Goal: Communication & Community: Answer question/provide support

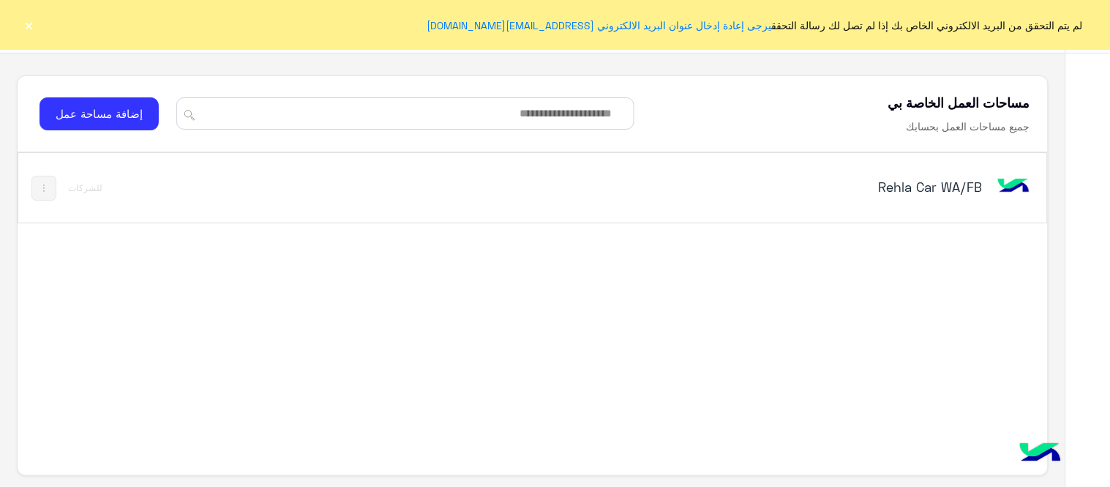
click at [958, 179] on h5 "Rehla Car WA/FB" at bounding box center [801, 187] width 361 height 18
click at [958, 179] on div "مساحات العمل الخاصة بي تواصل معنا مركز المساعدة عربي English مساحات العمل الخاص…" at bounding box center [532, 243] width 1065 height 487
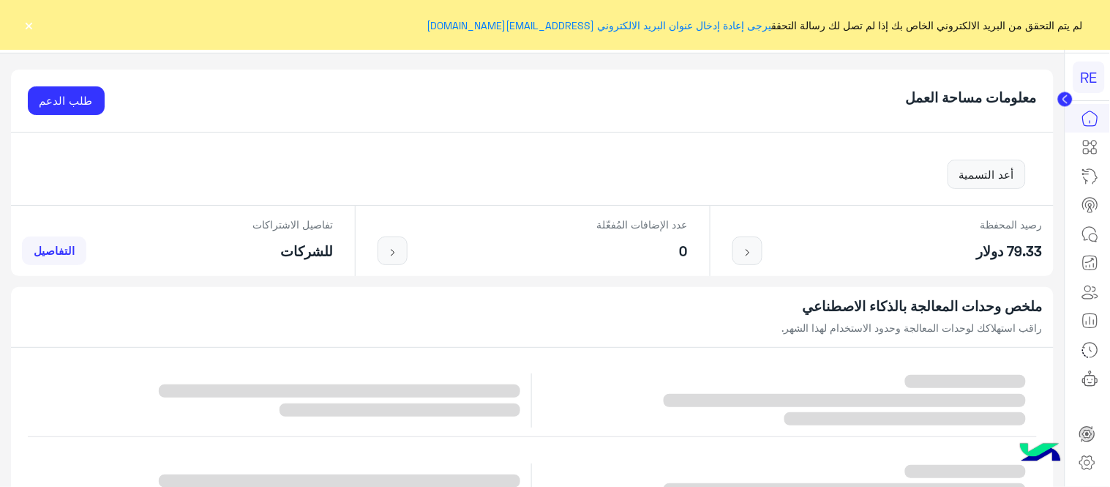
click at [34, 25] on button "×" at bounding box center [29, 25] width 15 height 15
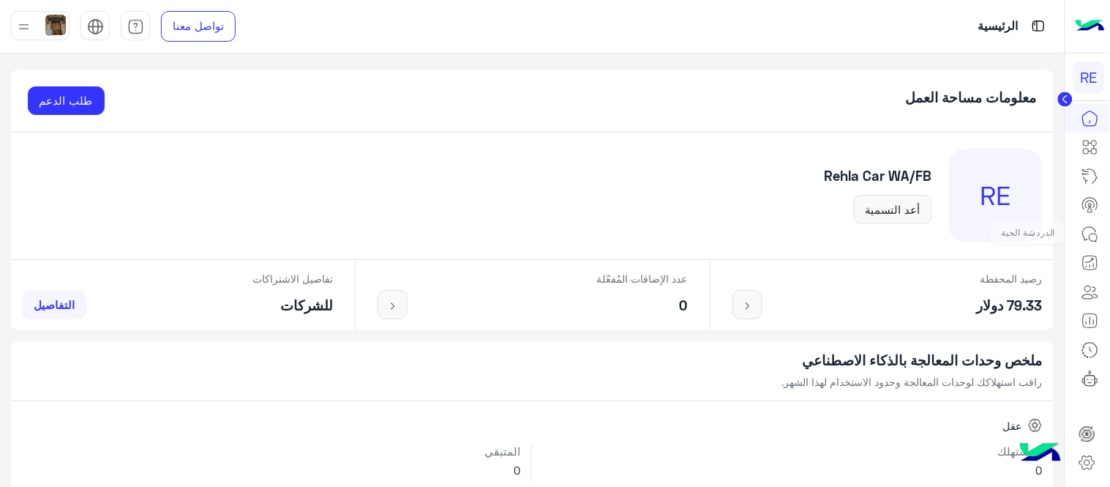
click at [1090, 238] on icon at bounding box center [1090, 234] width 18 height 18
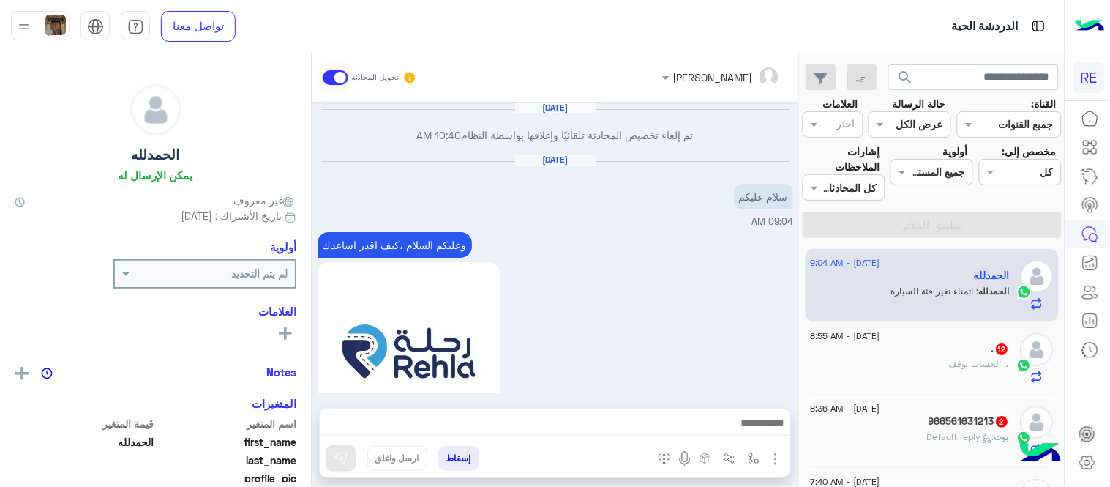
scroll to position [559, 0]
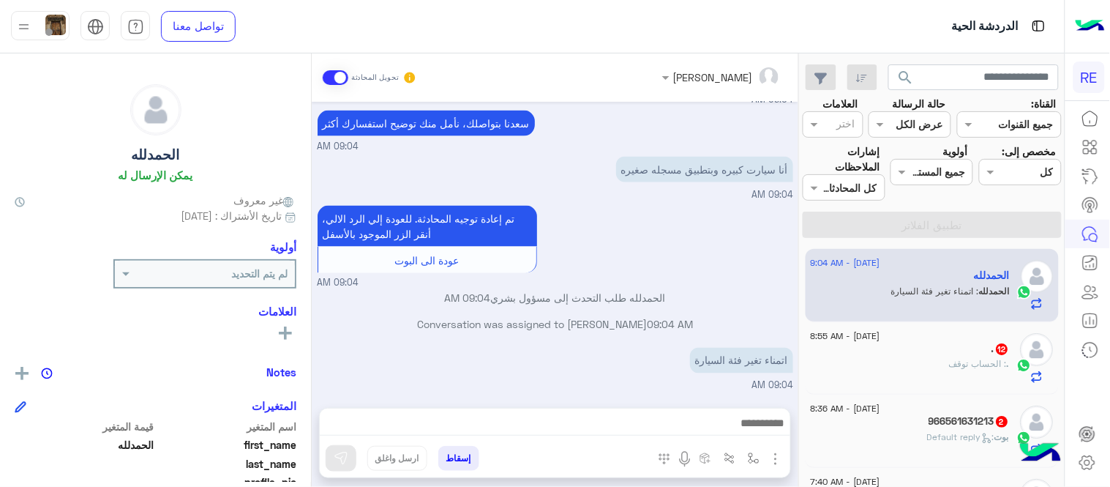
click at [728, 44] on div "الدردشة الحية" at bounding box center [710, 26] width 710 height 53
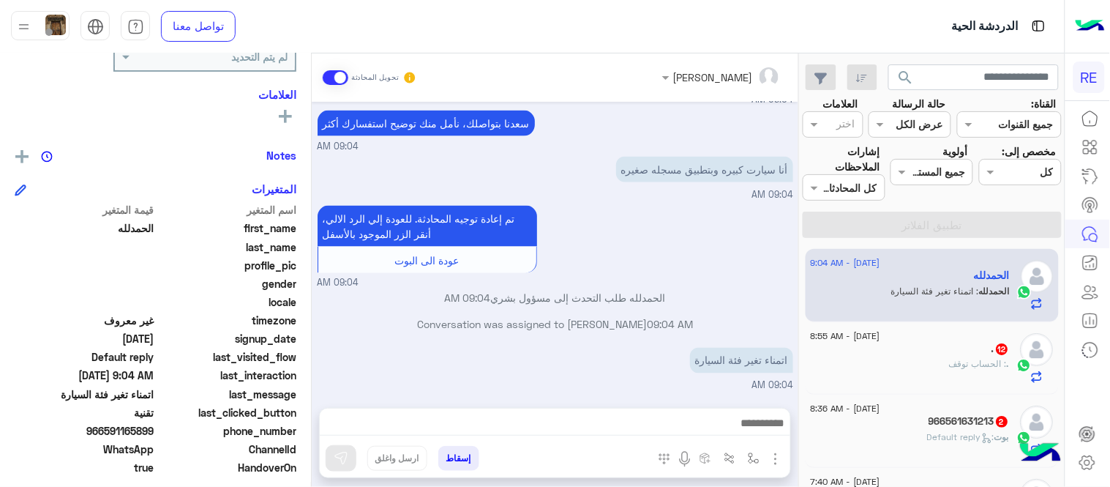
scroll to position [230, 0]
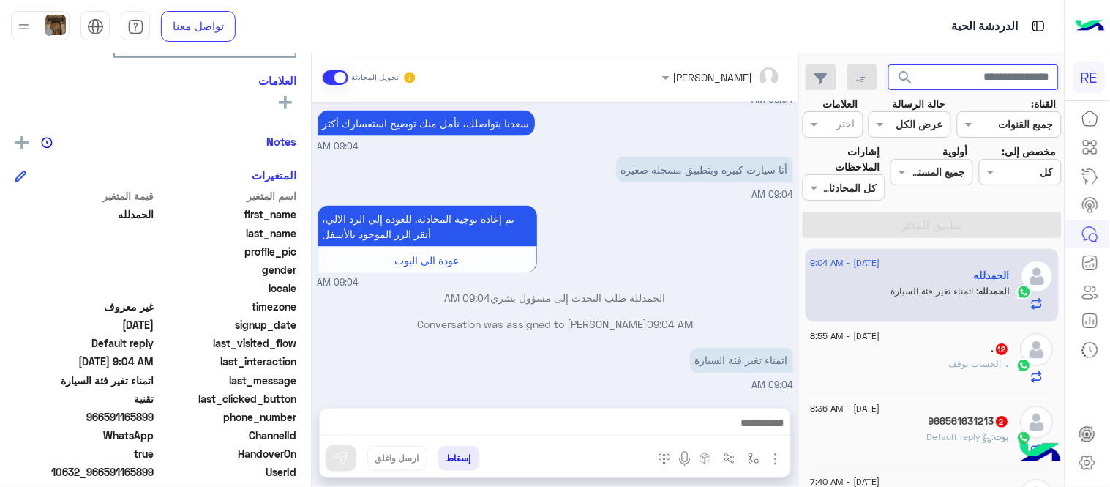
click at [945, 72] on input "text" at bounding box center [973, 77] width 171 height 26
type input "*********"
click at [888, 64] on button "search" at bounding box center [906, 79] width 36 height 31
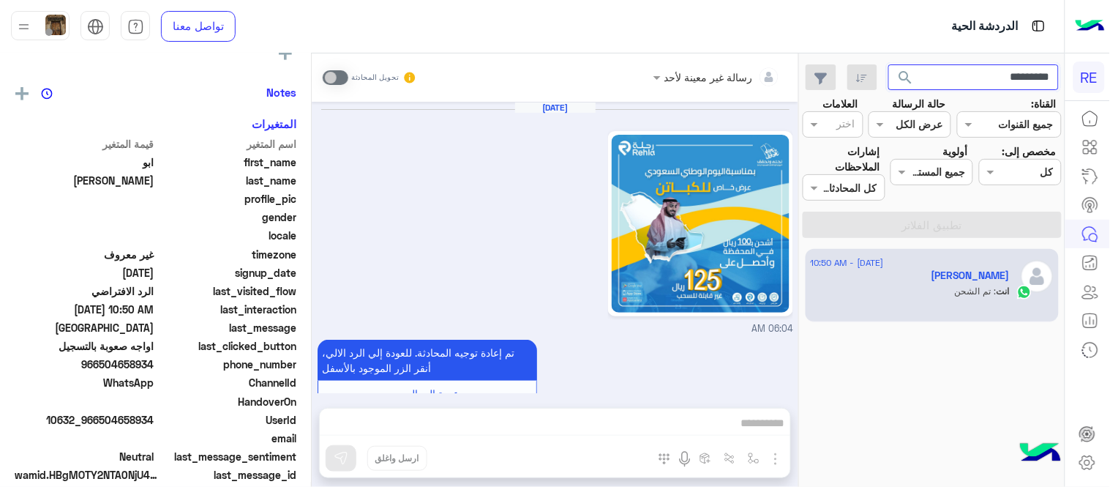
scroll to position [415, 0]
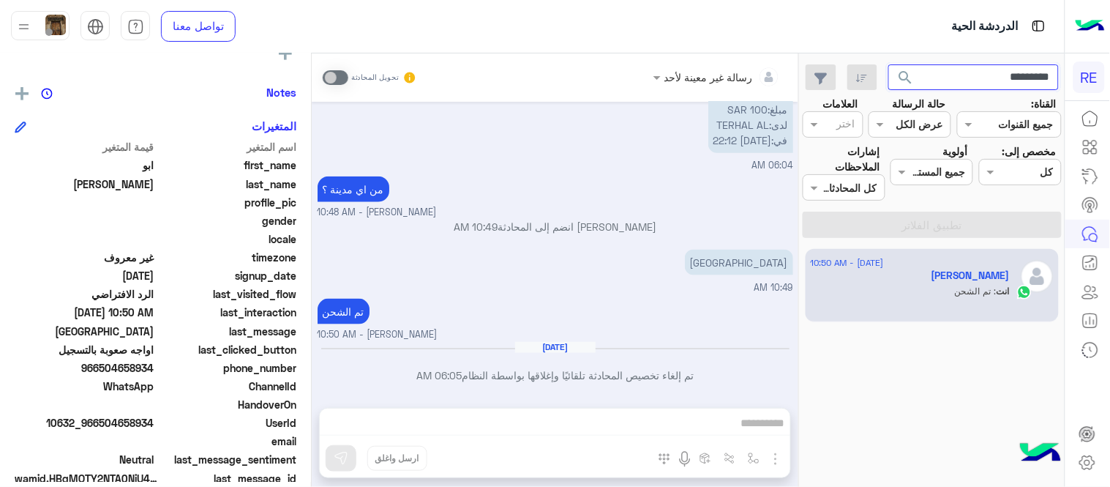
click at [994, 64] on input "*********" at bounding box center [973, 77] width 171 height 26
click at [888, 64] on button "search" at bounding box center [906, 79] width 36 height 31
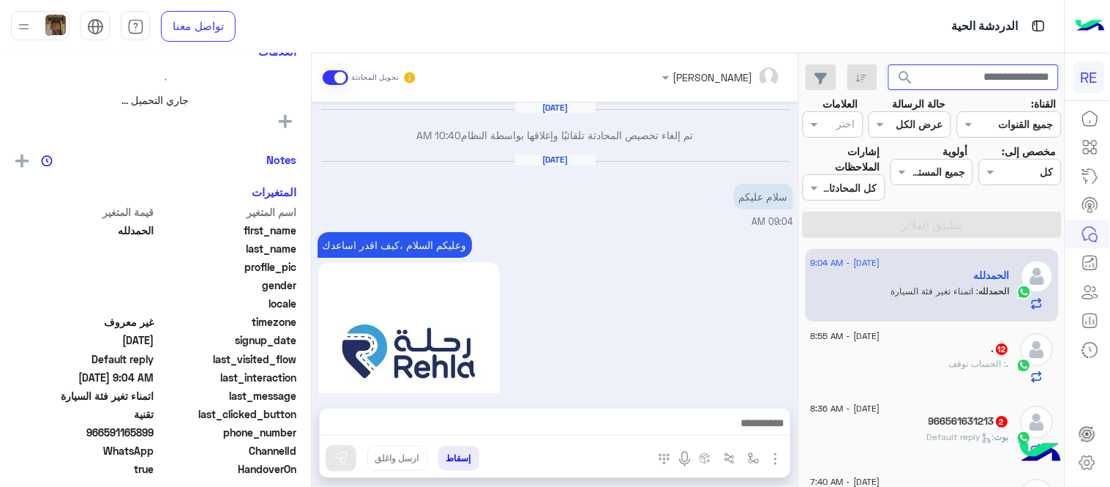
scroll to position [559, 0]
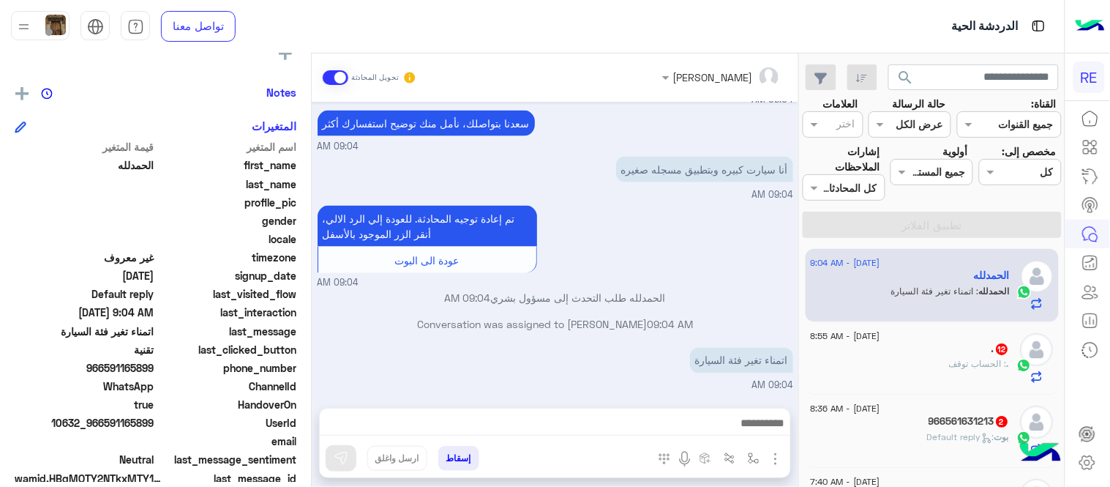
drag, startPoint x: 105, startPoint y: 360, endPoint x: 154, endPoint y: 367, distance: 49.5
click at [154, 367] on span "966591165899" at bounding box center [85, 367] width 140 height 15
copy span "591165899"
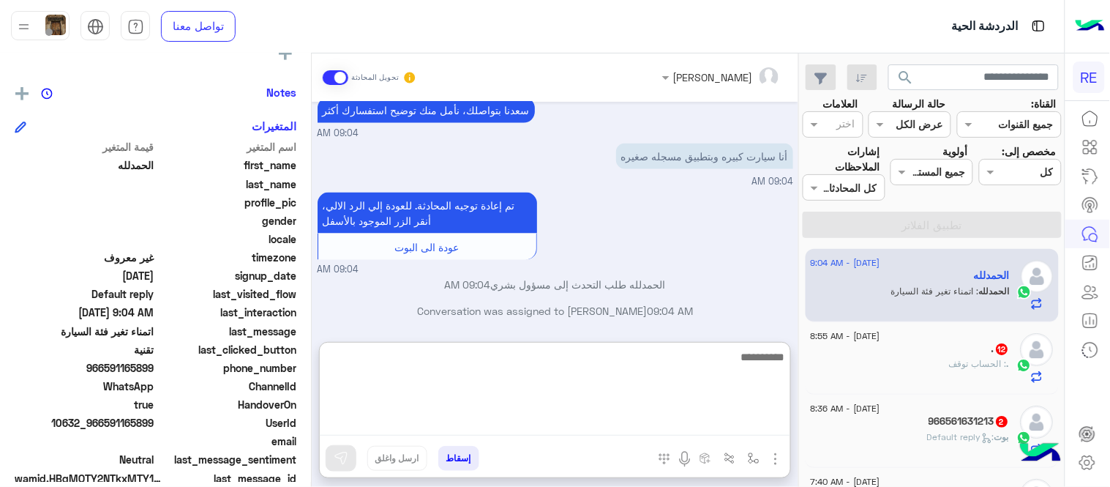
click at [650, 422] on textarea at bounding box center [555, 392] width 470 height 88
type textarea "*"
type textarea "**********"
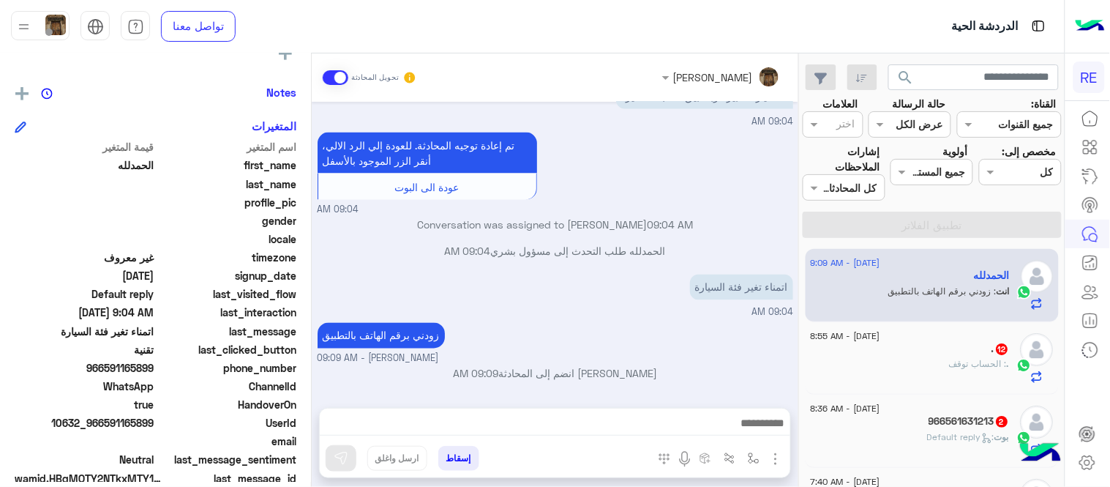
scroll to position [641, 0]
click at [895, 353] on div ". 12" at bounding box center [910, 349] width 199 height 15
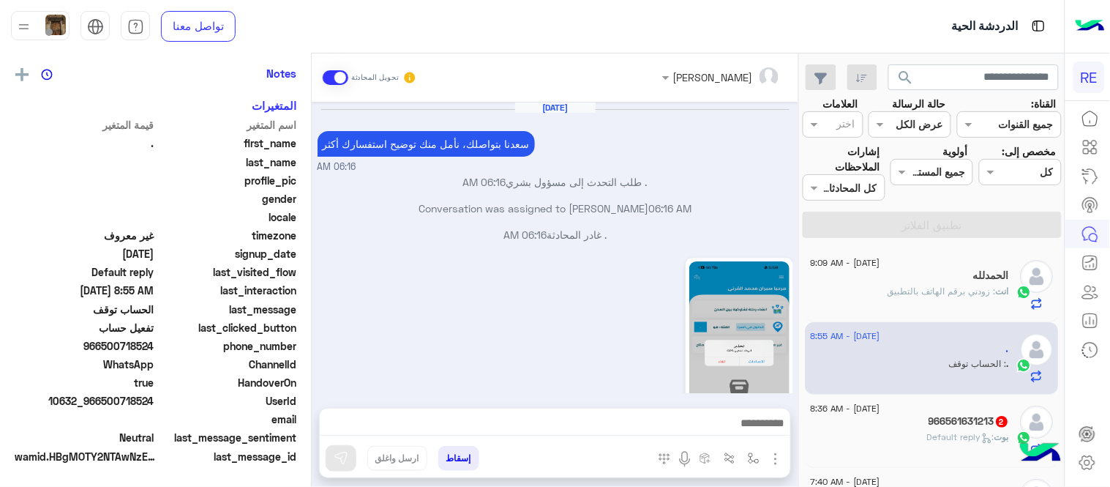
scroll to position [279, 0]
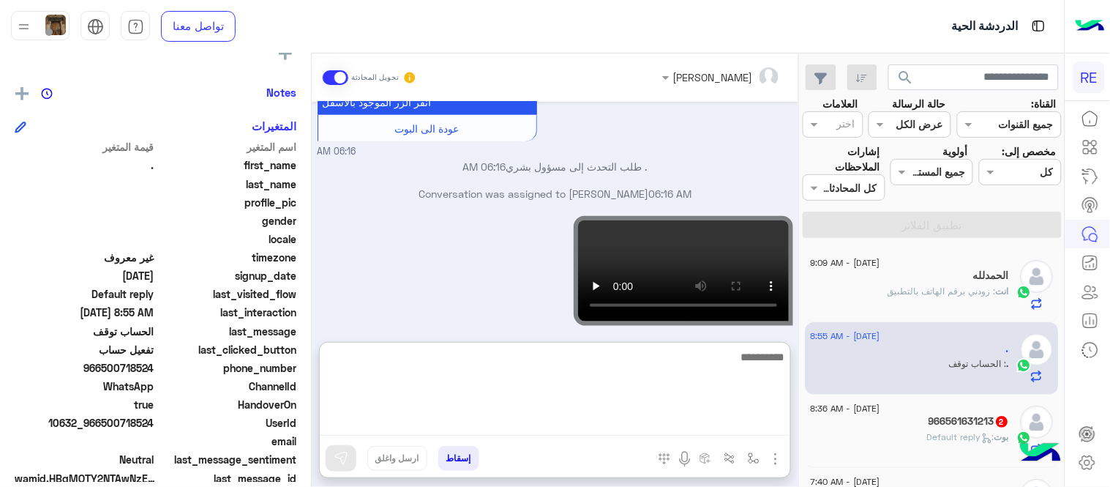
click at [550, 430] on textarea at bounding box center [555, 392] width 470 height 88
type textarea "**********"
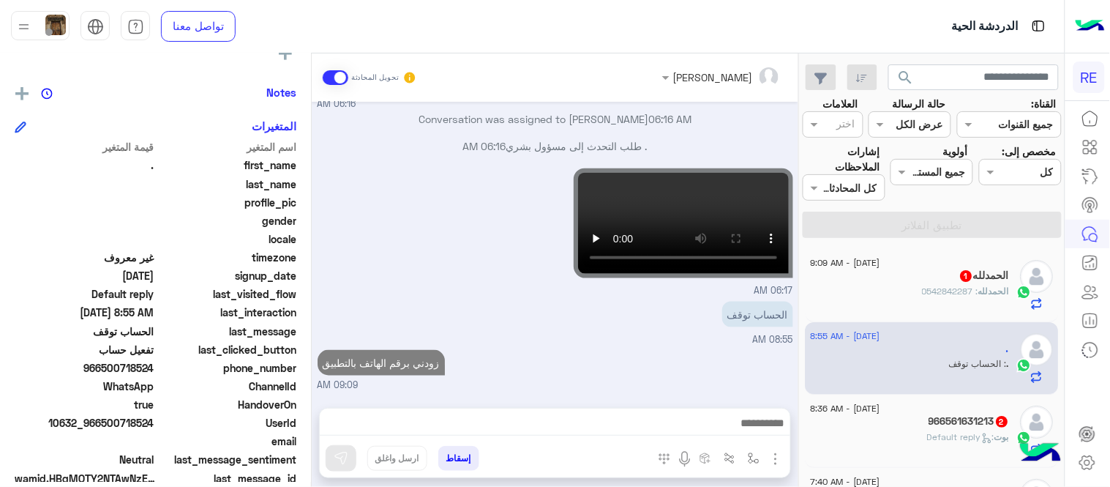
scroll to position [447, 0]
click at [891, 439] on div "[PERSON_NAME] : Default reply" at bounding box center [910, 443] width 199 height 26
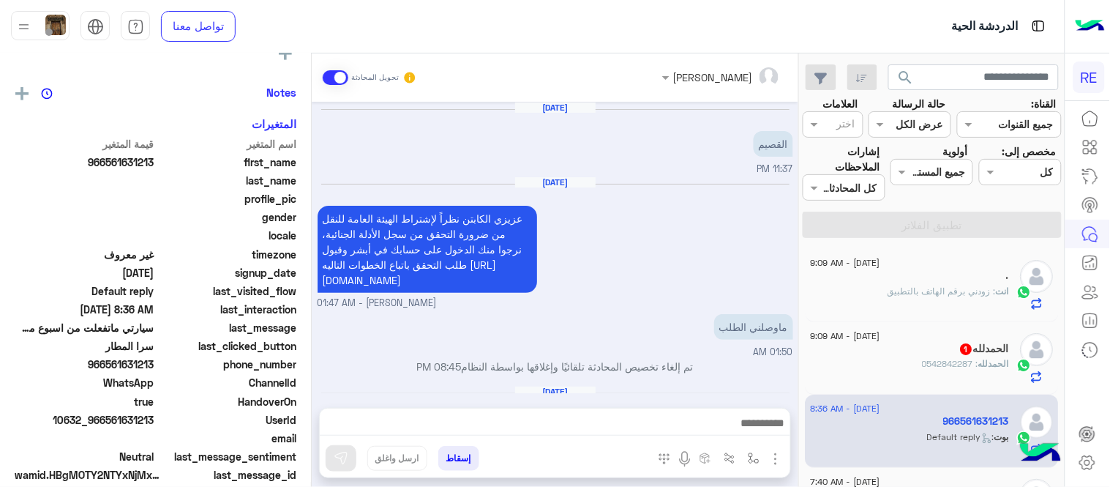
scroll to position [345, 0]
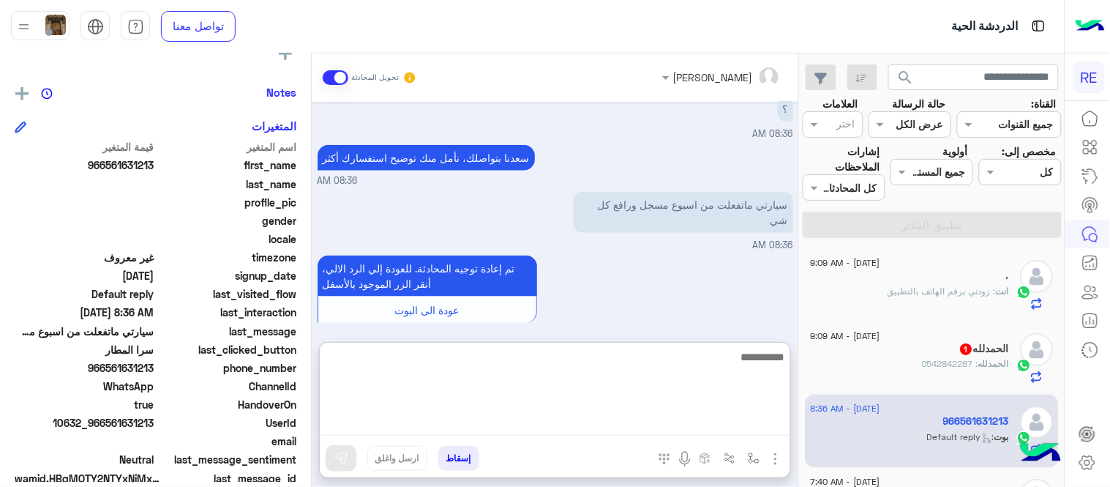
click at [745, 422] on textarea at bounding box center [555, 392] width 470 height 88
type textarea "**********"
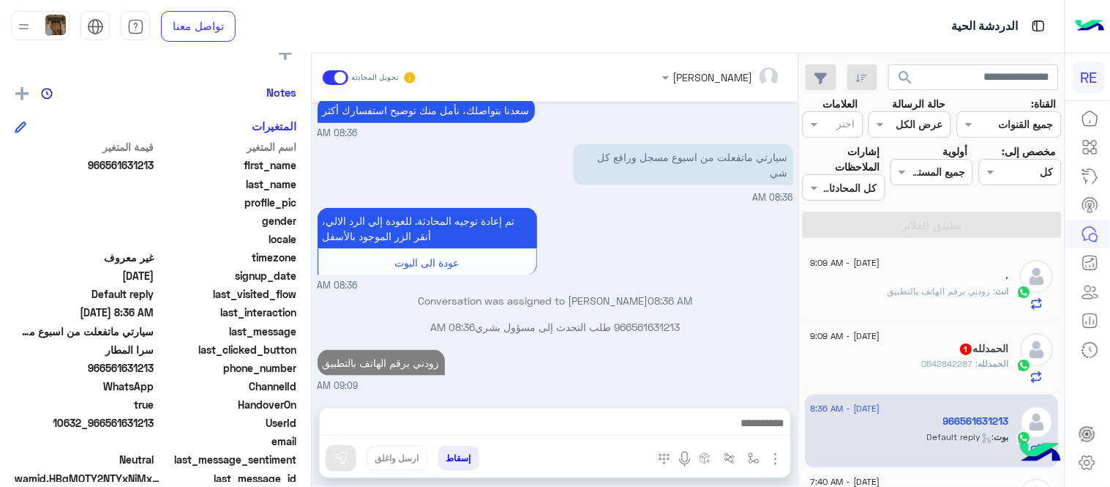
click at [765, 241] on div "[DATE] القصيم 11:37 PM [DATE] عزيزي الكابتن نظراً لإشتراط الهيئة العامة للنقل م…" at bounding box center [555, 247] width 487 height 291
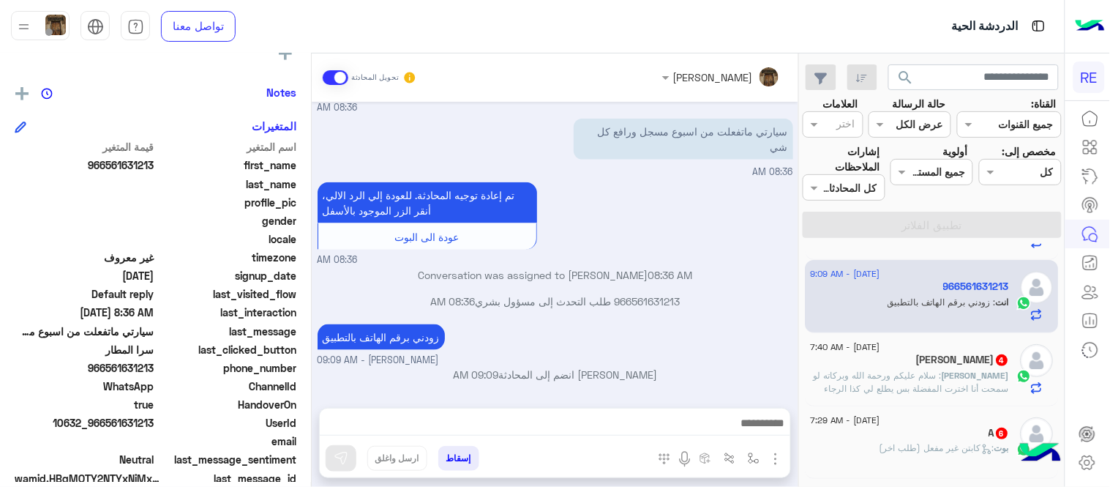
scroll to position [144, 0]
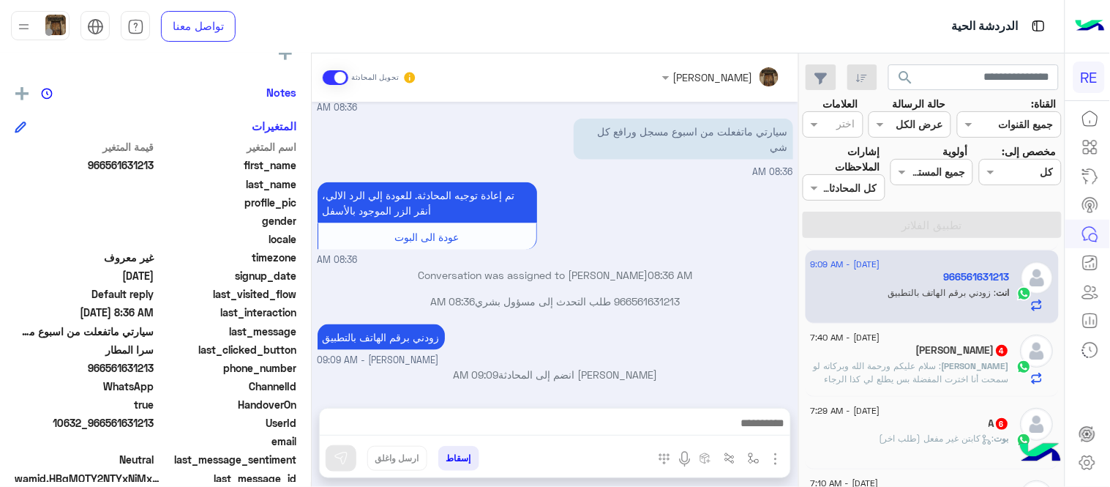
click at [898, 364] on span ": ‏سلام عليكم ورحمة الله وبركاته لو سمحت أنا اخترت المفضلة بس يطلع لي كذا الرجا…" at bounding box center [911, 378] width 195 height 37
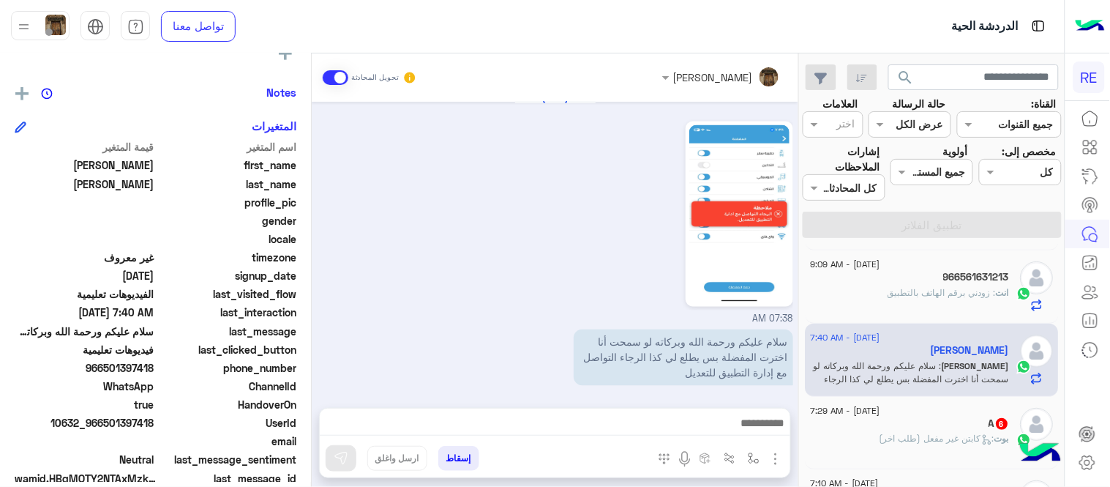
scroll to position [631, 0]
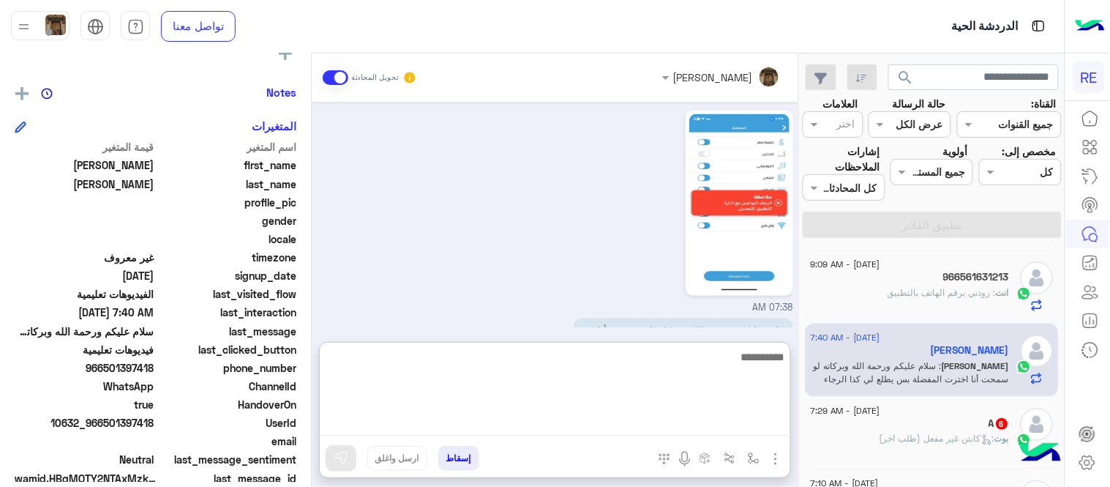
click at [457, 428] on textarea at bounding box center [555, 392] width 470 height 88
type textarea "**********"
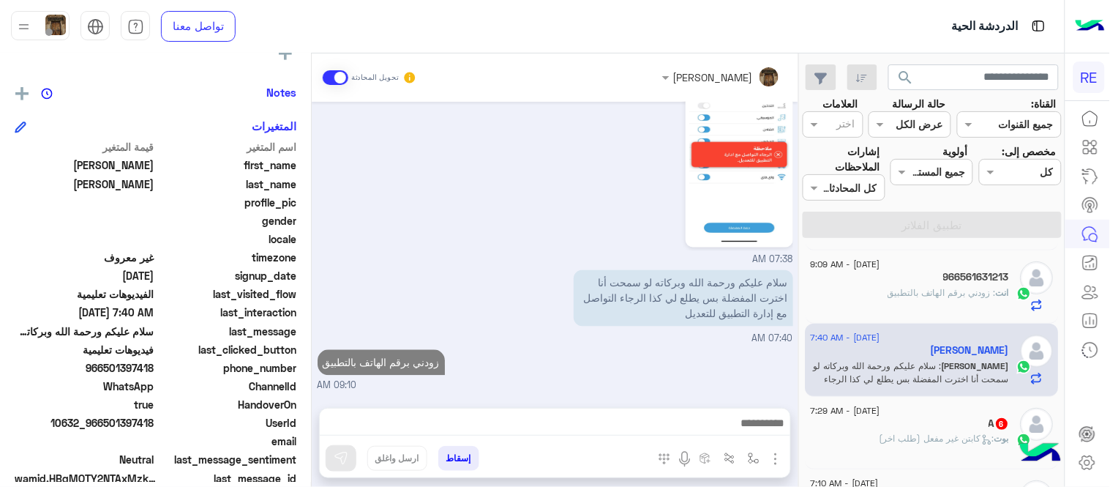
scroll to position [677, 0]
click at [656, 310] on div "[DATE] تفضل كيف اخدمك [PERSON_NAME] - 09:23 AM [PERSON_NAME] انضم إلى المحادثة …" at bounding box center [555, 247] width 487 height 291
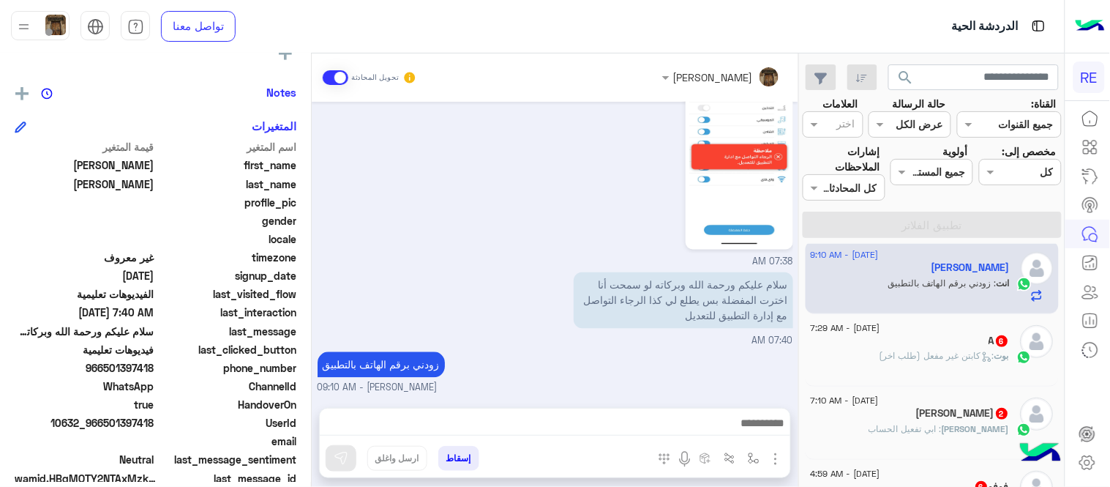
scroll to position [230, 0]
click at [901, 338] on div "A 6" at bounding box center [910, 338] width 199 height 15
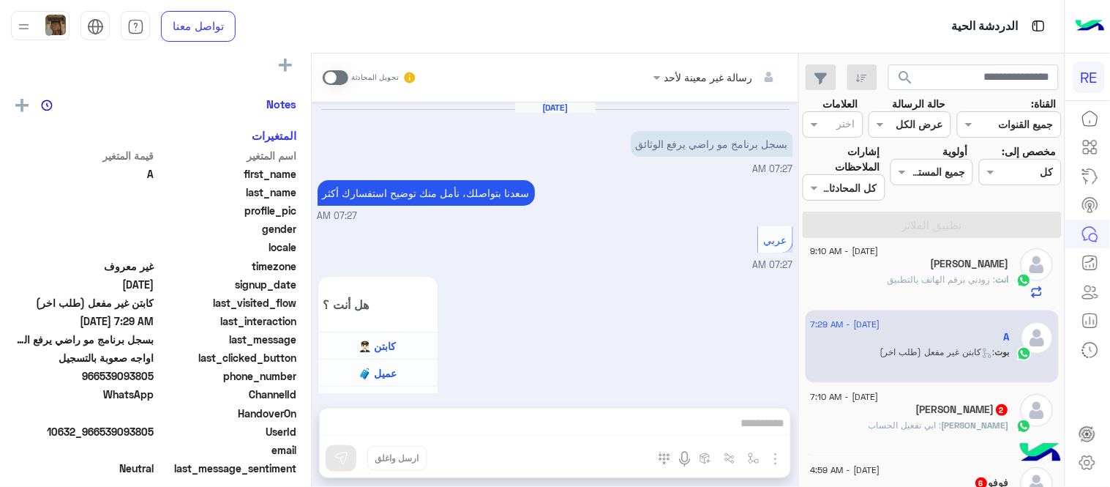
scroll to position [279, 0]
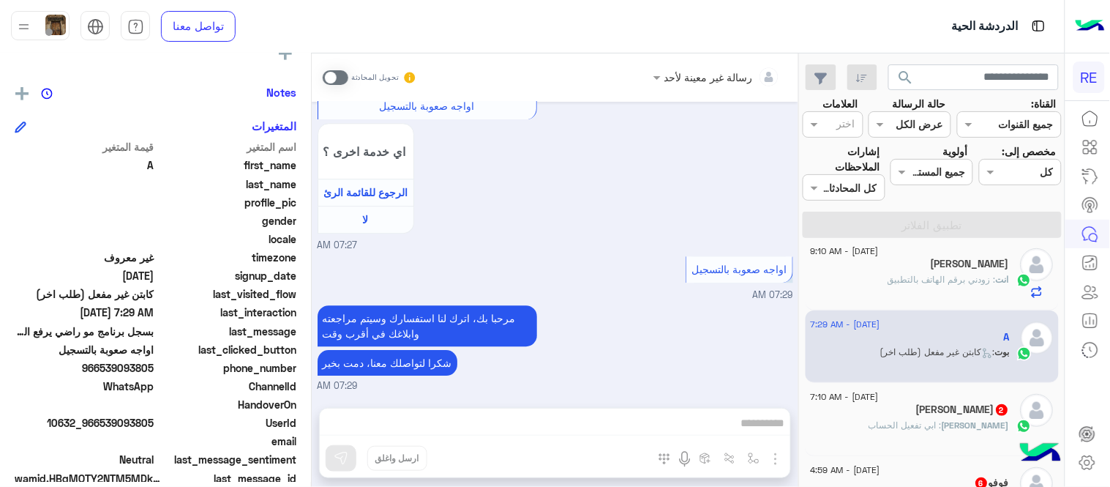
click at [334, 76] on span at bounding box center [336, 77] width 26 height 15
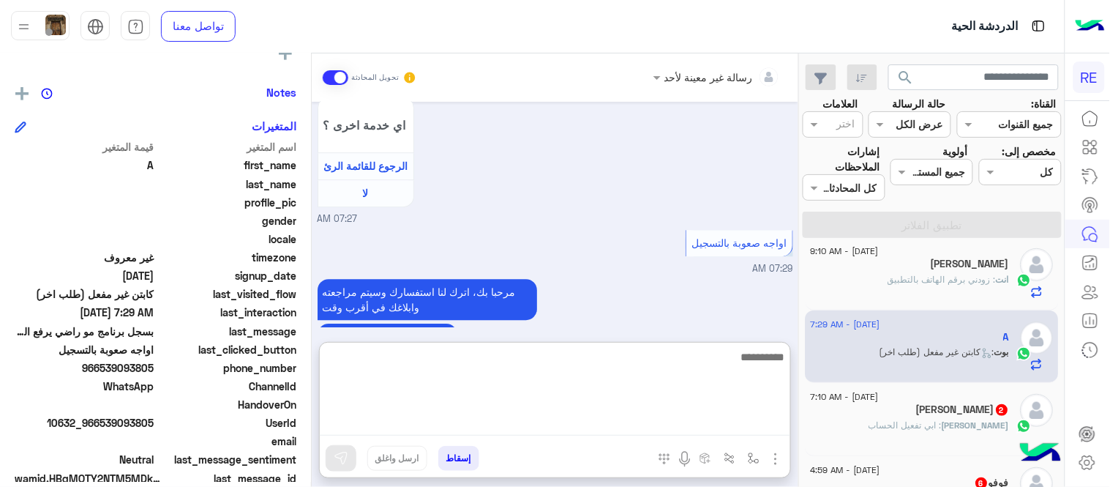
click at [543, 432] on textarea at bounding box center [555, 392] width 470 height 88
type textarea "**********"
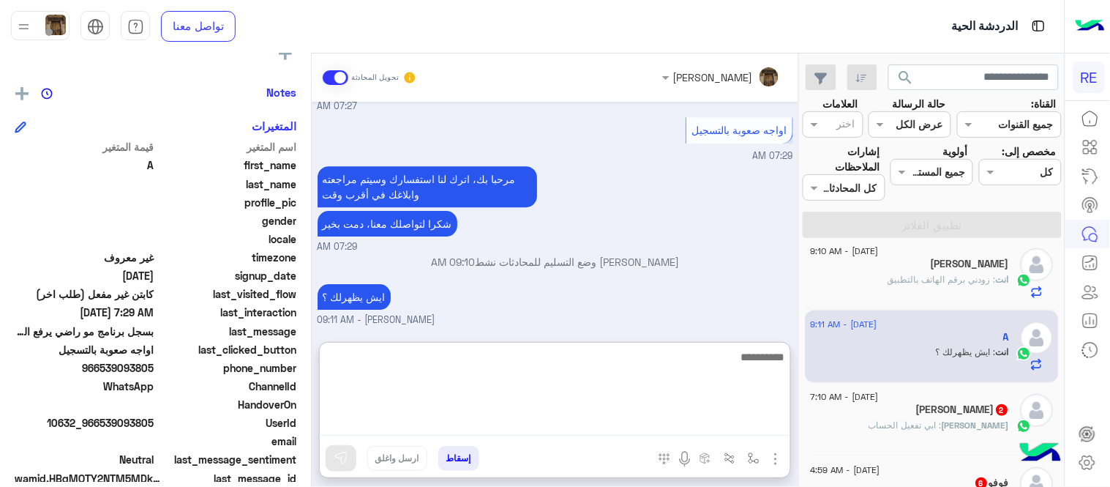
scroll to position [1142, 0]
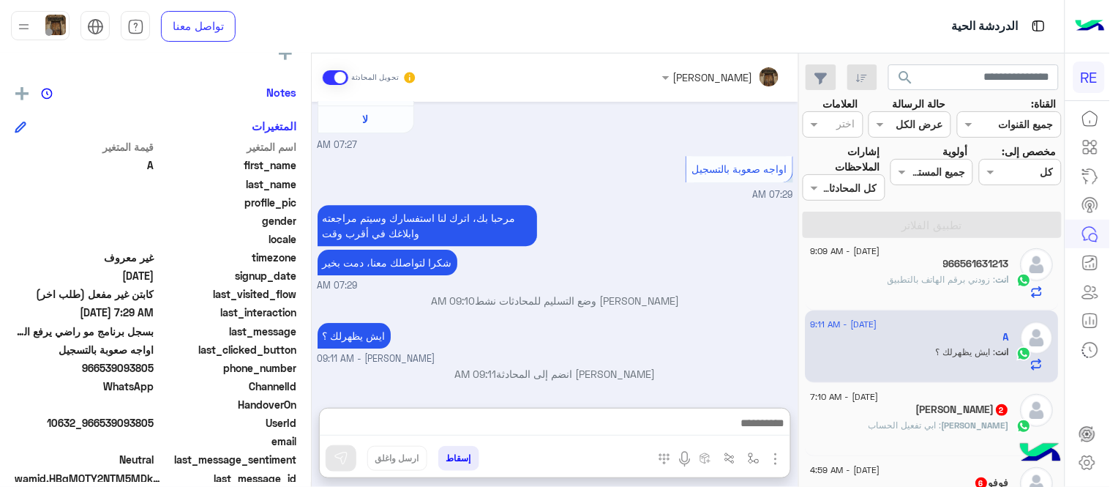
click at [737, 224] on div "مرحبا بك، اترك لنا استفسارك وسيتم مراجعته وابلاغك في أقرب وقت شكرا لتواصلك معنا…" at bounding box center [556, 246] width 476 height 91
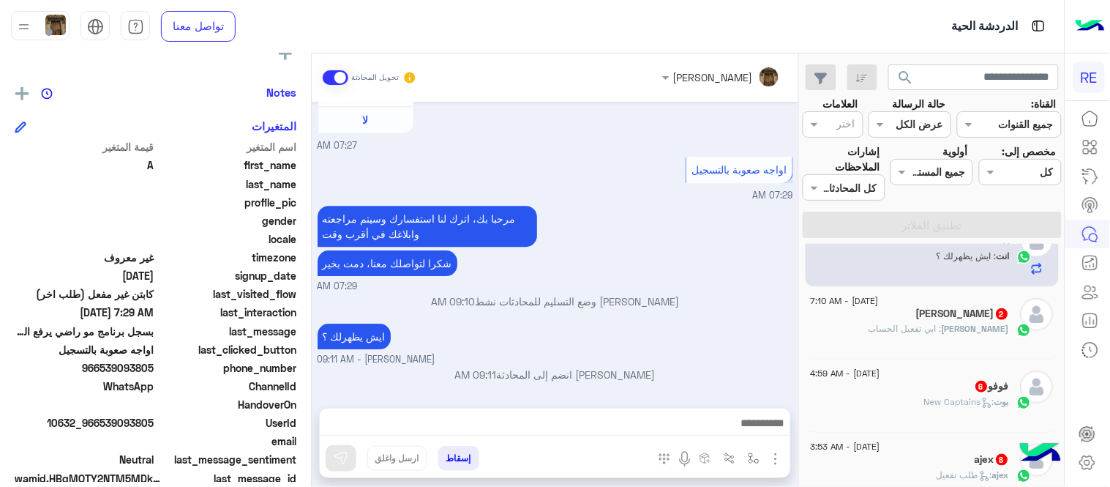
scroll to position [332, 0]
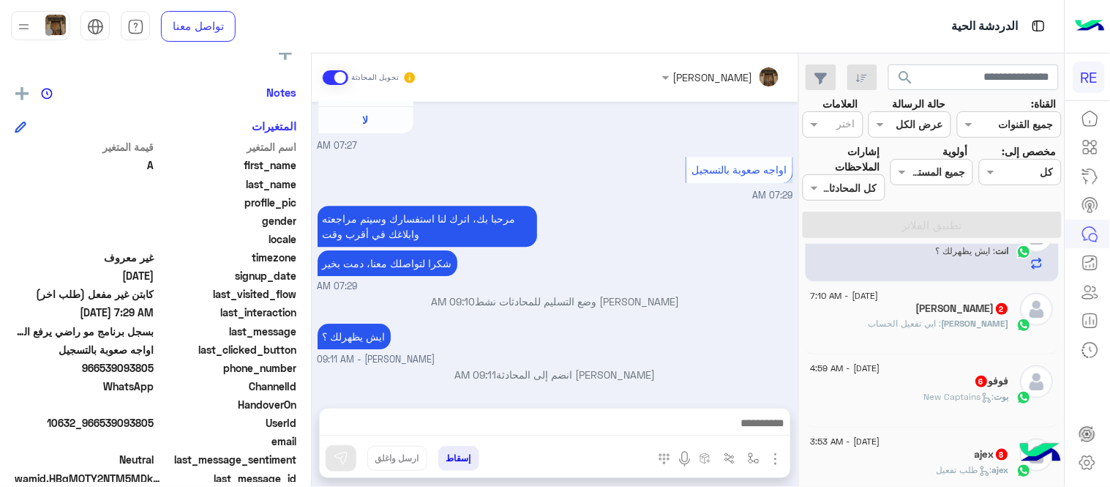
click at [895, 327] on div "[PERSON_NAME] : ابي تفعيل الحساب" at bounding box center [910, 330] width 199 height 26
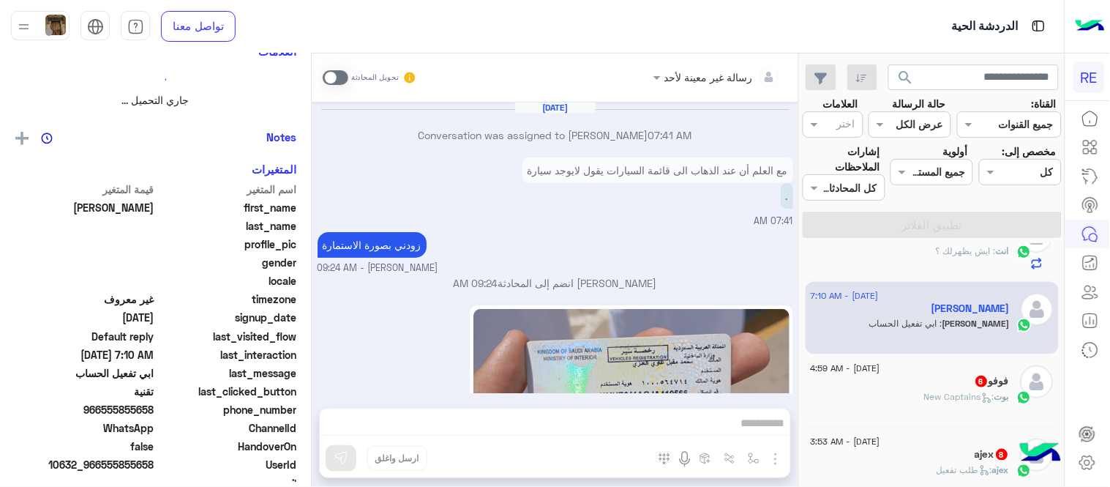
scroll to position [391, 0]
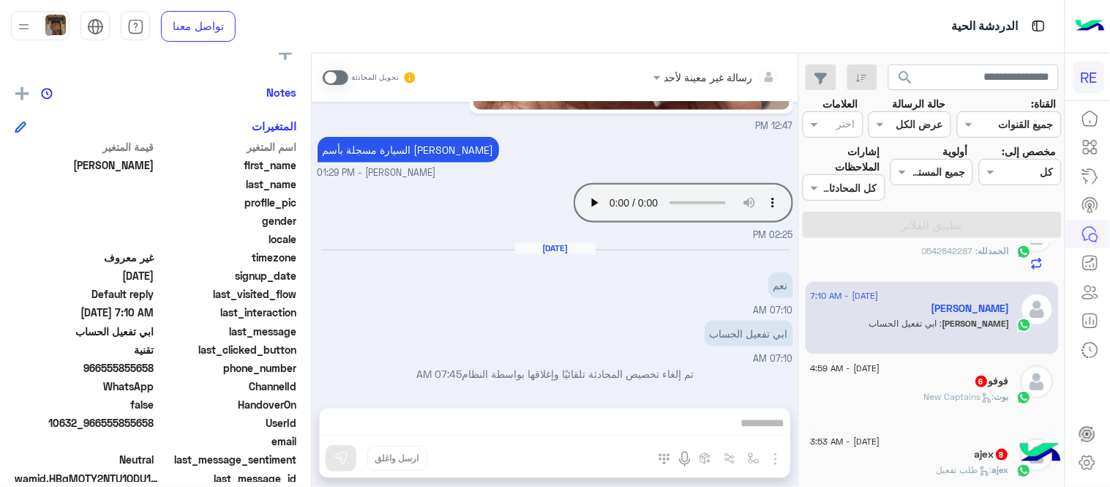
click at [334, 75] on span at bounding box center [336, 77] width 26 height 15
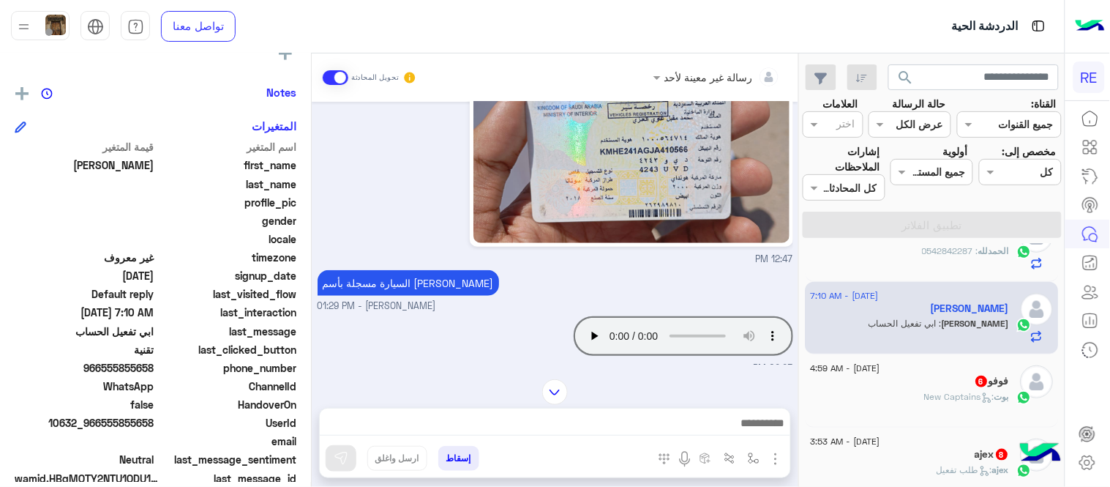
scroll to position [418, 0]
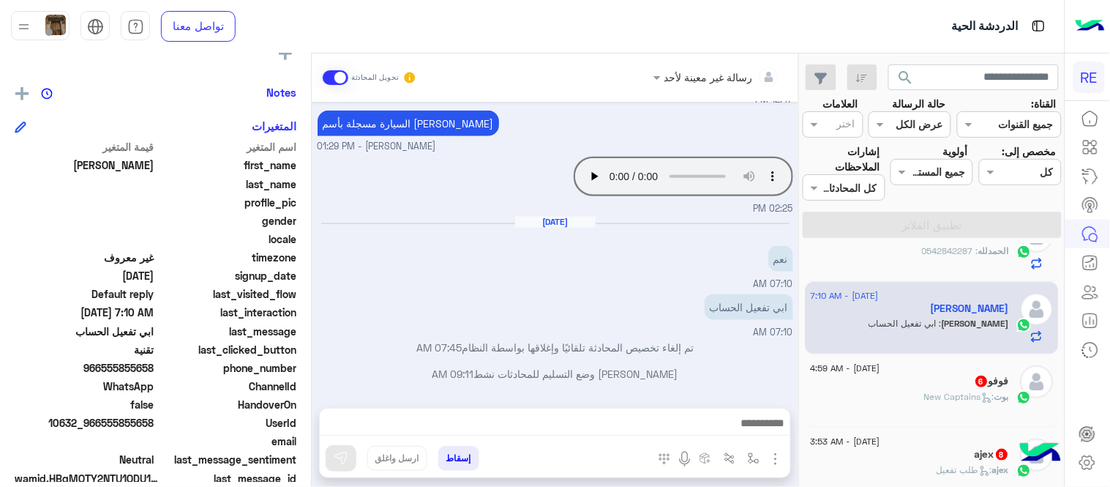
click at [583, 435] on div at bounding box center [555, 426] width 470 height 37
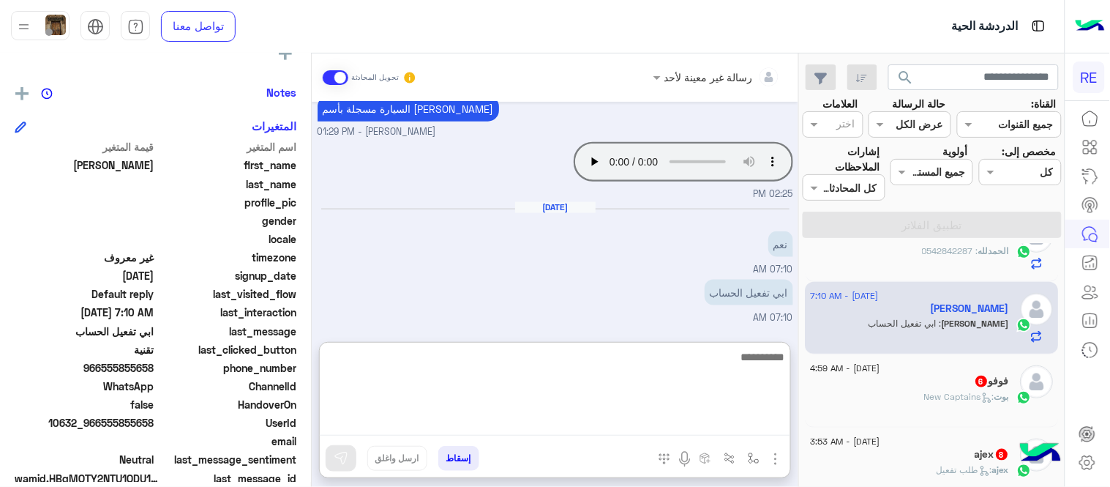
click at [568, 423] on textarea at bounding box center [555, 392] width 470 height 88
type textarea "**********"
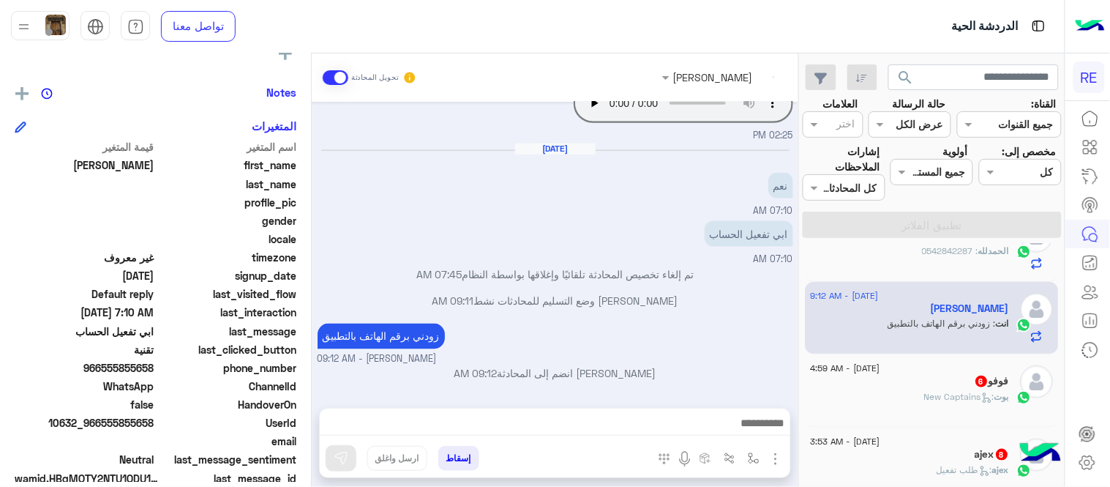
click at [559, 302] on div "[DATE] Conversation was assigned to [PERSON_NAME] 07:41 AM مع العلم أن عند الذه…" at bounding box center [555, 247] width 487 height 291
click at [920, 405] on div "بوت : New Captains" at bounding box center [910, 403] width 199 height 26
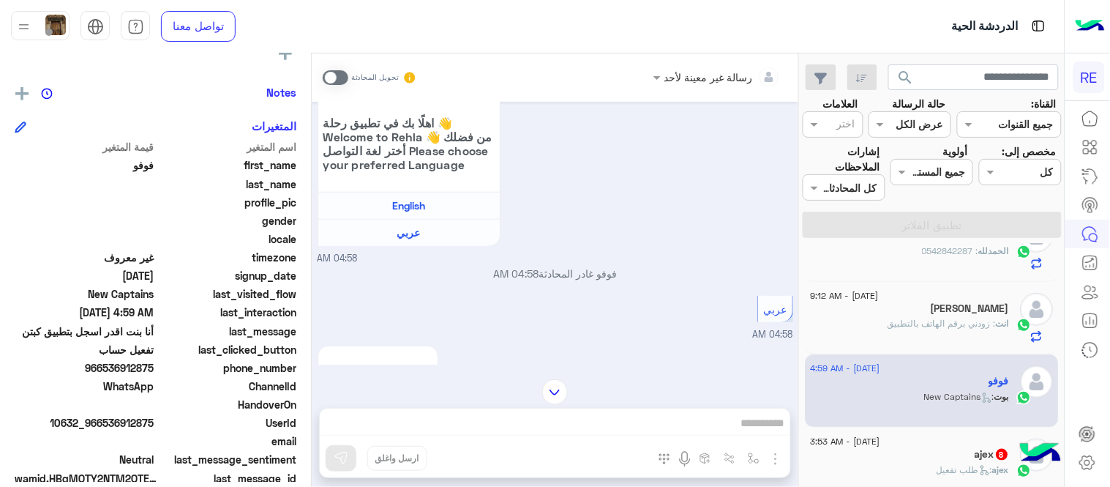
scroll to position [487, 0]
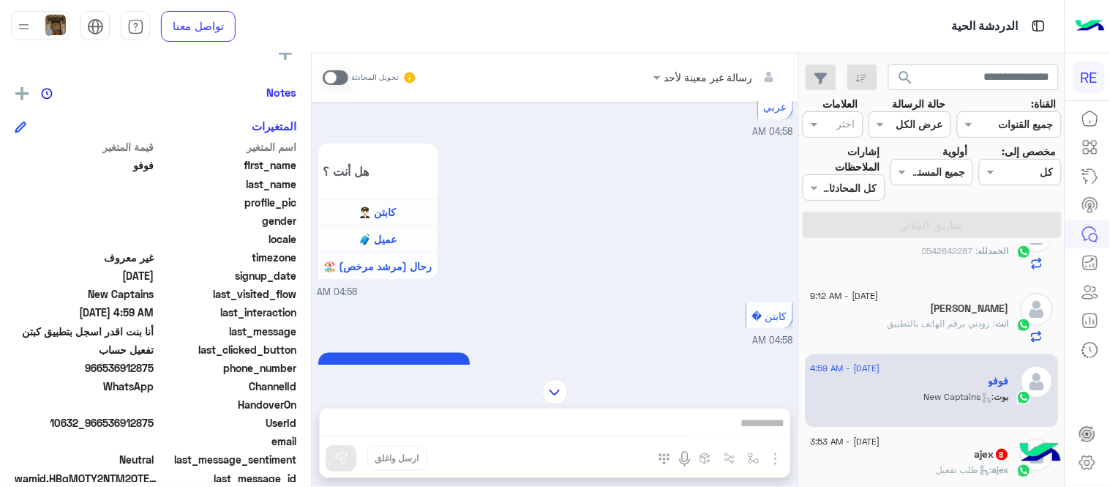
click at [334, 75] on span at bounding box center [336, 77] width 26 height 15
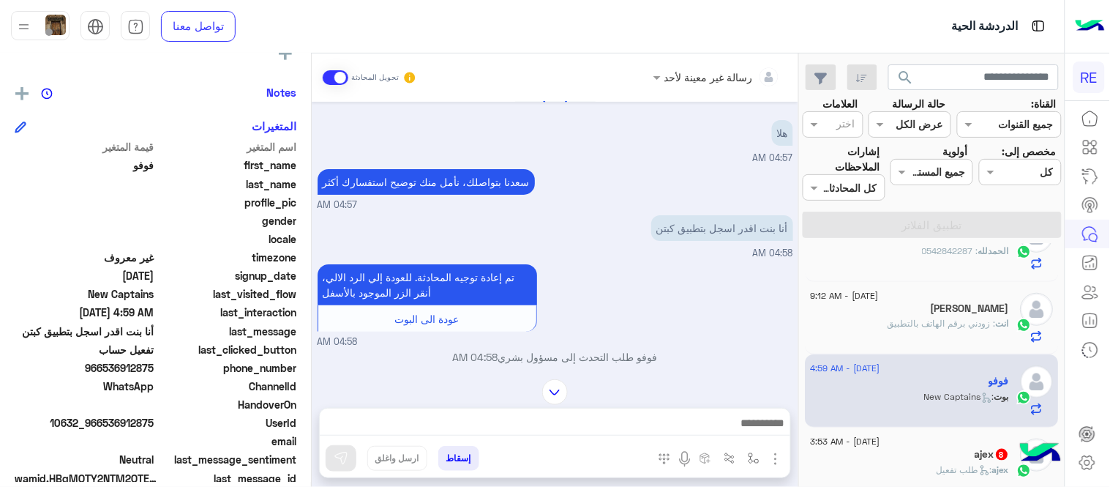
scroll to position [0, 0]
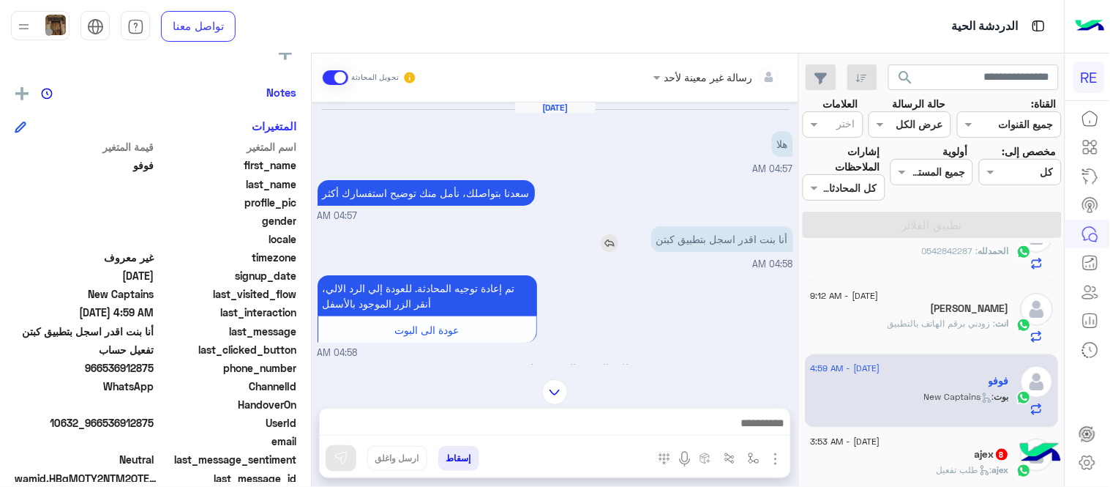
click at [615, 243] on img at bounding box center [610, 243] width 18 height 18
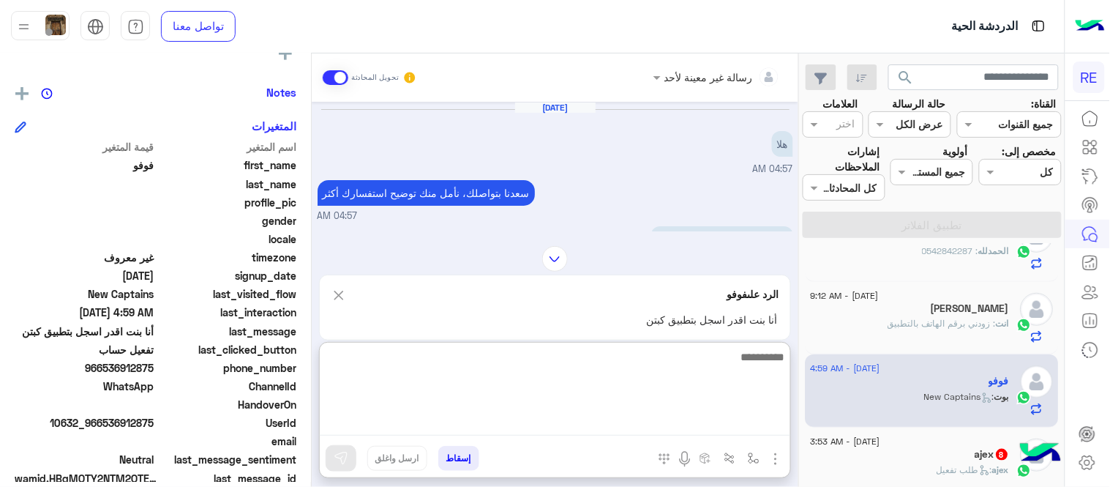
click at [666, 433] on textarea at bounding box center [555, 392] width 470 height 88
type textarea "*"
type textarea "**********"
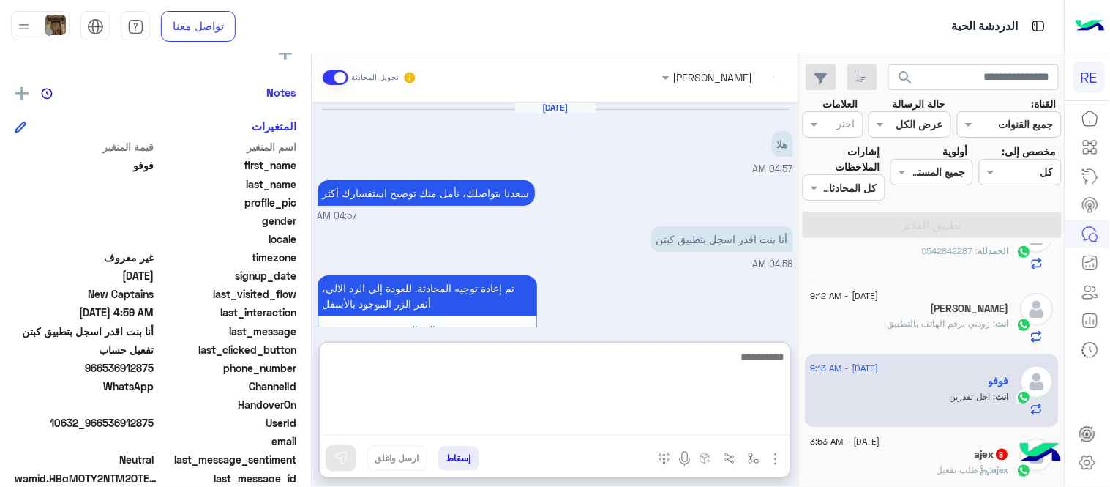
scroll to position [1706, 0]
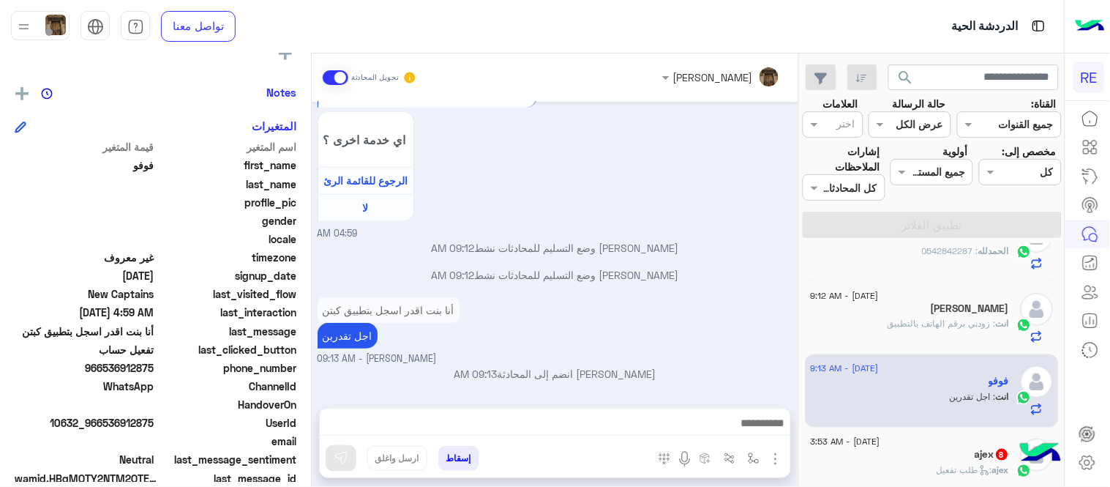
click at [705, 234] on div "[DATE] هلا 04:57 AM [PERSON_NAME] بتواصلك، نأمل منك توضيح استفسارك أكثر 04:57 A…" at bounding box center [555, 247] width 487 height 291
click at [979, 76] on input "text" at bounding box center [973, 77] width 171 height 26
type input "*********"
click at [888, 64] on button "search" at bounding box center [906, 79] width 36 height 31
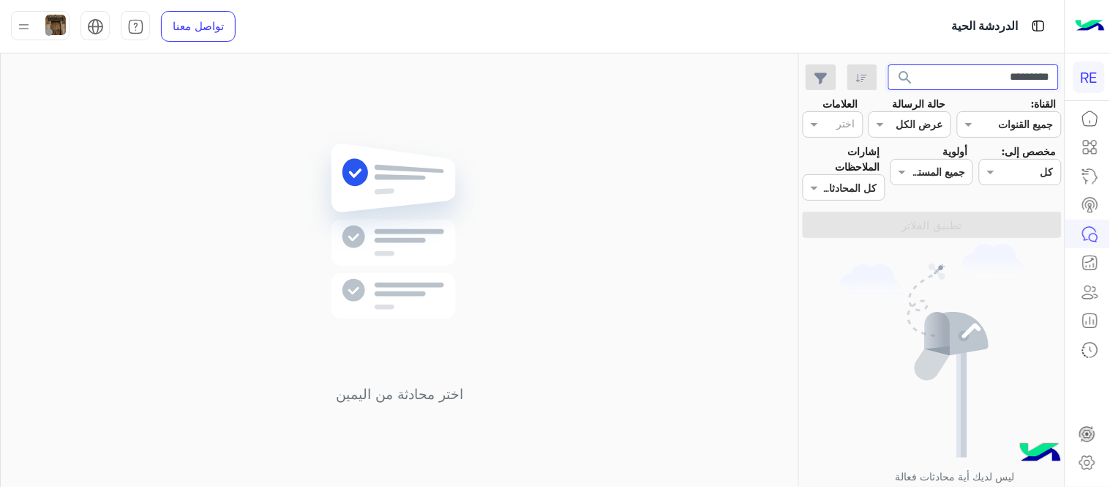
click at [979, 76] on input "*********" at bounding box center [973, 77] width 171 height 26
click at [888, 64] on button "search" at bounding box center [906, 79] width 36 height 31
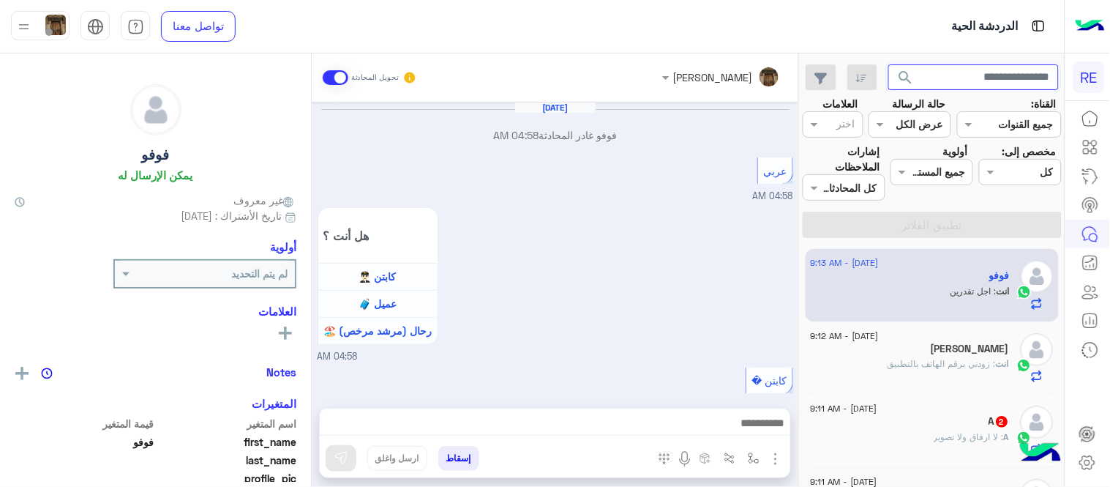
scroll to position [919, 0]
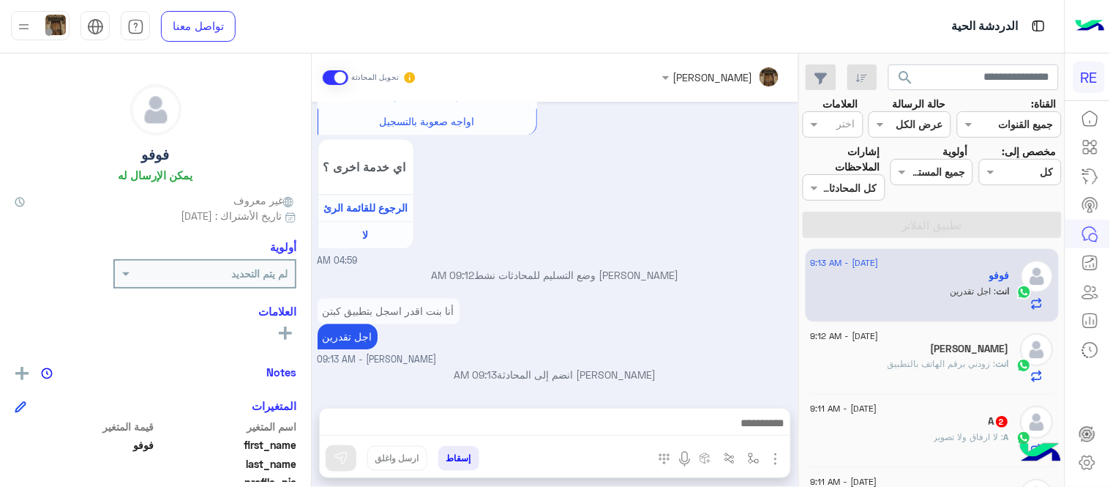
click at [587, 351] on div "أنا بنت اقدر اسجل بتطبيق كبتن اجل تقدرين [PERSON_NAME] - 09:13 AM" at bounding box center [556, 330] width 476 height 72
click at [754, 458] on img "button" at bounding box center [754, 458] width 12 height 12
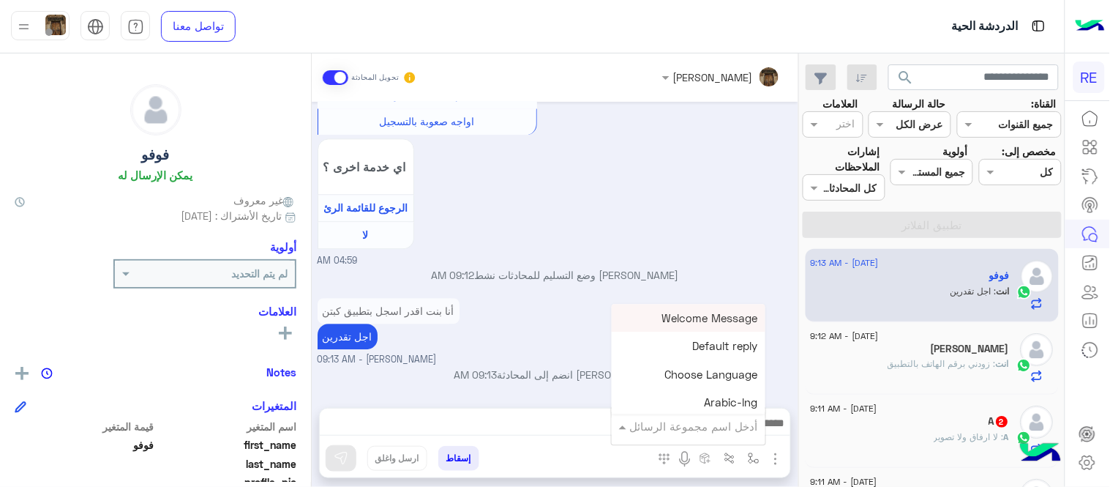
click at [705, 435] on div "أدخل اسم مجموعة الرسائل" at bounding box center [689, 426] width 154 height 26
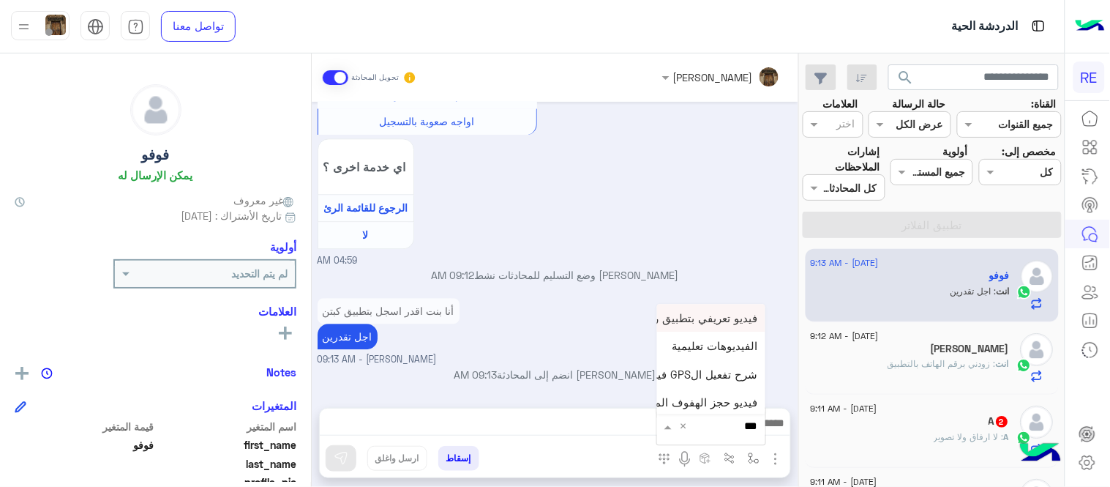
type input "****"
click at [713, 403] on span "فيديو تسجيل سيارة" at bounding box center [713, 399] width 90 height 13
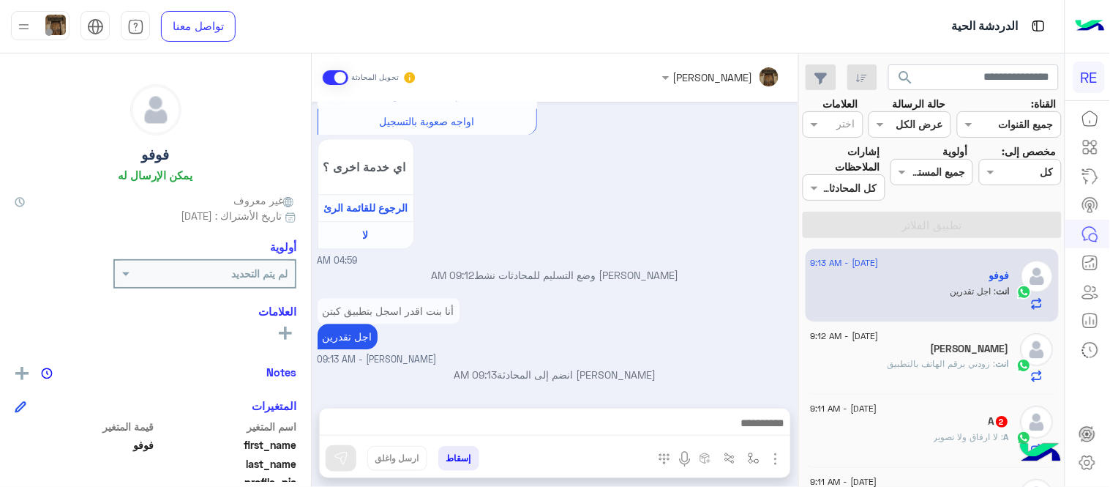
type textarea "**********"
click at [331, 459] on button at bounding box center [341, 458] width 31 height 26
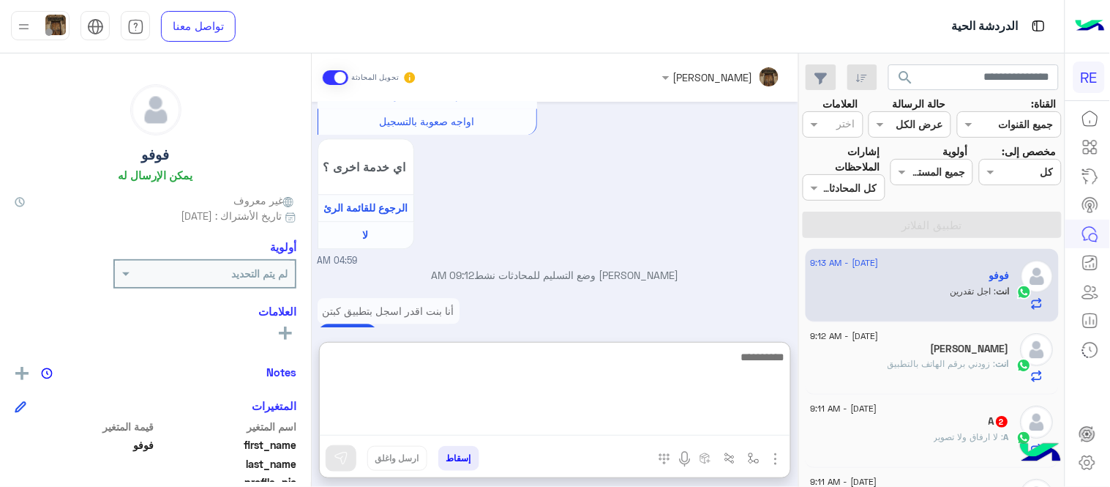
click at [579, 418] on textarea at bounding box center [555, 392] width 470 height 88
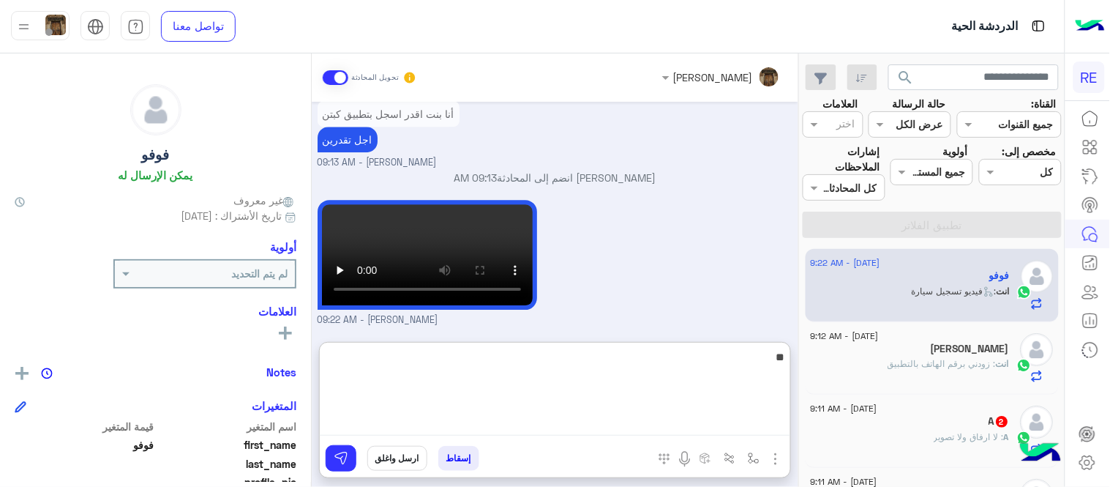
type textarea "*"
type textarea "**********"
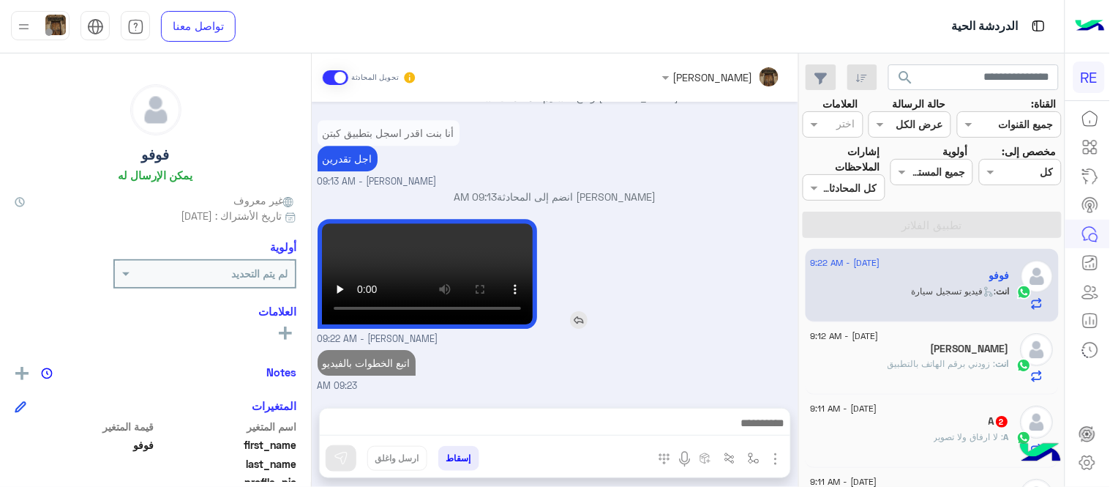
scroll to position [1096, 0]
click at [606, 258] on div at bounding box center [469, 274] width 303 height 110
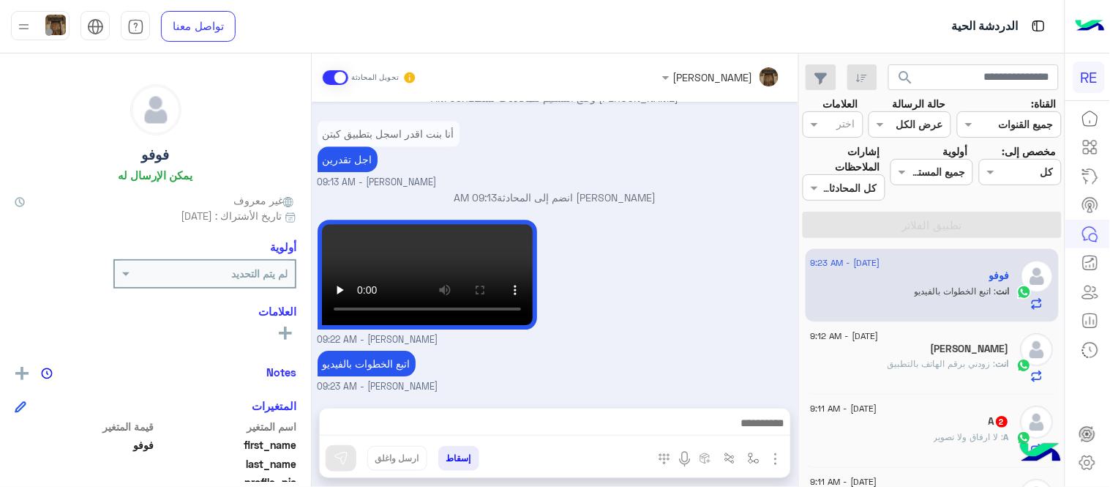
drag, startPoint x: 805, startPoint y: 250, endPoint x: 740, endPoint y: 304, distance: 84.8
click at [740, 304] on mat-drawer-container "search القناة: القناه جميع القنوات حالة الرسالة القناه عرض الكل العلامات اختر م…" at bounding box center [532, 272] width 1064 height 439
click at [740, 304] on div "[PERSON_NAME] - 09:22 AM" at bounding box center [556, 281] width 476 height 131
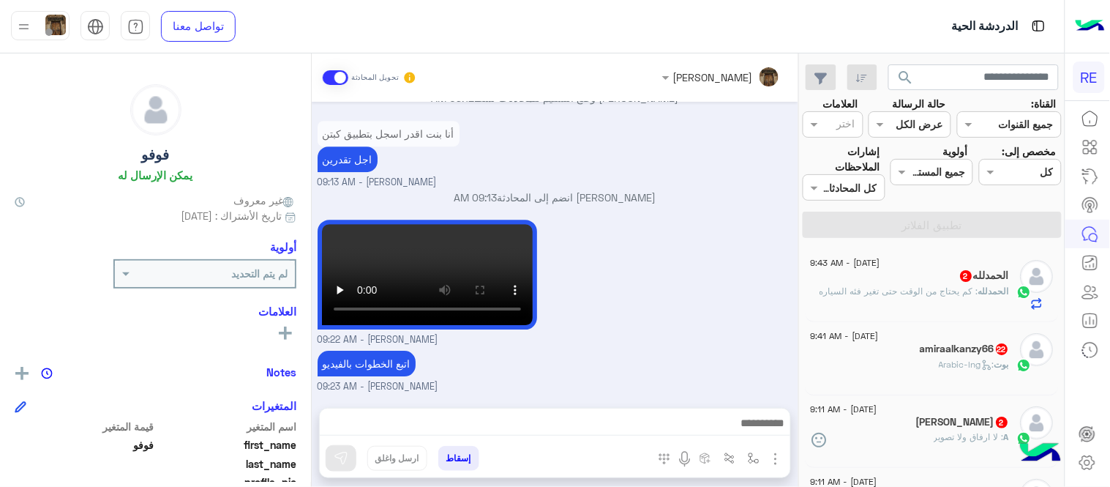
click at [897, 297] on p "ال[PERSON_NAME] : كم يحتاج من الوقت حتى تغير فئه السياره" at bounding box center [914, 291] width 189 height 13
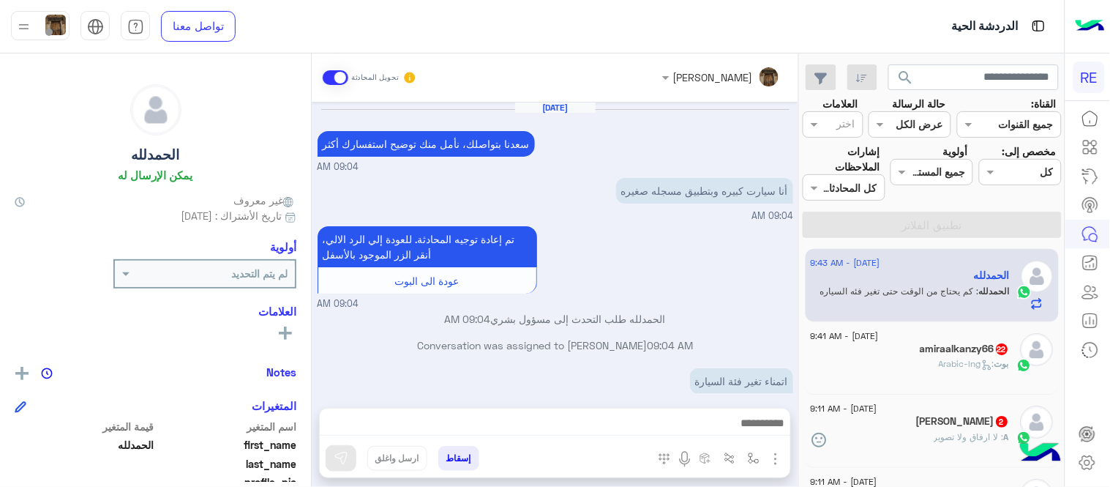
scroll to position [190, 0]
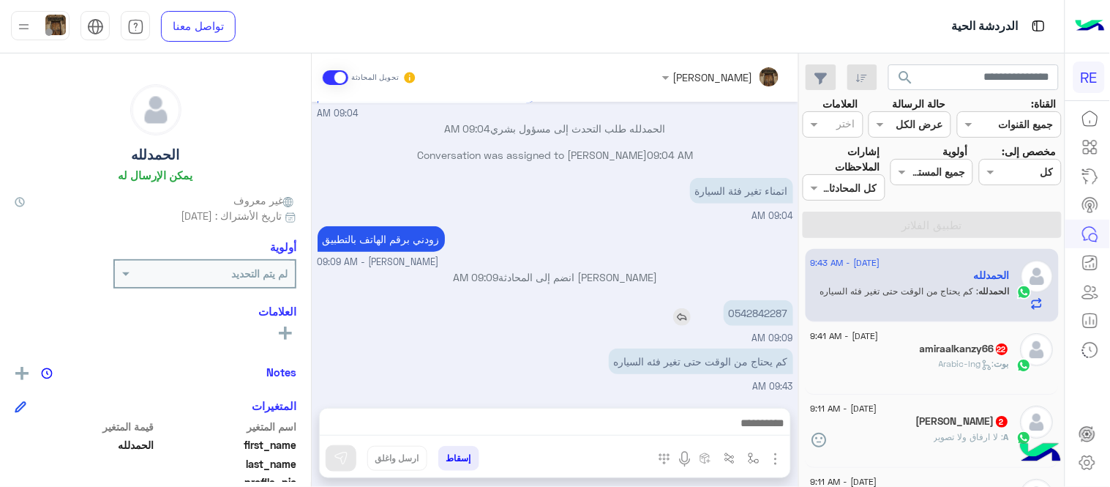
click at [743, 318] on p "0542842287" at bounding box center [759, 313] width 70 height 26
copy p "0542842287"
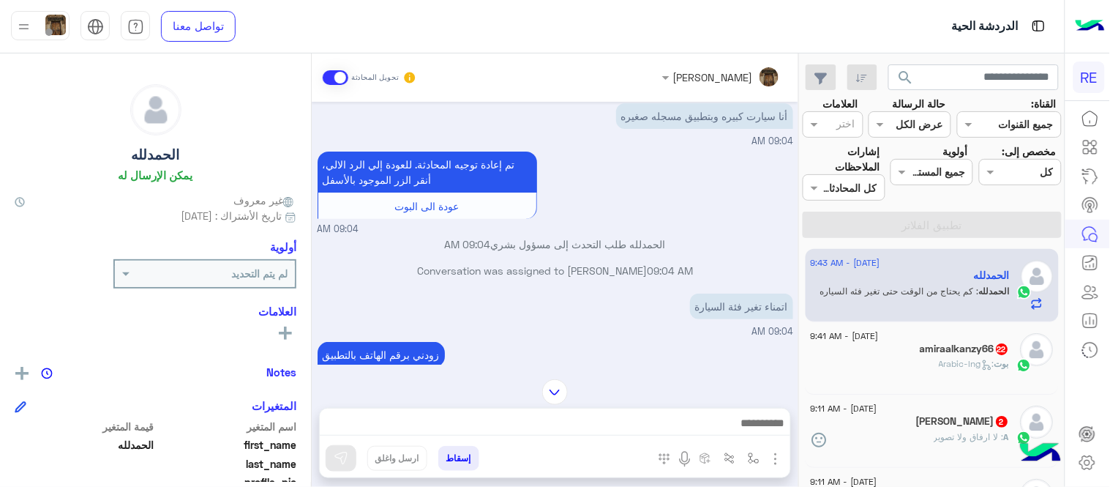
scroll to position [70, 0]
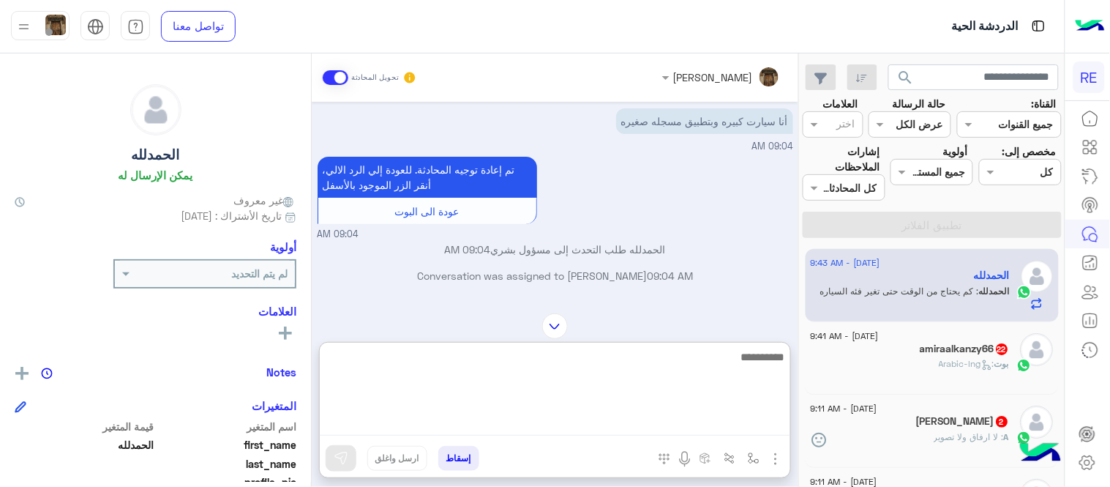
click at [666, 427] on textarea at bounding box center [555, 392] width 470 height 88
type textarea "**********"
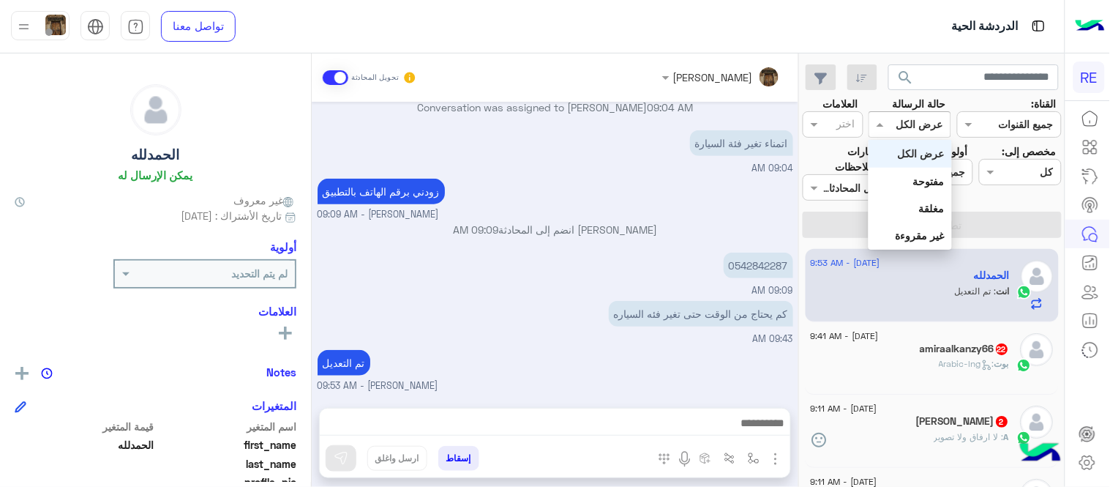
click at [925, 120] on input "text" at bounding box center [926, 124] width 34 height 15
click at [915, 229] on b "غير مقروءة" at bounding box center [919, 235] width 49 height 12
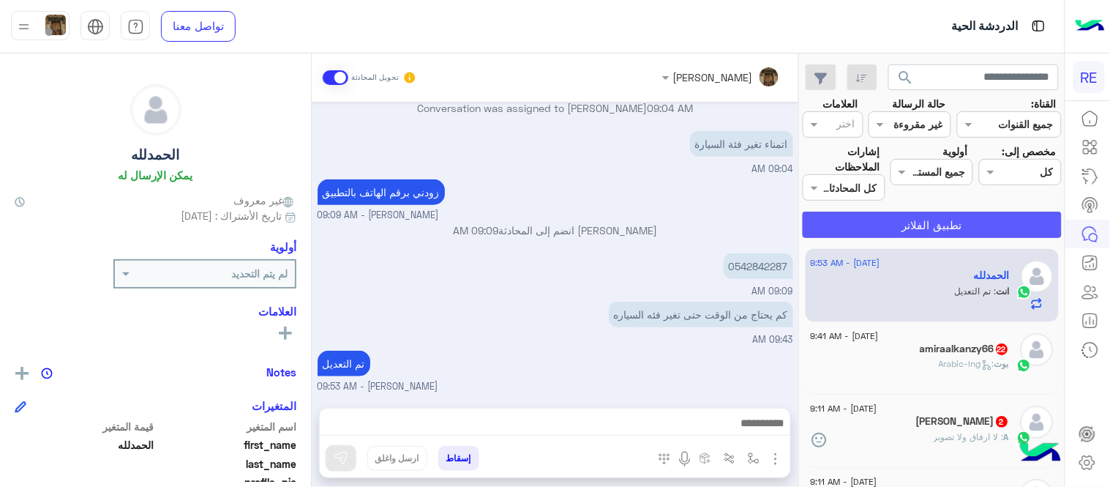
click at [915, 228] on button "تطبيق الفلاتر" at bounding box center [932, 224] width 259 height 26
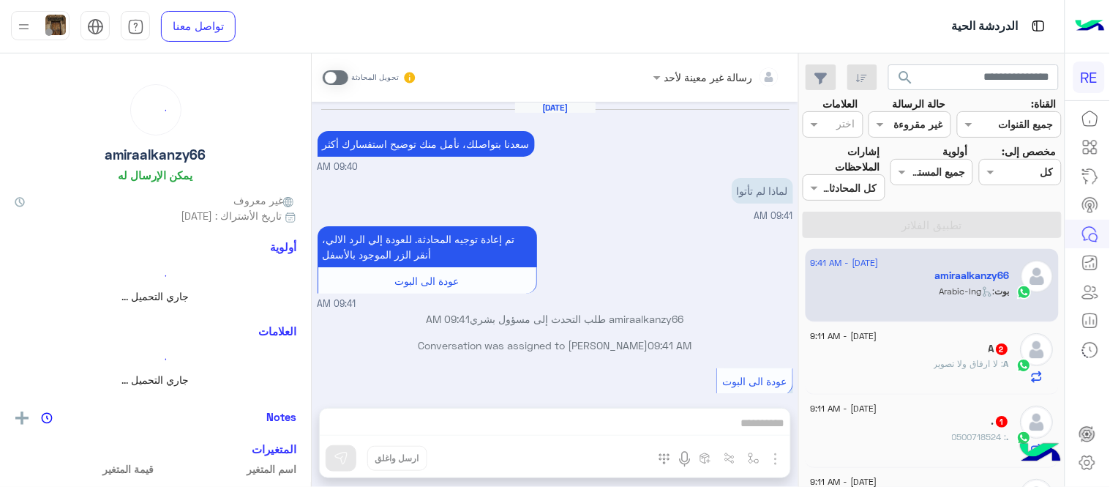
scroll to position [617, 0]
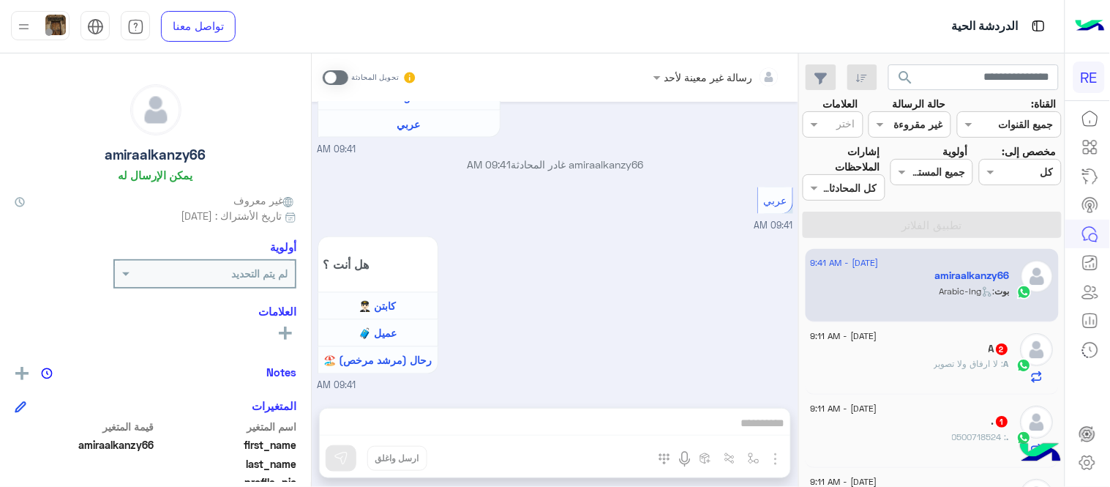
click at [329, 82] on span at bounding box center [336, 77] width 26 height 15
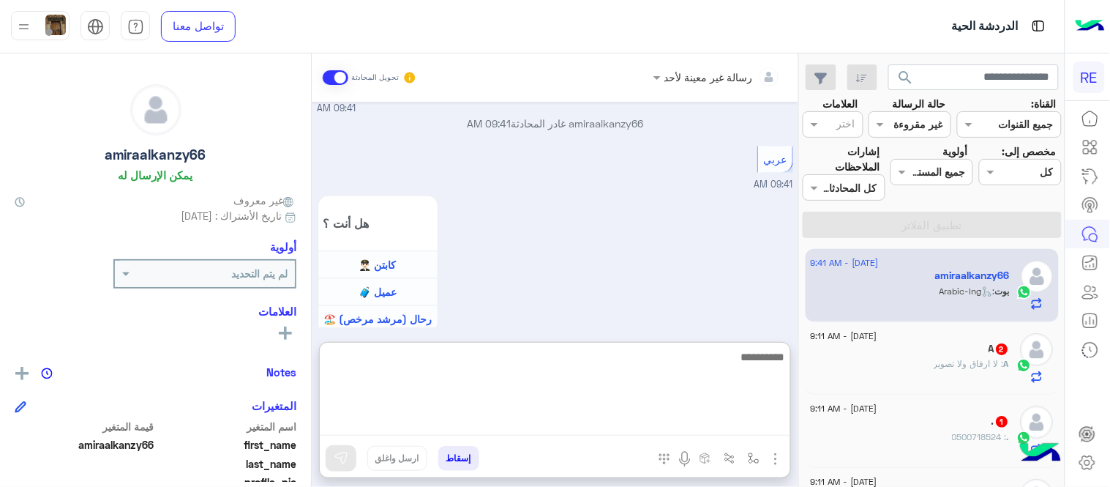
click at [588, 427] on textarea at bounding box center [555, 392] width 470 height 88
type textarea "**********"
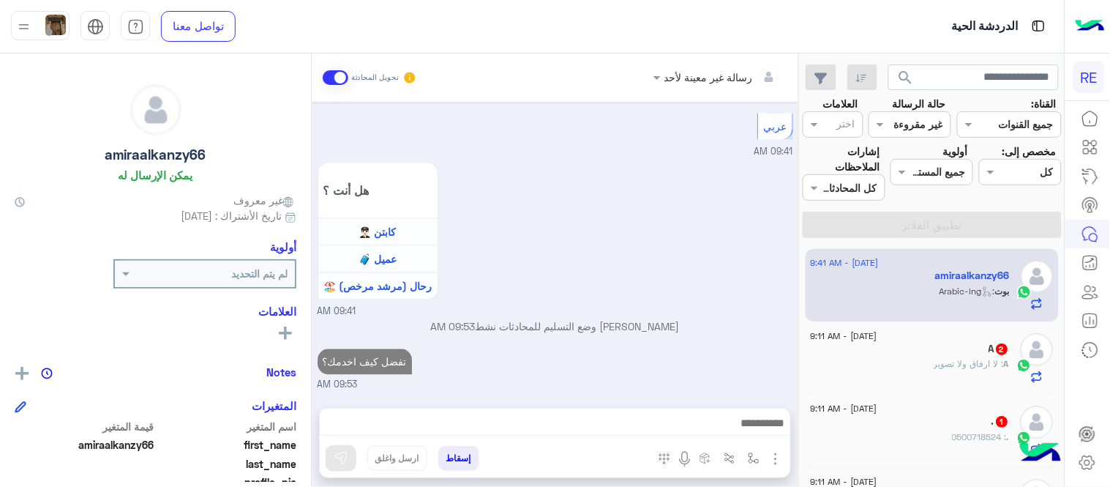
click at [723, 260] on div "[DATE] [PERSON_NAME] بتواصلك، نأمل منك توضيح استفسارك أكثر 09:40 AM لماذا لم تأ…" at bounding box center [555, 247] width 487 height 291
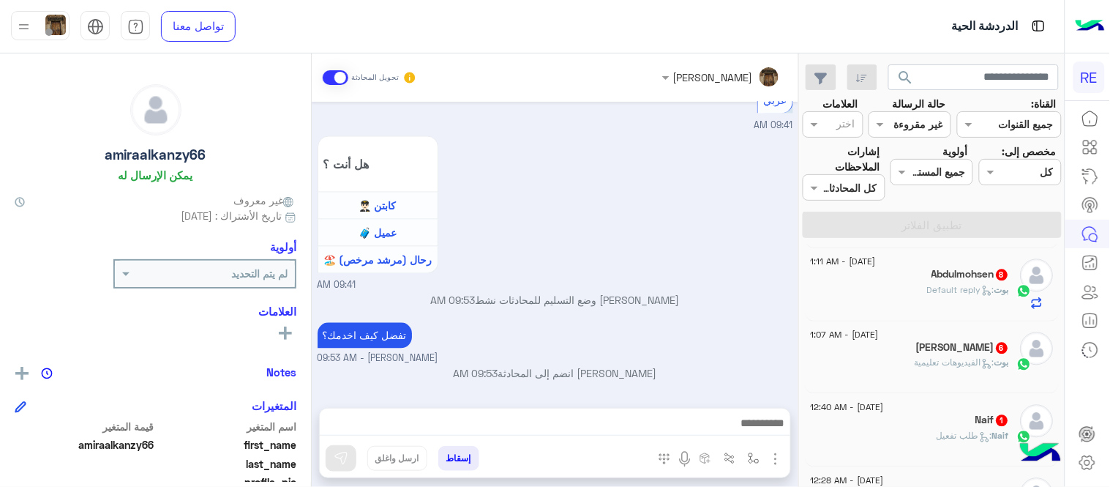
scroll to position [867, 0]
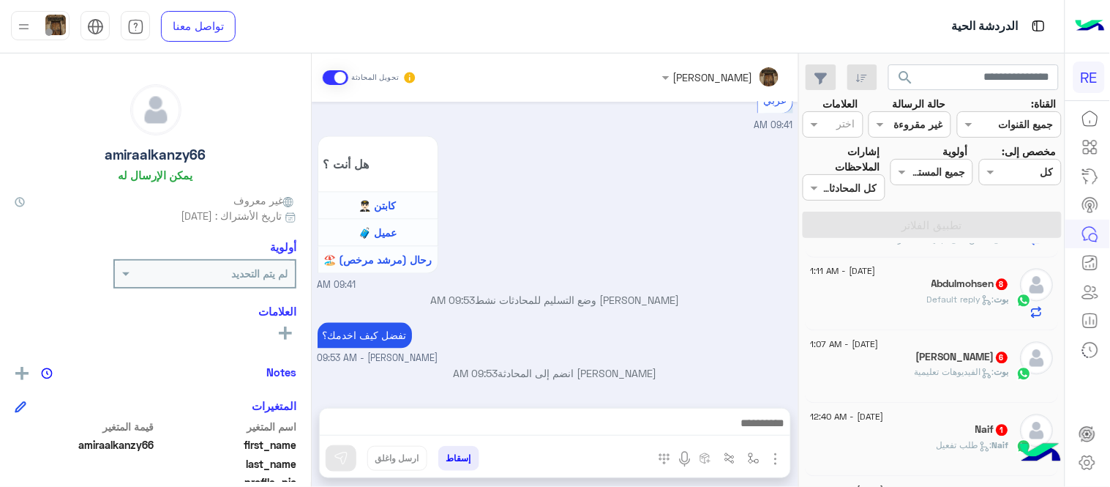
click at [945, 372] on span ": الفيديوهات تعليمية" at bounding box center [955, 372] width 80 height 11
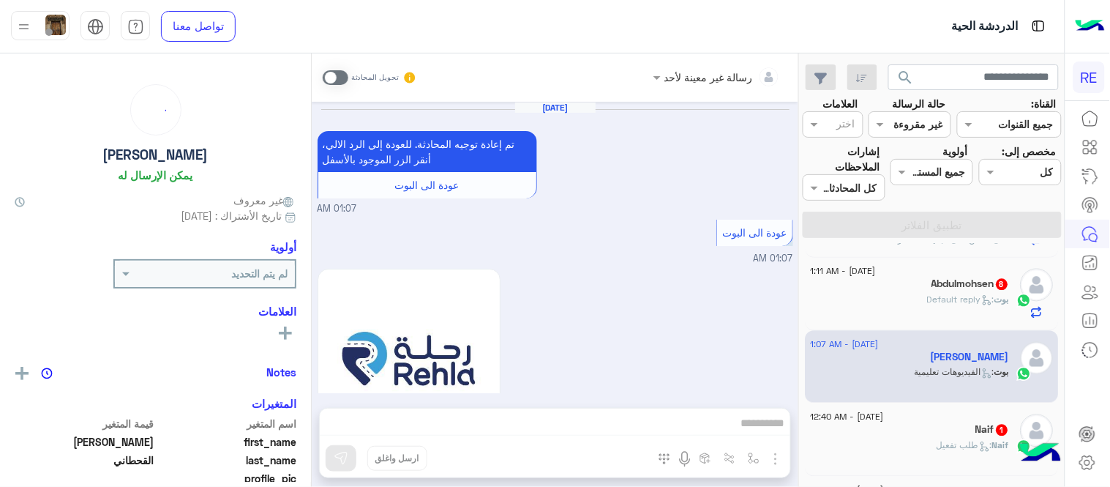
scroll to position [999, 0]
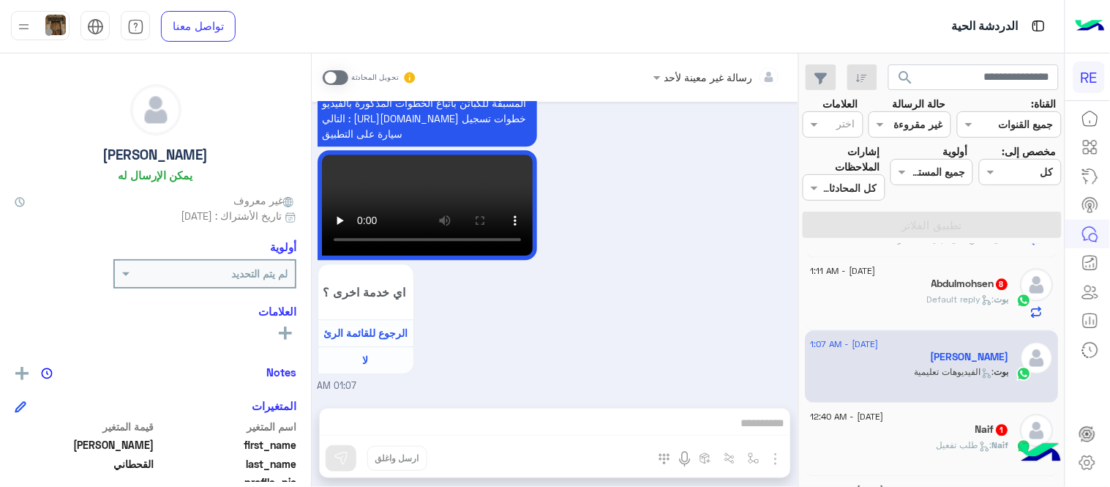
click at [339, 80] on span at bounding box center [336, 77] width 26 height 15
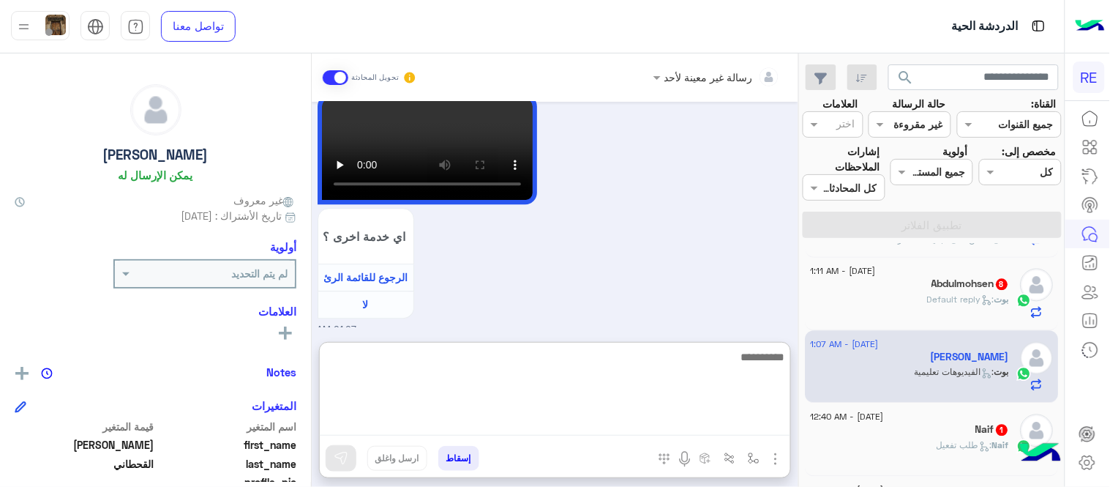
click at [607, 426] on textarea at bounding box center [555, 392] width 470 height 88
type textarea "**********"
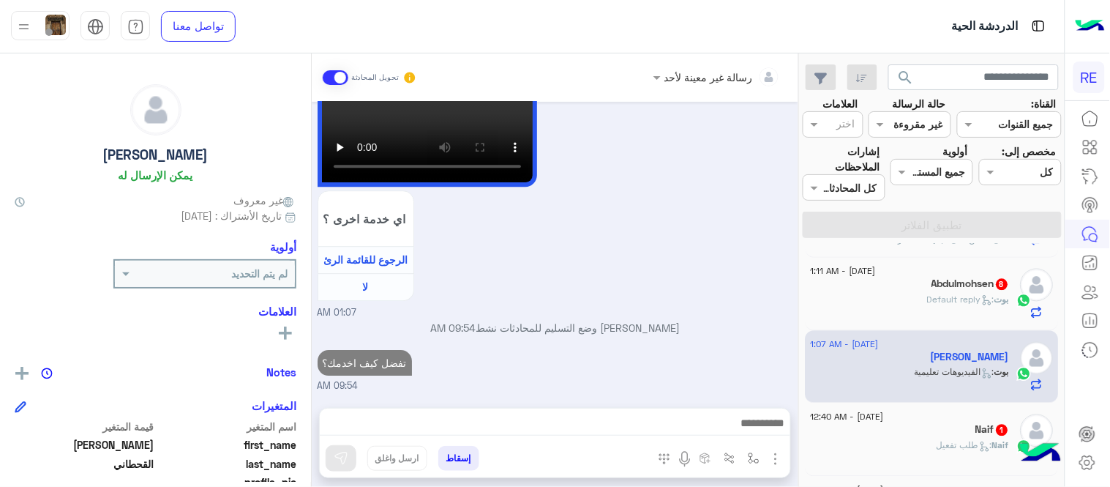
scroll to position [1072, 0]
click at [686, 277] on div "[DATE] تم إعادة توجيه المحادثة. للعودة إلي الرد الالي، أنقر الزر الموجود بالأسف…" at bounding box center [555, 247] width 487 height 291
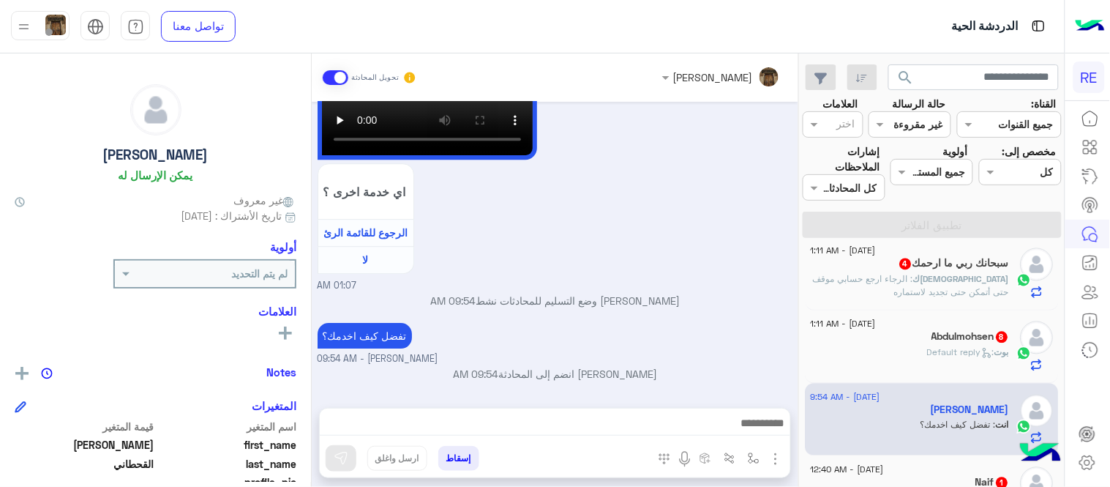
scroll to position [776, 0]
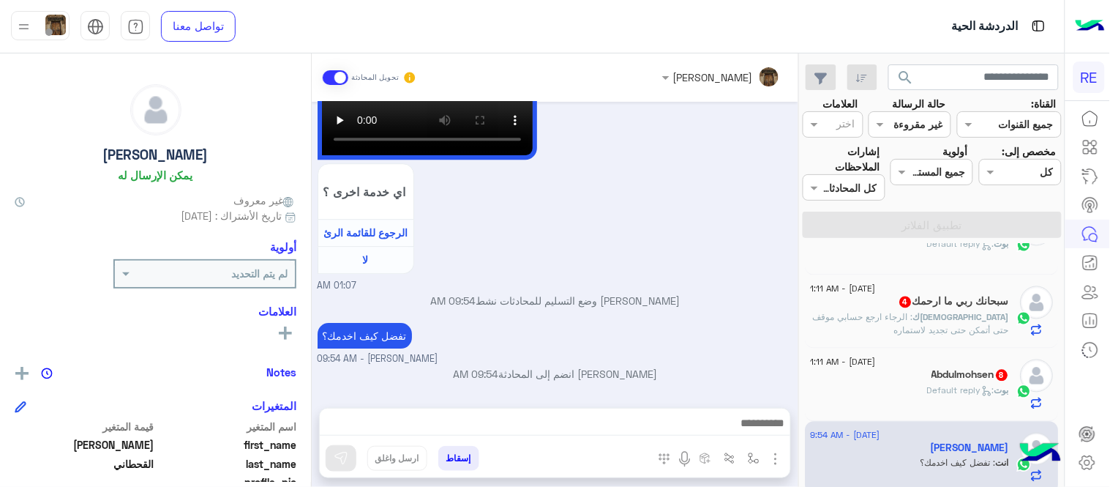
click at [913, 379] on div "Abdulmohsen 8" at bounding box center [910, 376] width 199 height 15
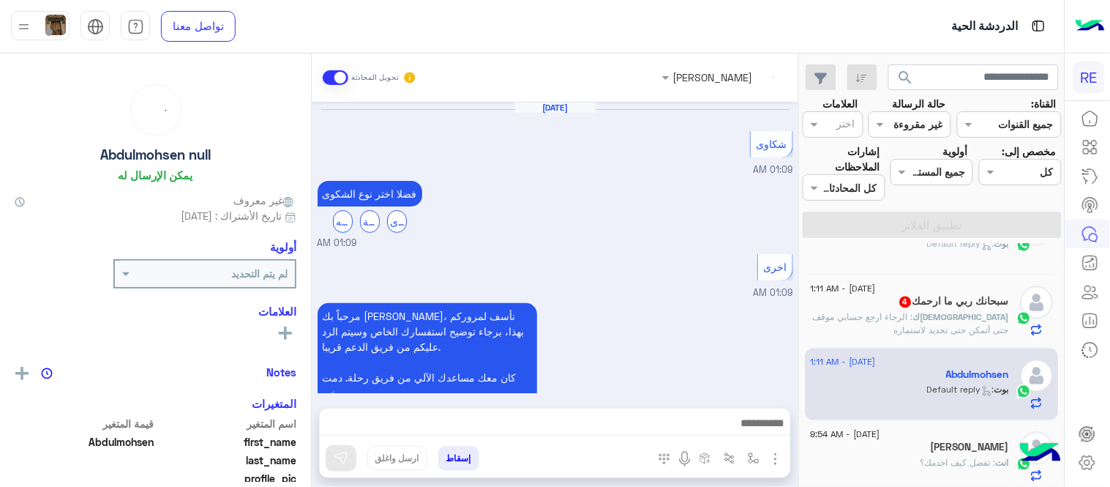
scroll to position [644, 0]
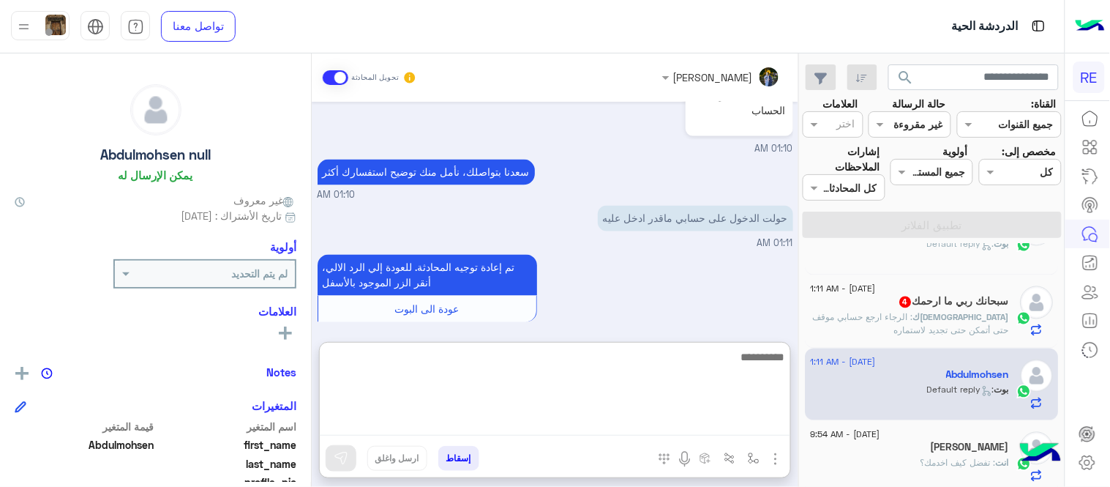
click at [571, 424] on textarea at bounding box center [555, 392] width 470 height 88
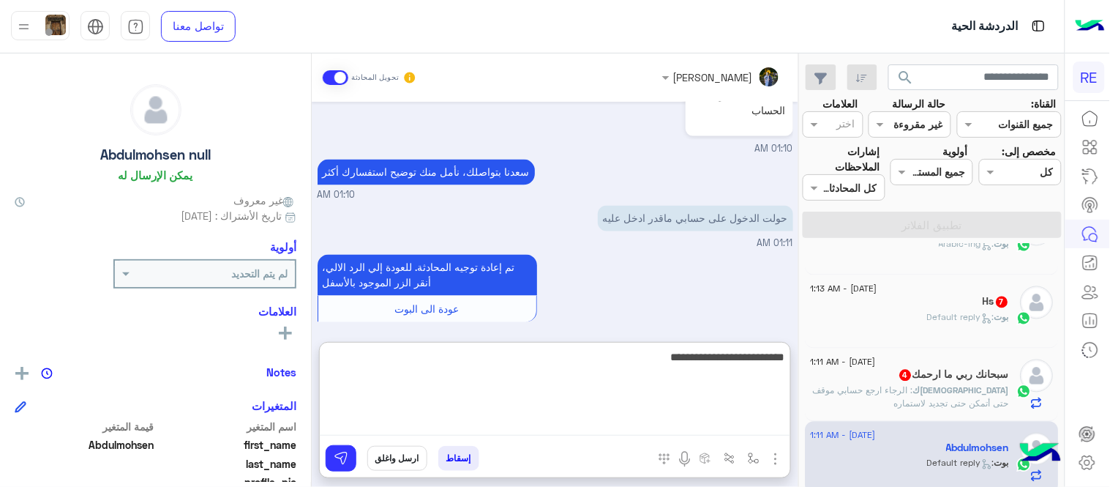
type textarea "**********"
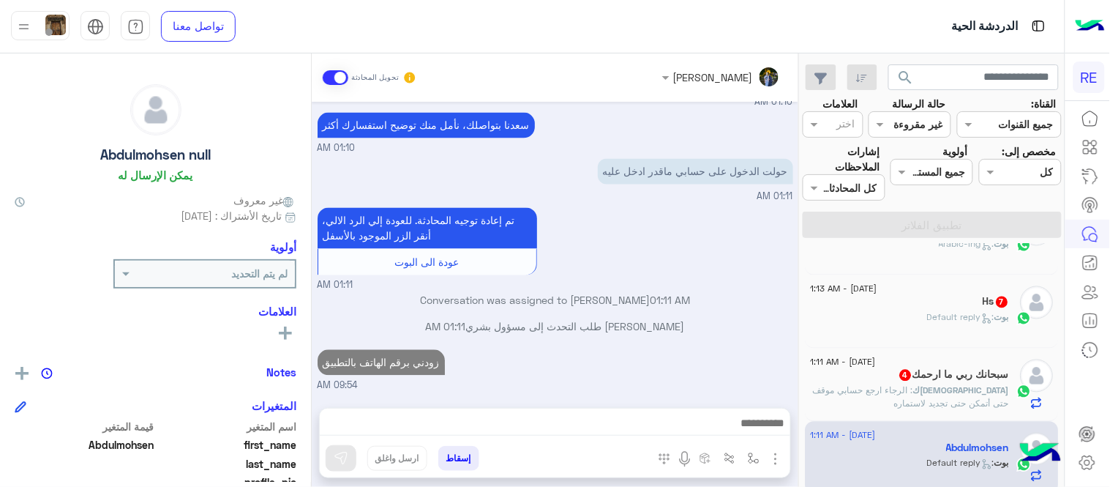
scroll to position [707, 0]
click at [953, 405] on p "[DEMOGRAPHIC_DATA]ك : الرجاء ارجع حسابي موقف حتى أتمكن حتى تجديد لاستماره" at bounding box center [910, 397] width 199 height 26
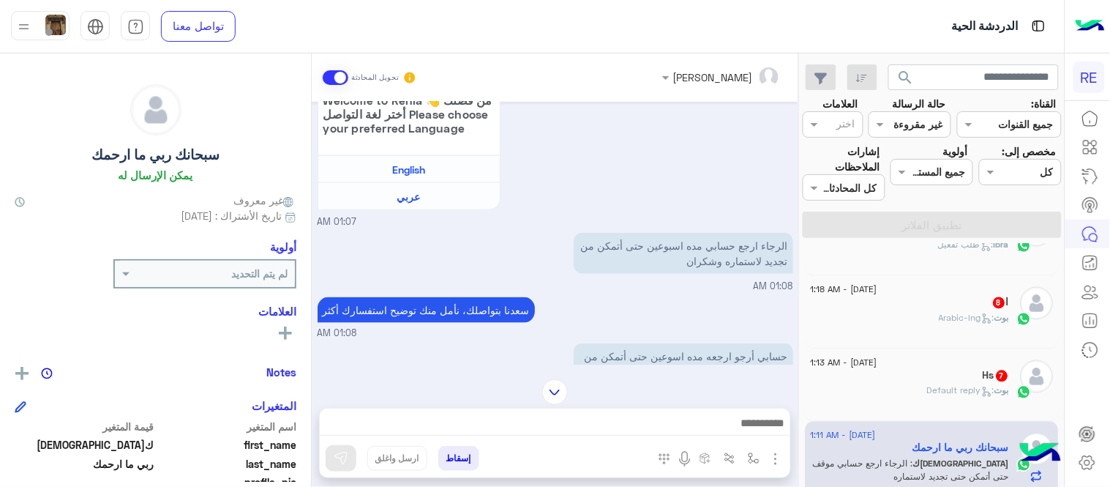
scroll to position [604, 0]
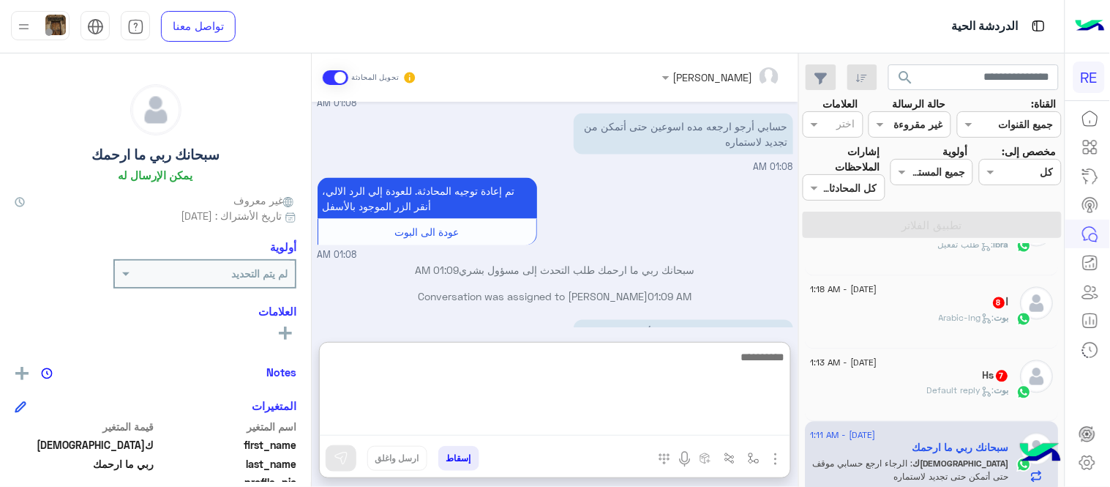
click at [525, 428] on textarea at bounding box center [555, 392] width 470 height 88
type textarea "**********"
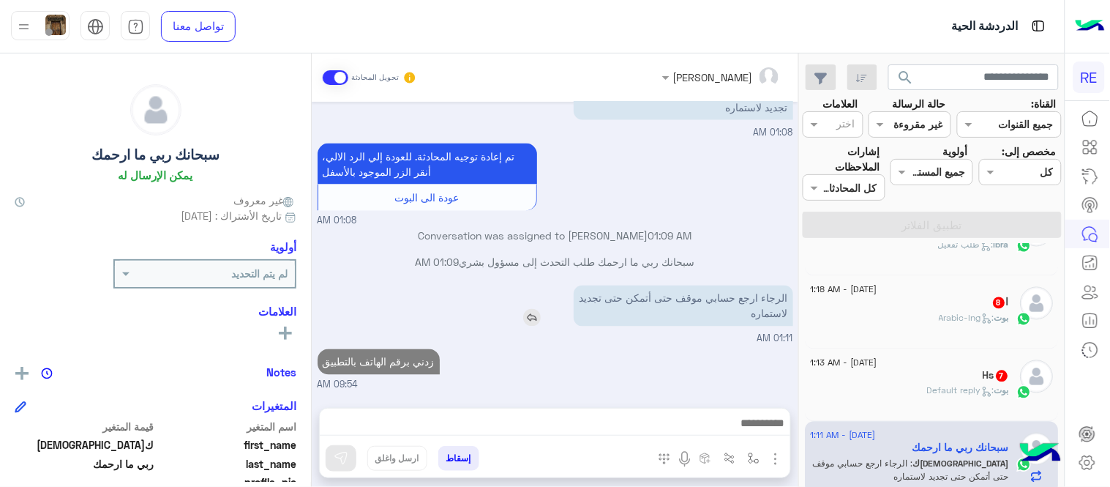
click at [689, 259] on div "[DATE] تم إلغاء تخصيص المحادثة تلقائيًا وإغلاقها بواسطة النظام 03:25 PM [DATE] …" at bounding box center [555, 247] width 487 height 291
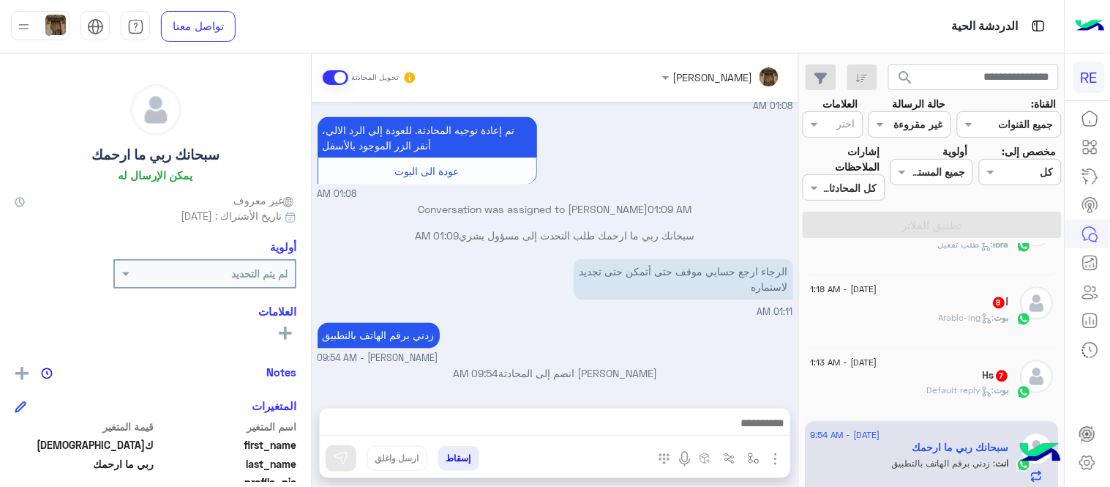
click at [858, 381] on div "Hs 7" at bounding box center [910, 376] width 199 height 15
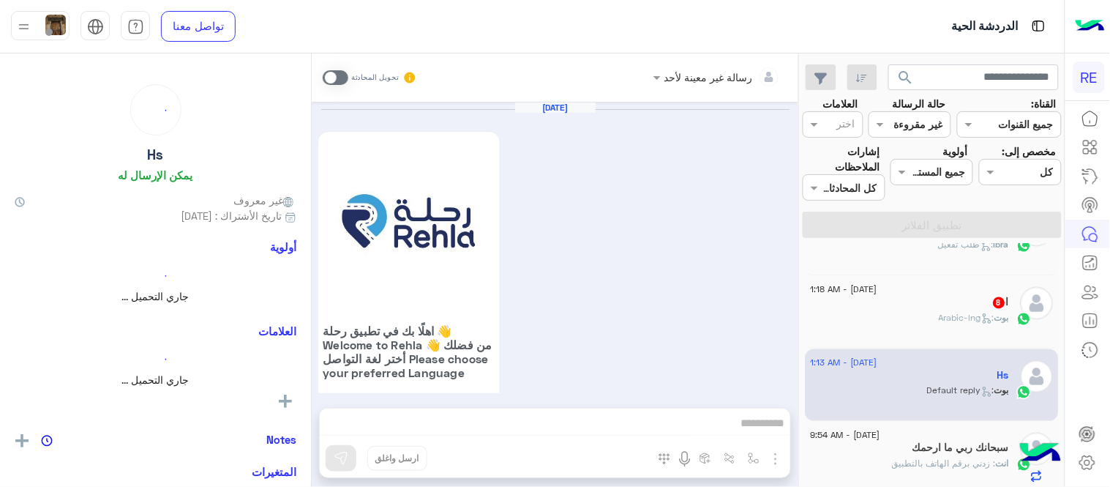
scroll to position [839, 0]
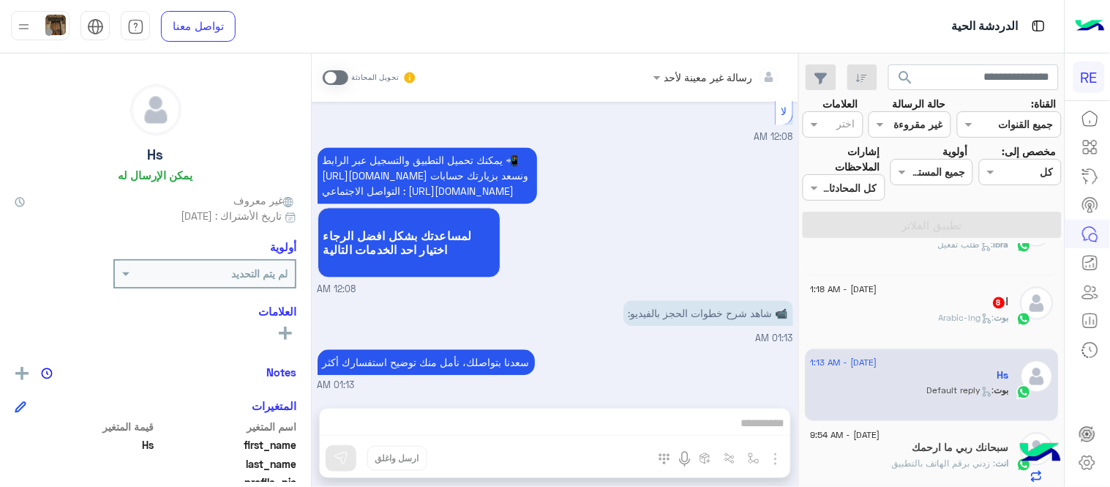
click at [332, 75] on span at bounding box center [336, 77] width 26 height 15
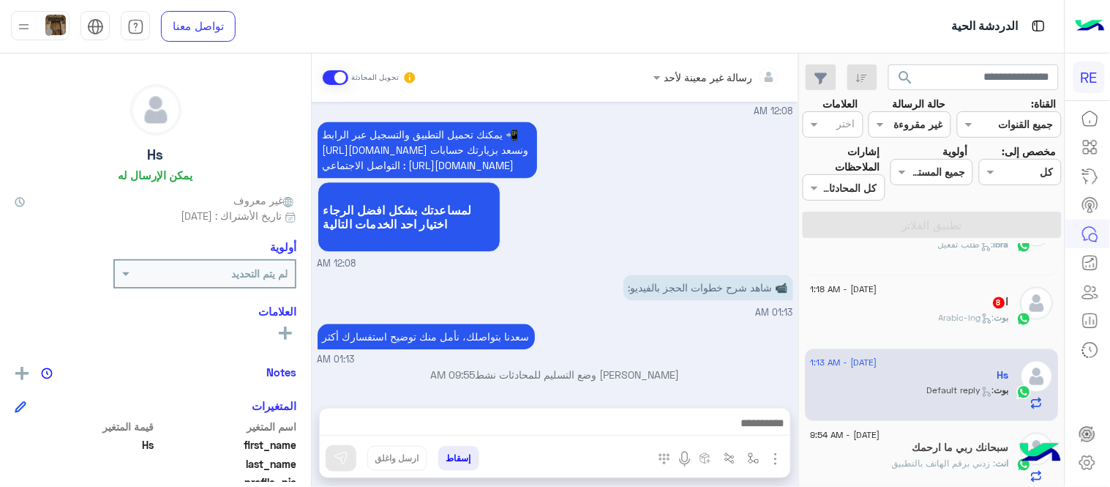
scroll to position [866, 0]
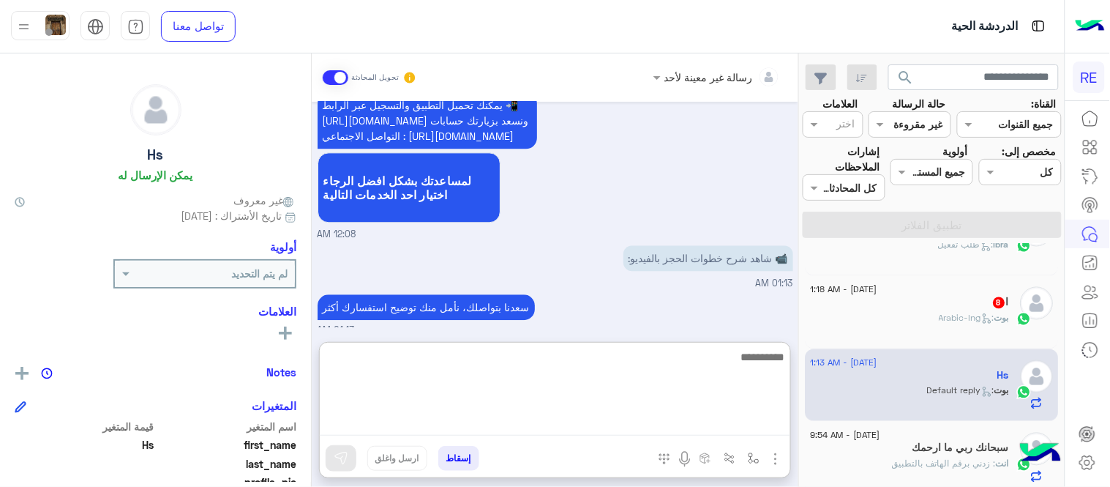
click at [635, 418] on textarea at bounding box center [555, 392] width 470 height 88
type textarea "**********"
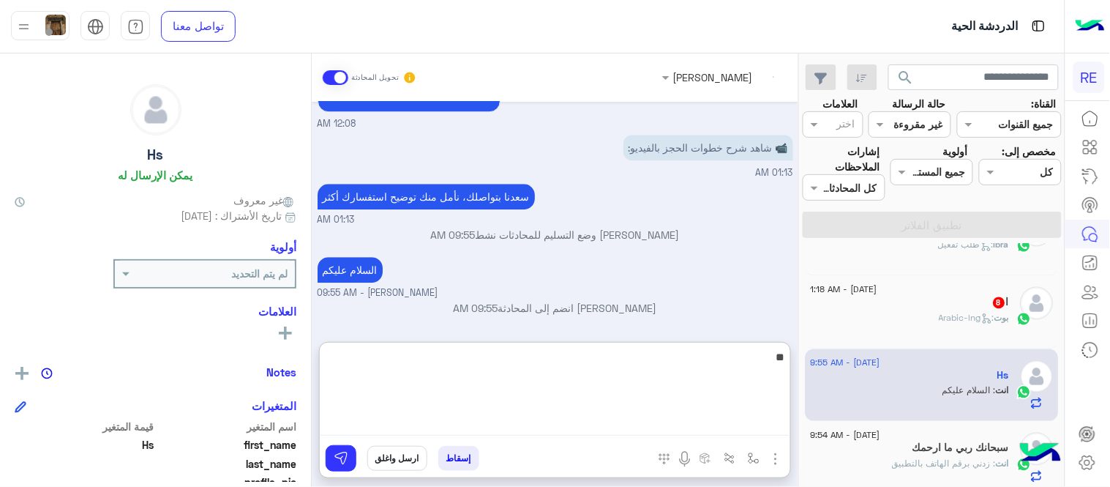
scroll to position [1005, 0]
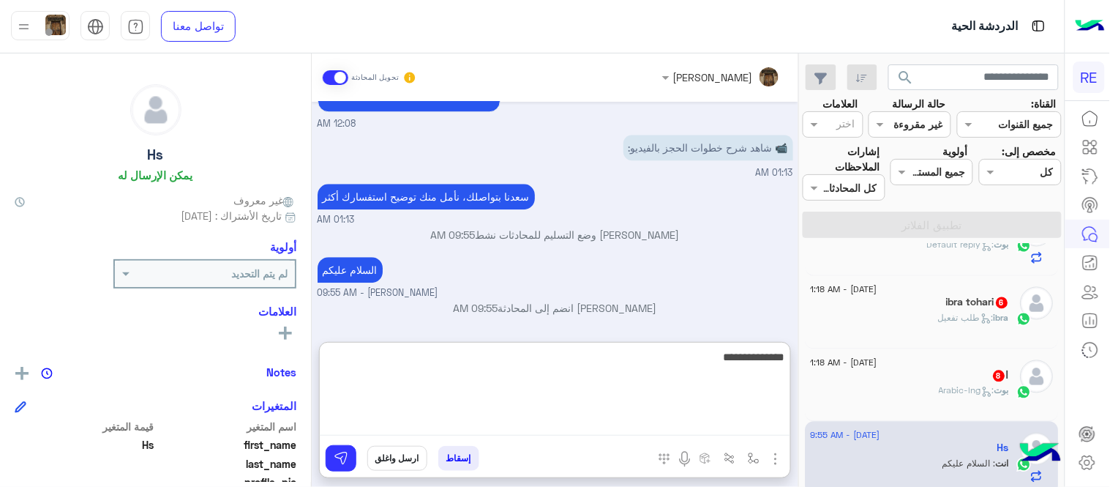
type textarea "**********"
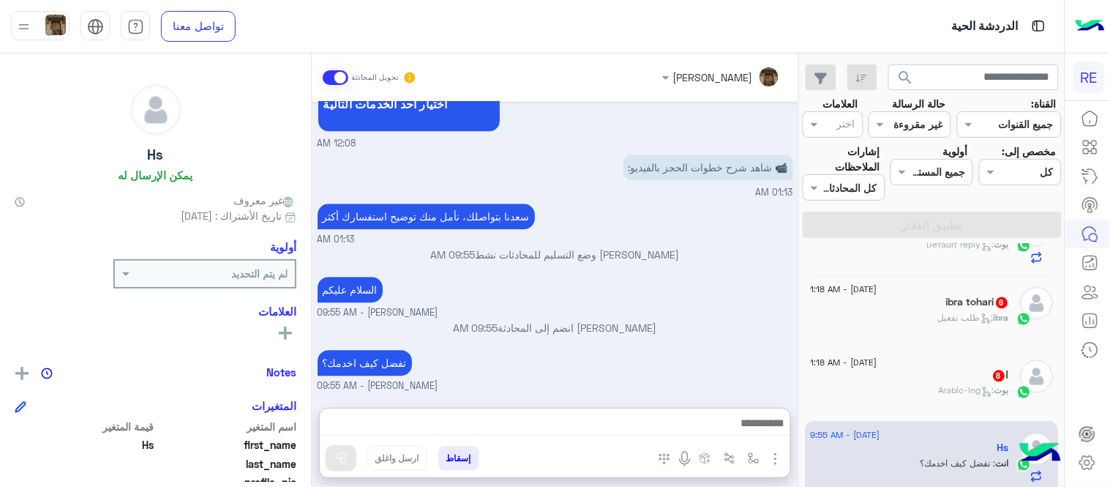
scroll to position [1003, 0]
click at [833, 378] on div "ا 8" at bounding box center [910, 376] width 199 height 15
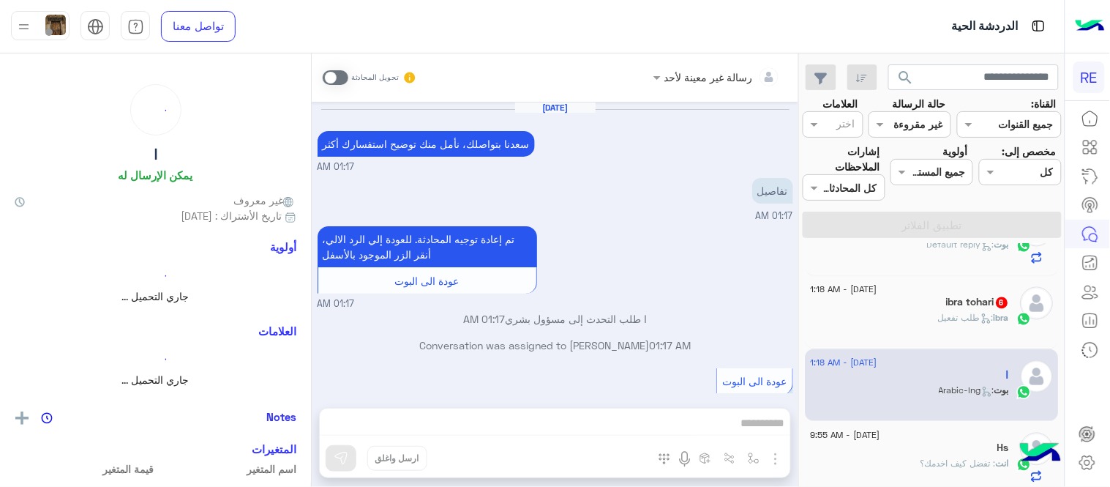
scroll to position [617, 0]
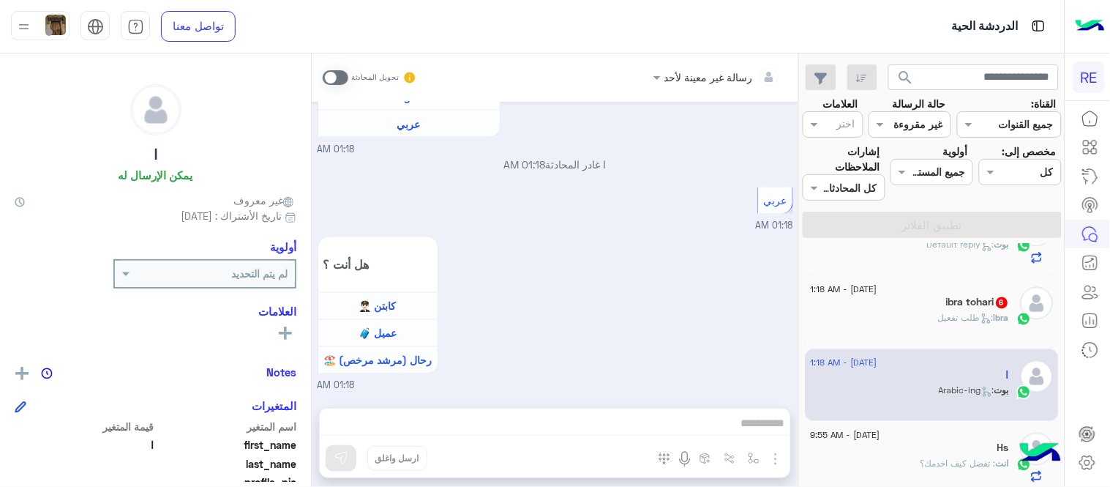
click at [335, 70] on span at bounding box center [336, 77] width 26 height 15
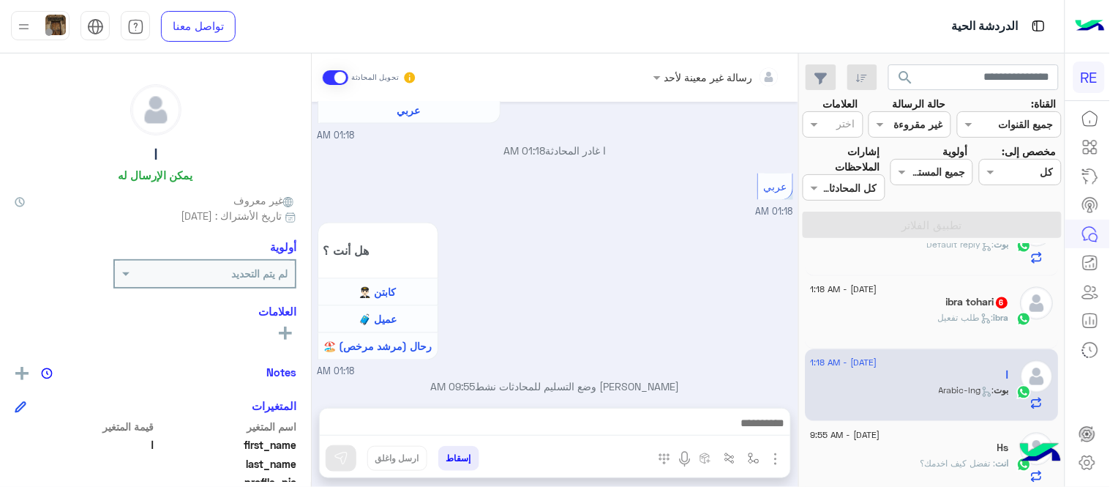
scroll to position [644, 0]
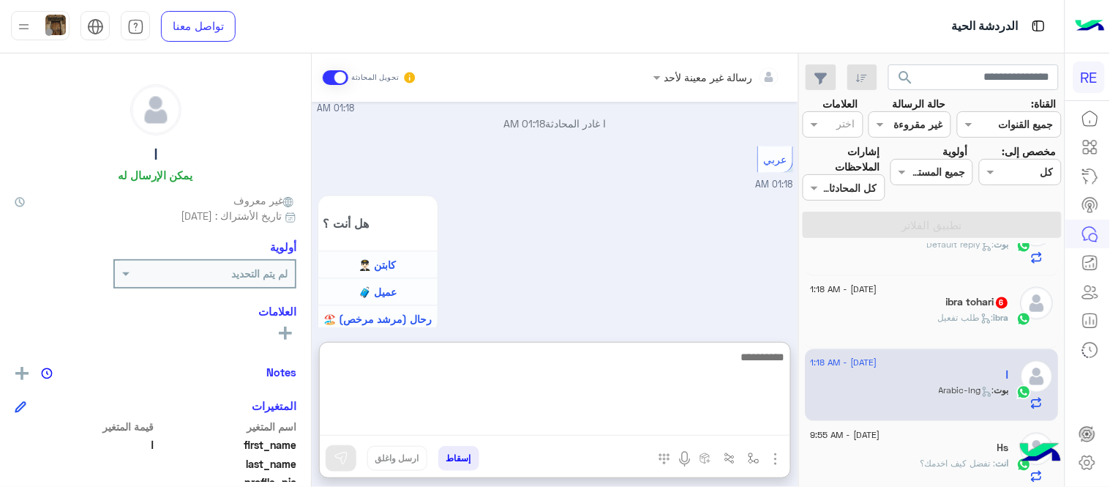
click at [544, 427] on textarea at bounding box center [555, 392] width 470 height 88
type textarea "**********"
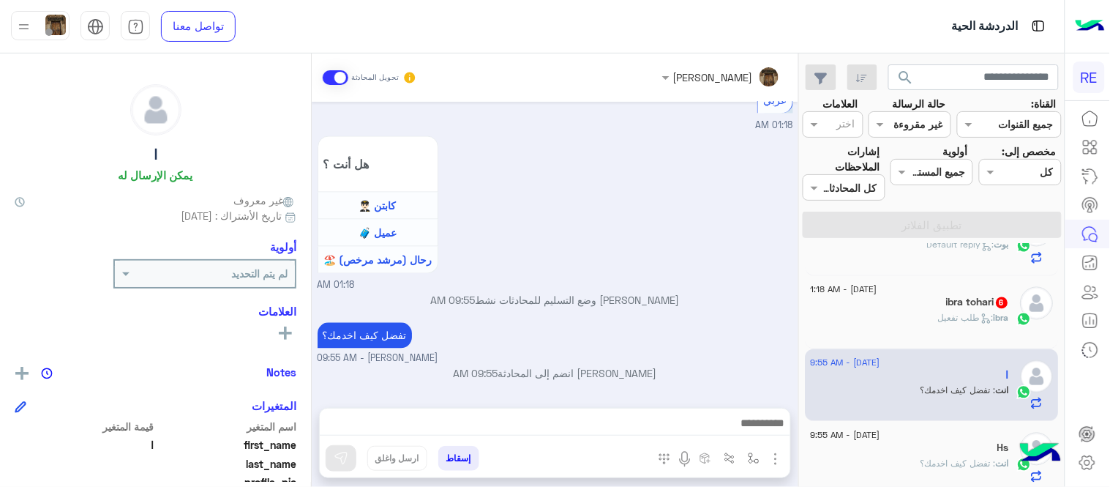
scroll to position [734, 0]
click at [862, 324] on div "ibra : طلب تفعيل" at bounding box center [910, 325] width 199 height 26
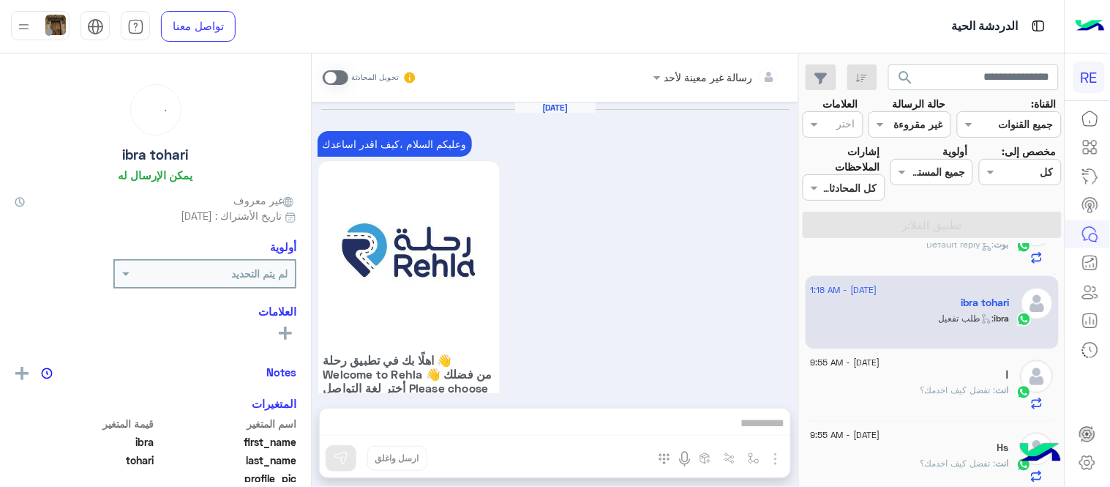
scroll to position [1391, 0]
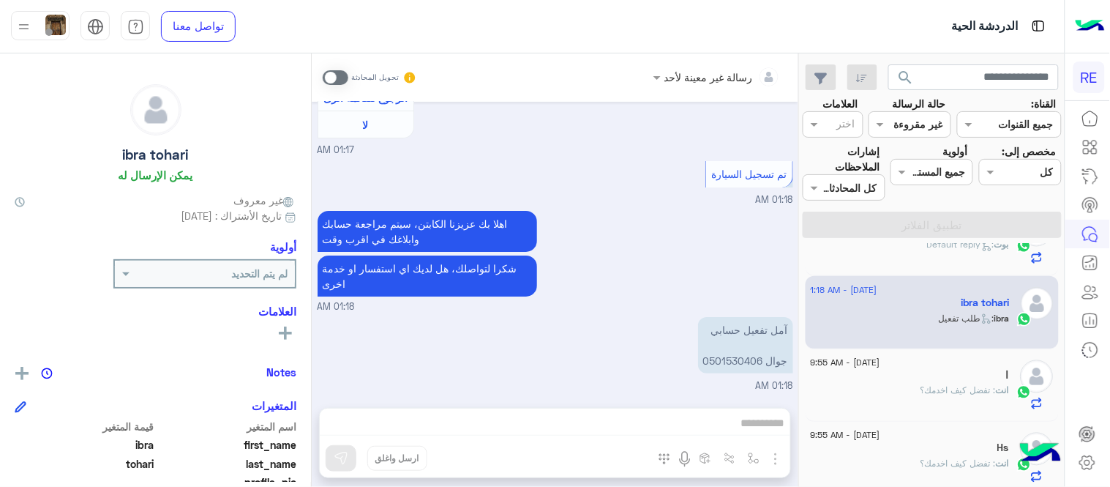
click at [723, 361] on p "آمل تفعيل حسابي جوال 0501530406" at bounding box center [745, 345] width 95 height 56
copy p "0501530406"
click at [676, 418] on div "رسالة غير معينة لأحد تحويل المحادثة [DATE] وعليكم السلام ،كيف اقدر اساعدك اهلًا…" at bounding box center [555, 272] width 487 height 439
click at [334, 82] on span at bounding box center [336, 77] width 26 height 15
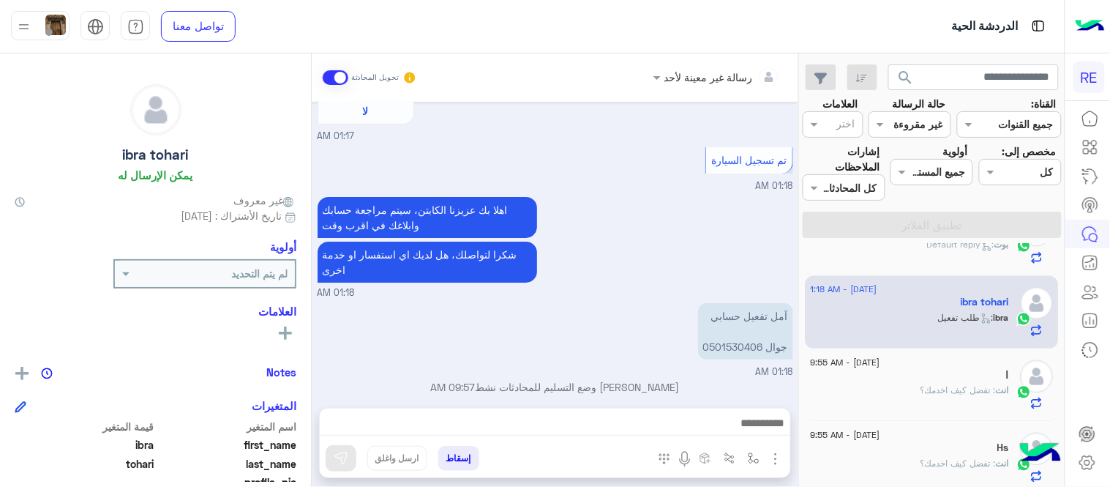
scroll to position [1418, 0]
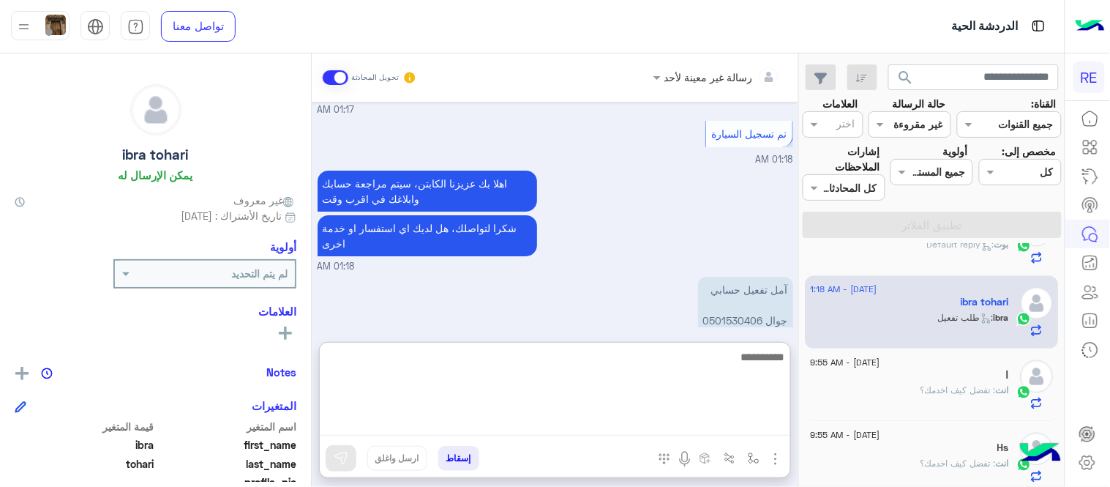
click at [568, 422] on textarea at bounding box center [555, 392] width 470 height 88
type textarea "**********"
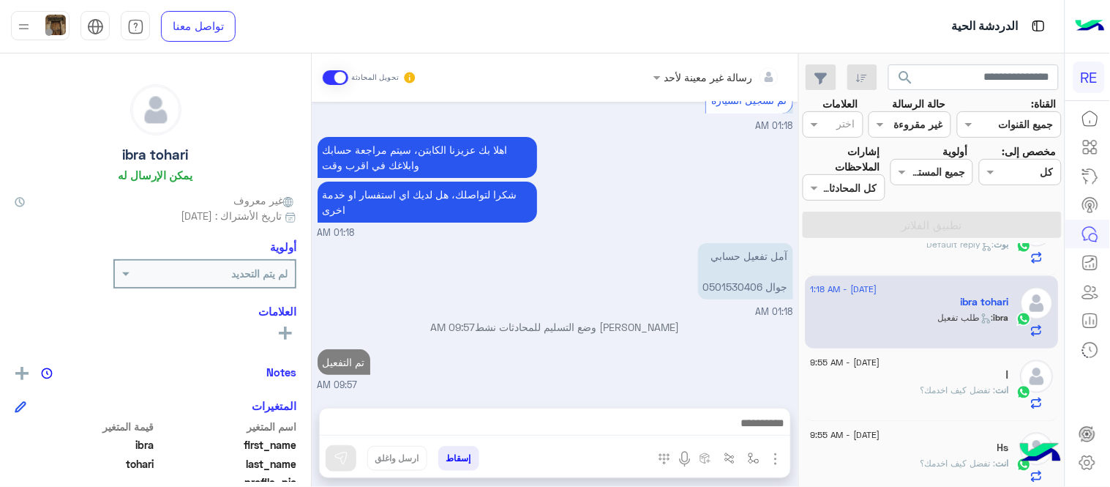
click at [604, 326] on div "رسالة غير معينة لأحد تحويل المحادثة [DATE] وعليكم السلام ،كيف اقدر اساعدك اهلًا…" at bounding box center [555, 272] width 487 height 439
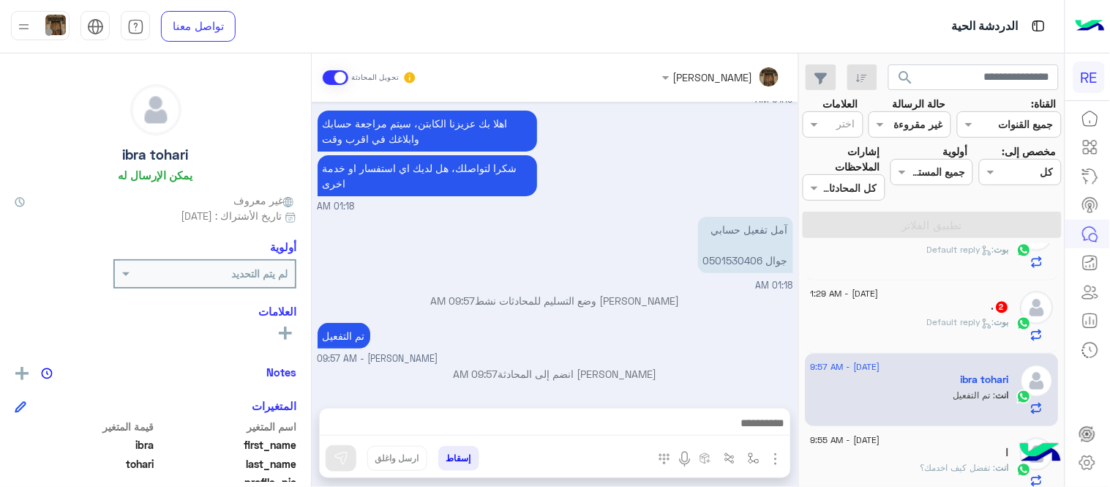
scroll to position [640, 0]
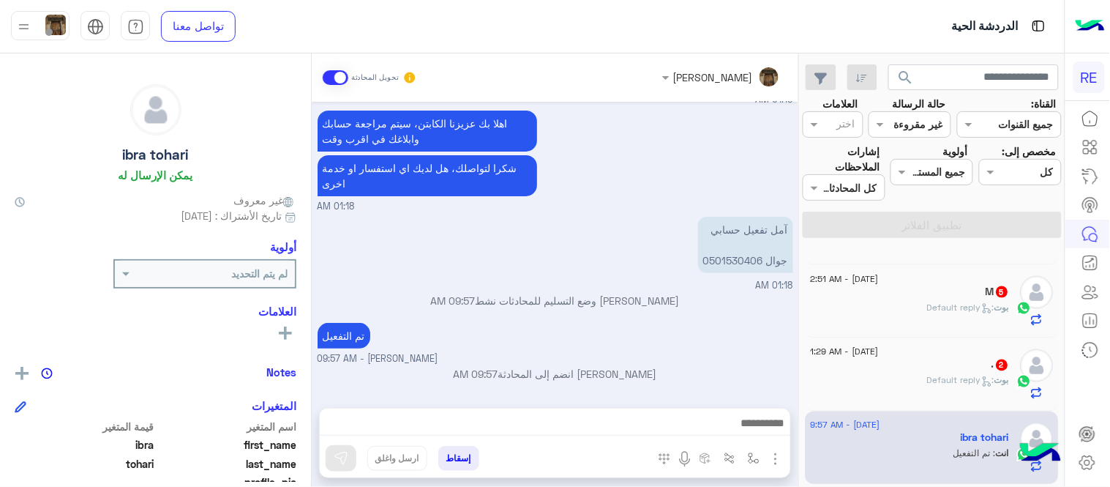
click at [905, 351] on div "[DATE] - 1:29 AM" at bounding box center [910, 354] width 199 height 10
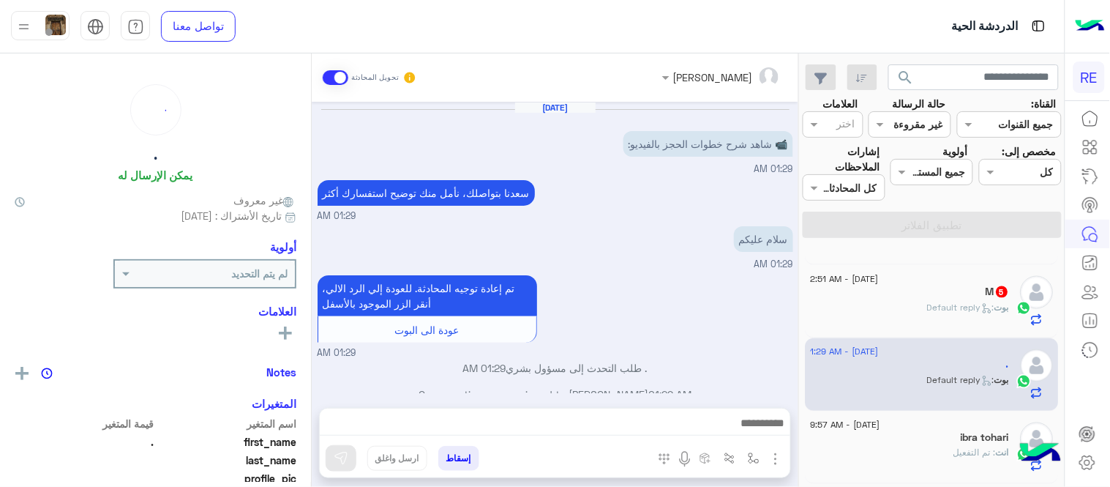
scroll to position [20, 0]
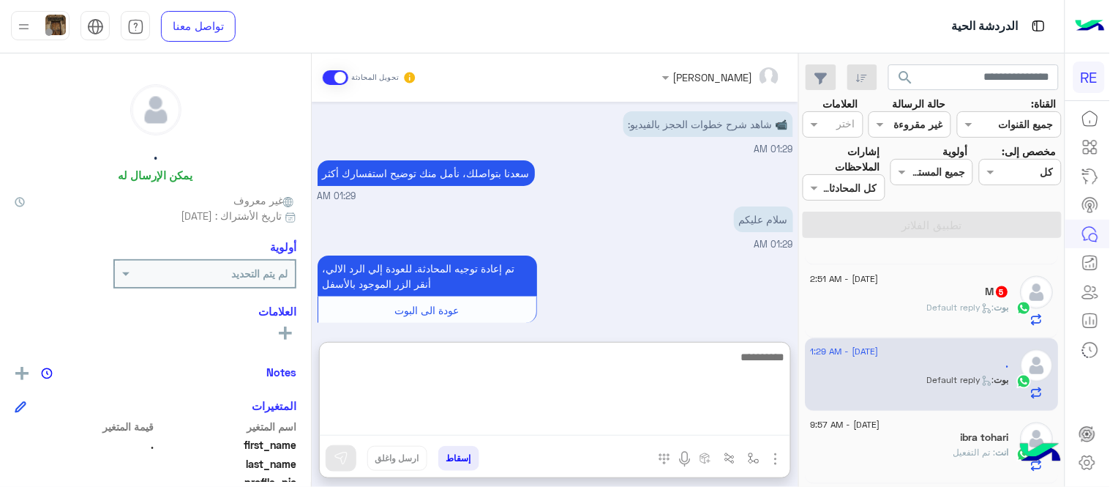
click at [628, 418] on textarea at bounding box center [555, 392] width 470 height 88
type textarea "**********"
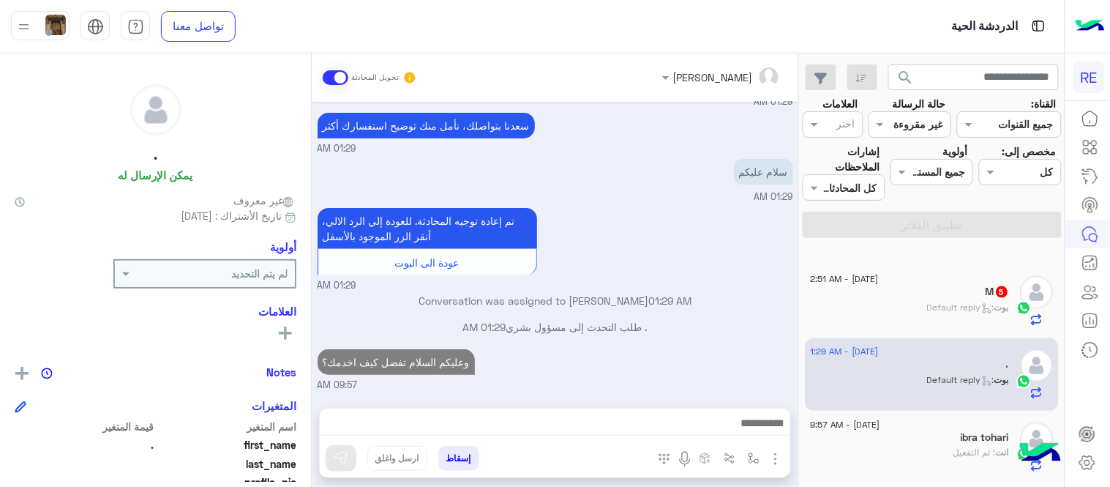
scroll to position [83, 0]
click at [874, 319] on div "[PERSON_NAME] : Default reply" at bounding box center [910, 314] width 199 height 26
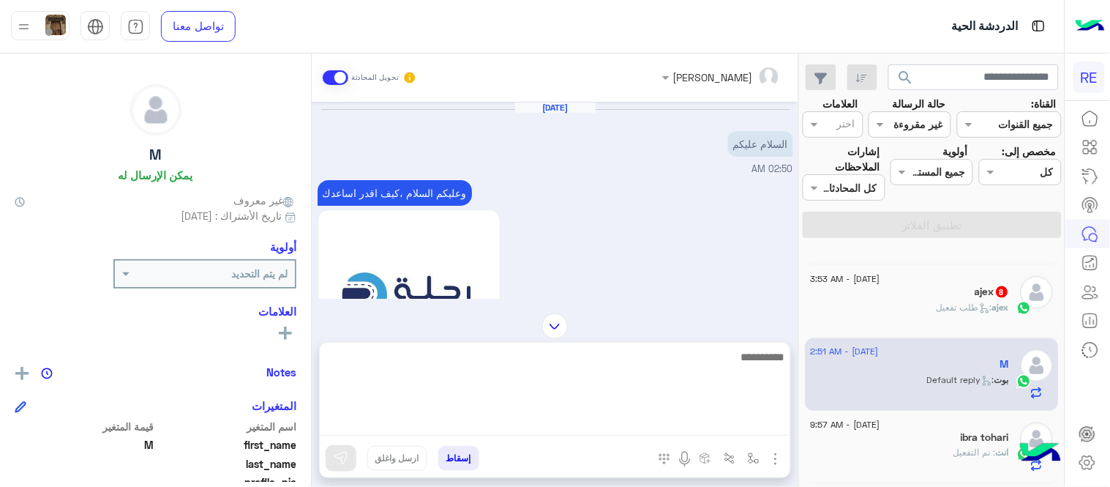
click at [594, 421] on textarea at bounding box center [555, 392] width 470 height 88
type textarea "**********"
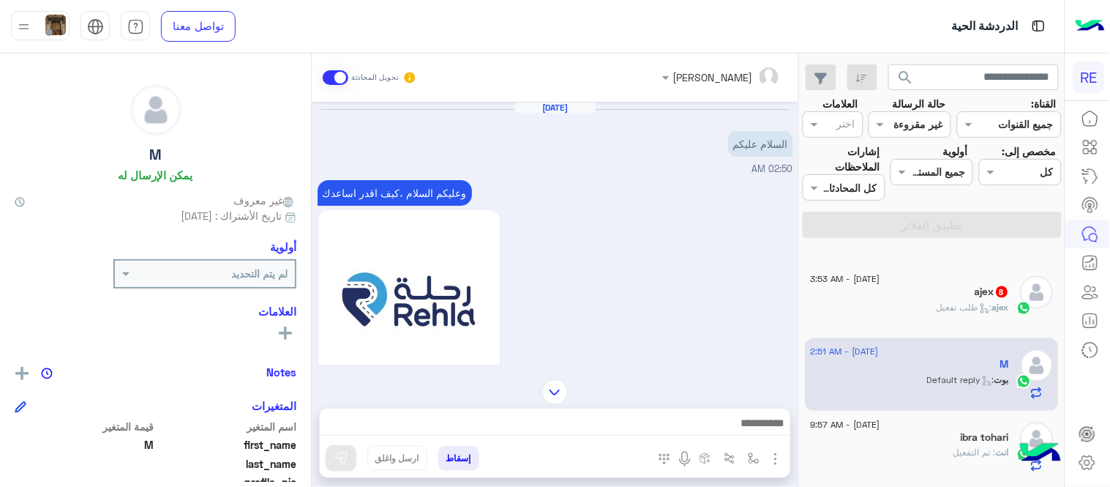
click at [706, 227] on div "وعليكم السلام ،كيف اقدر اساعدك اهلًا بك في تطبيق رحلة 👋 Welcome to Rehla 👋 من ف…" at bounding box center [556, 363] width 476 height 375
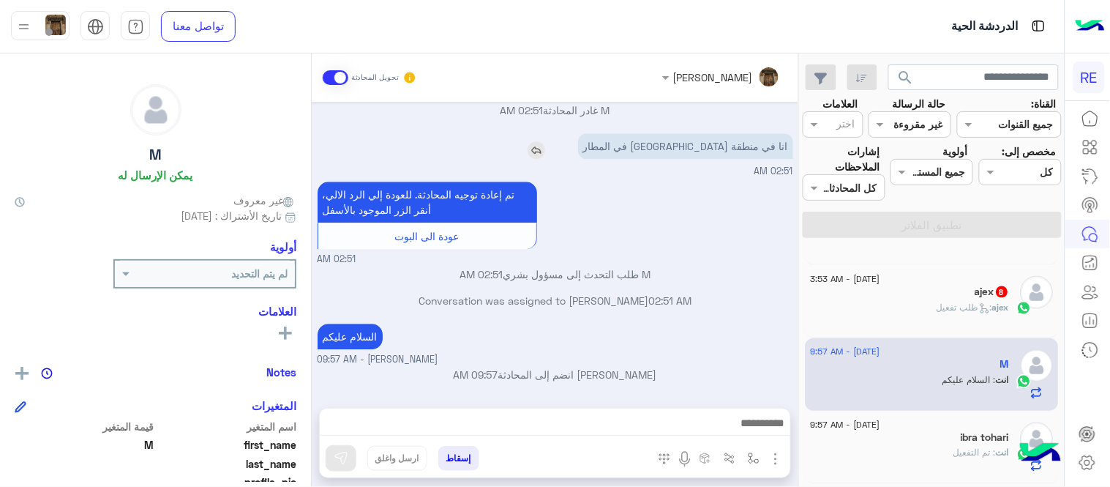
click at [545, 150] on img at bounding box center [536, 150] width 18 height 18
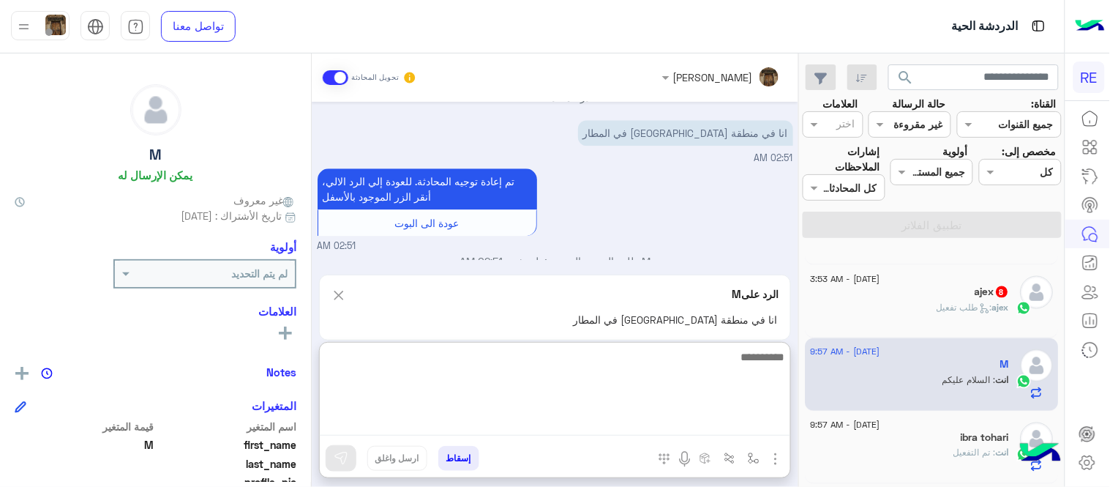
click at [686, 417] on textarea at bounding box center [555, 392] width 470 height 88
type textarea "**********"
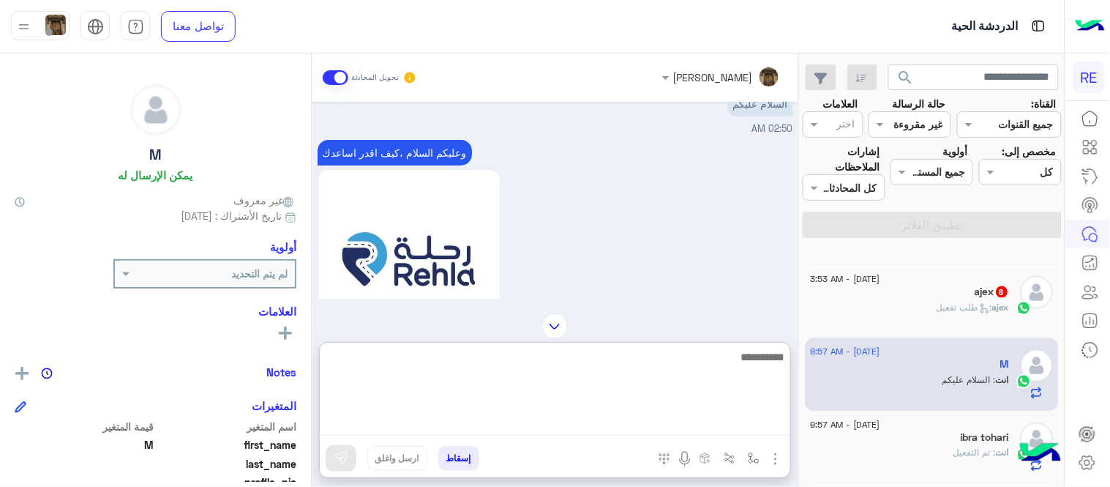
scroll to position [1229, 0]
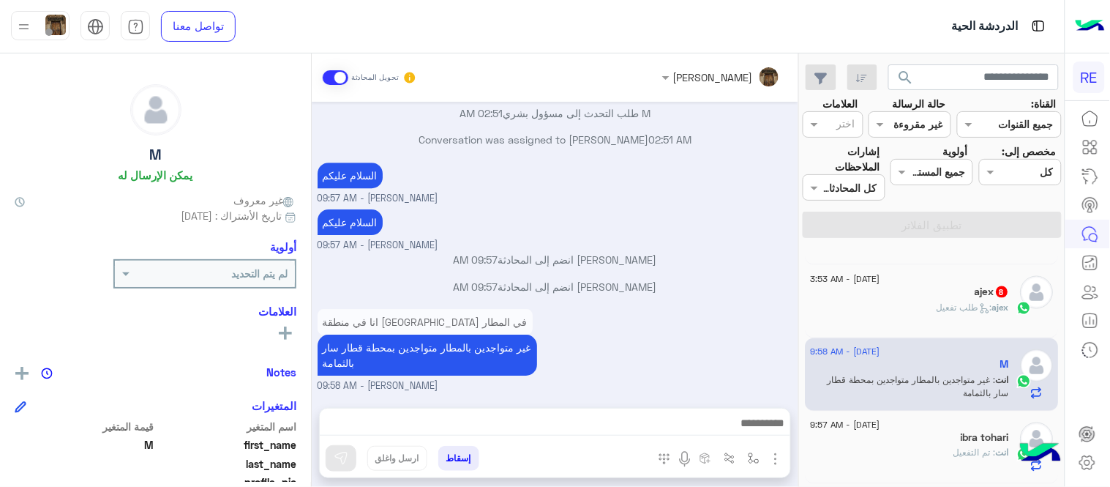
click at [666, 254] on div "[DATE] السلام عليكم 02:50 AM وعليكم السلام ،كيف اقدر اساعدك اهلًا بك في تطبيق ر…" at bounding box center [555, 247] width 487 height 291
click at [960, 298] on div "ajex 8" at bounding box center [910, 292] width 199 height 15
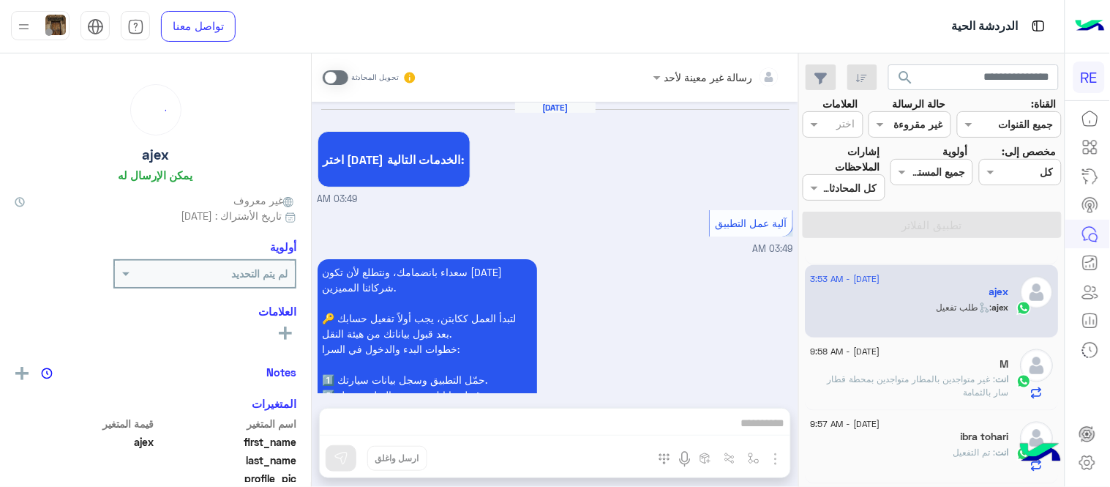
scroll to position [1794, 0]
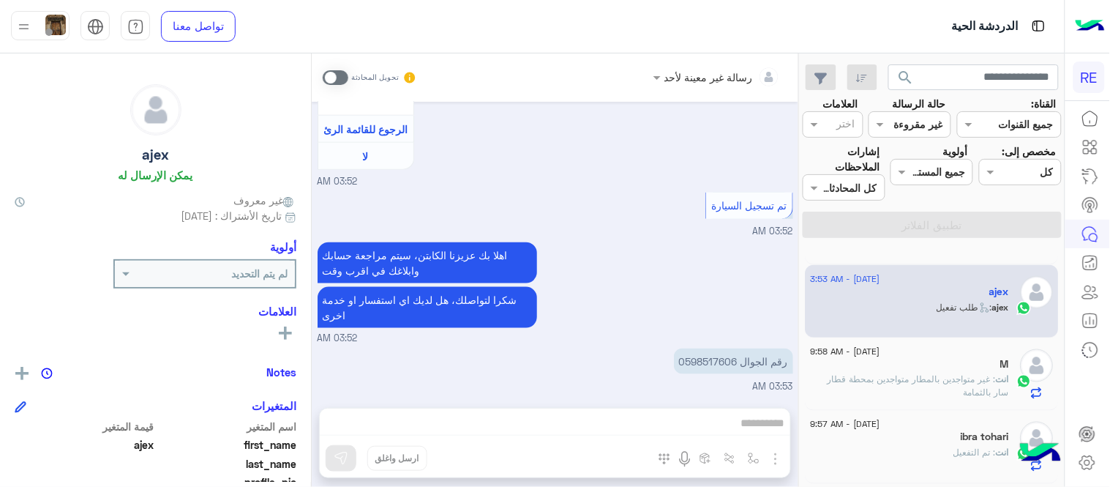
click at [329, 78] on span at bounding box center [336, 77] width 26 height 15
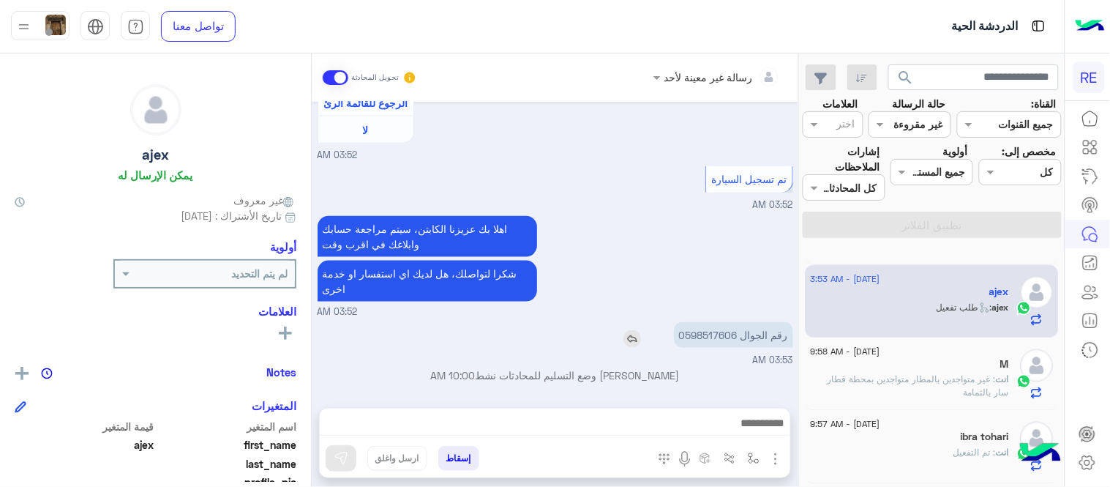
click at [696, 330] on p "رقم الجوال 0598517606" at bounding box center [733, 335] width 119 height 26
copy p "0598517606"
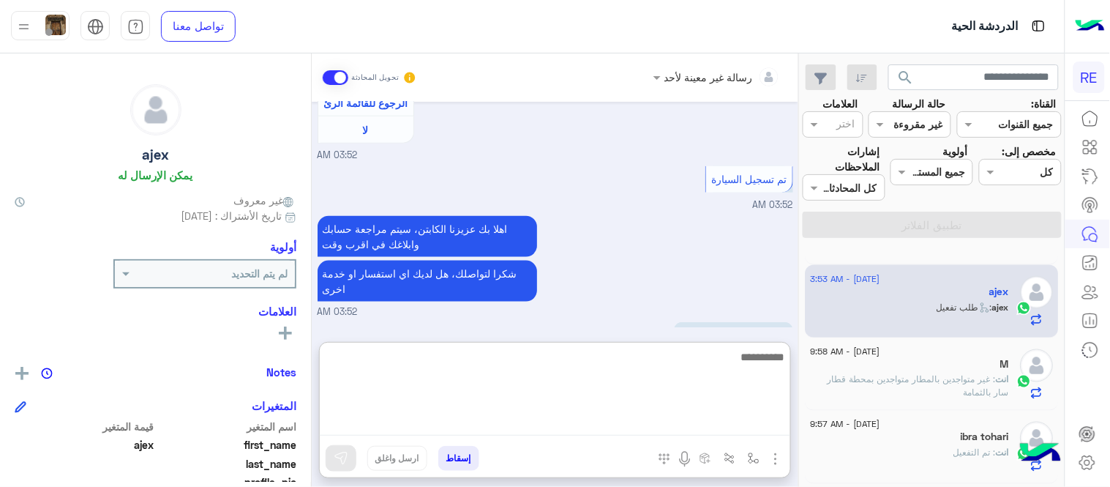
click at [567, 424] on textarea at bounding box center [555, 392] width 470 height 88
type textarea "**********"
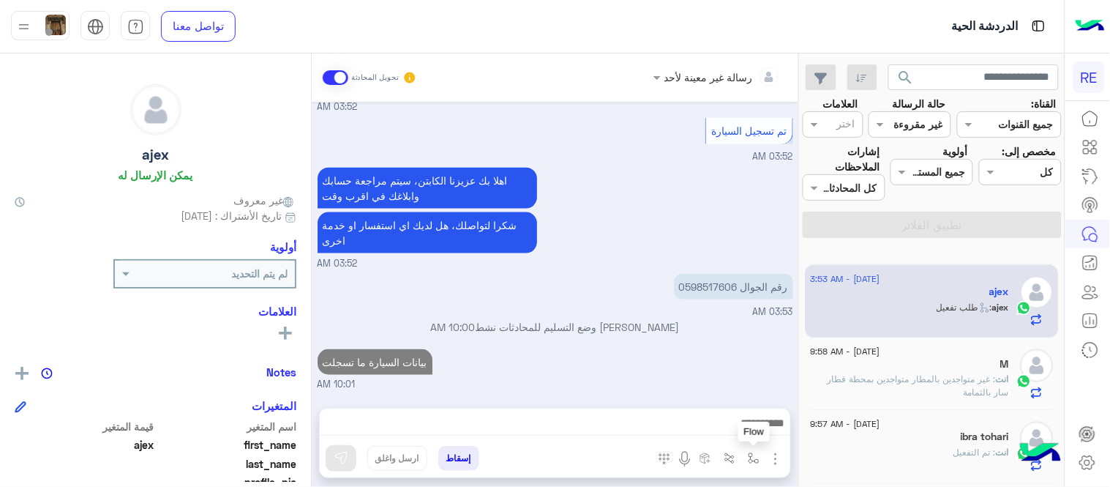
click at [746, 465] on button "button" at bounding box center [754, 458] width 24 height 24
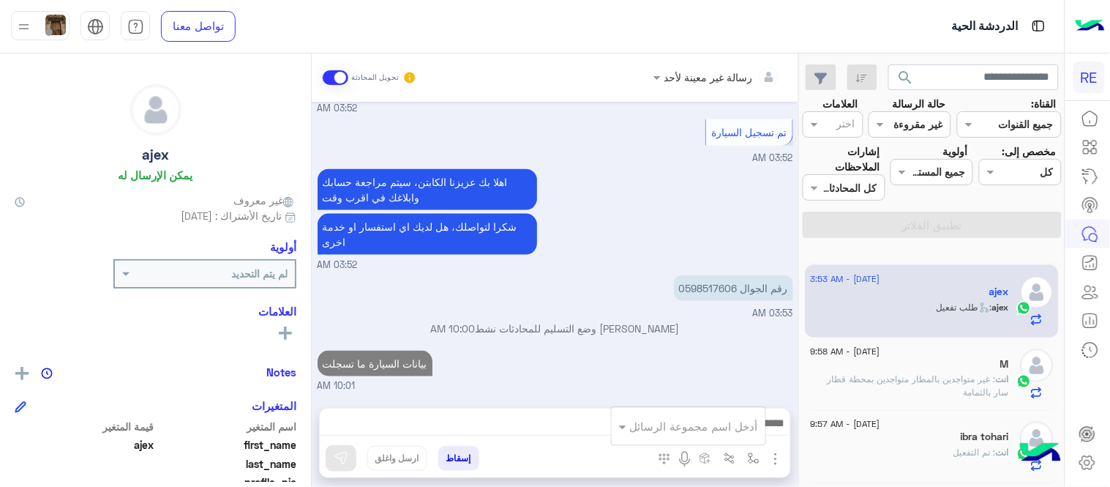
click at [699, 430] on input "text" at bounding box center [708, 426] width 99 height 17
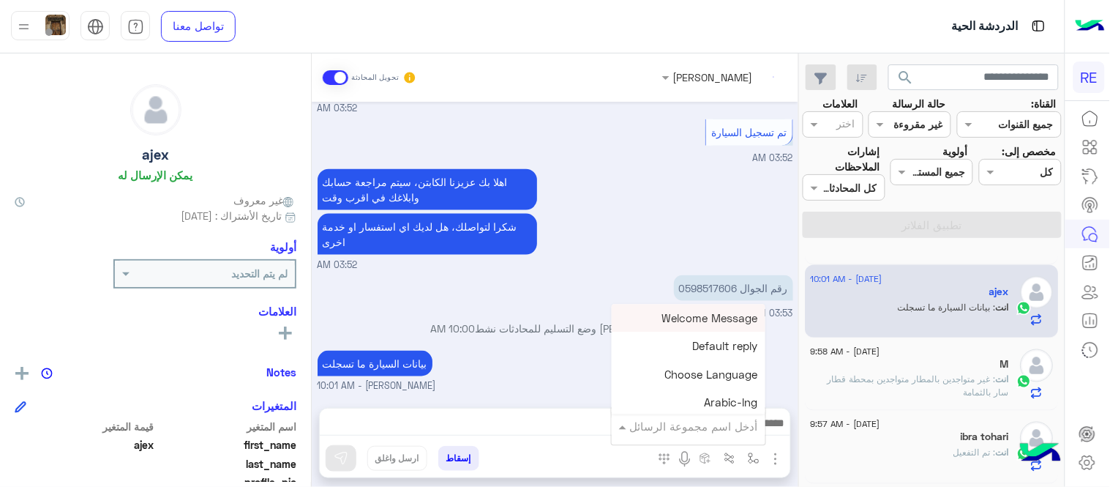
scroll to position [1893, 0]
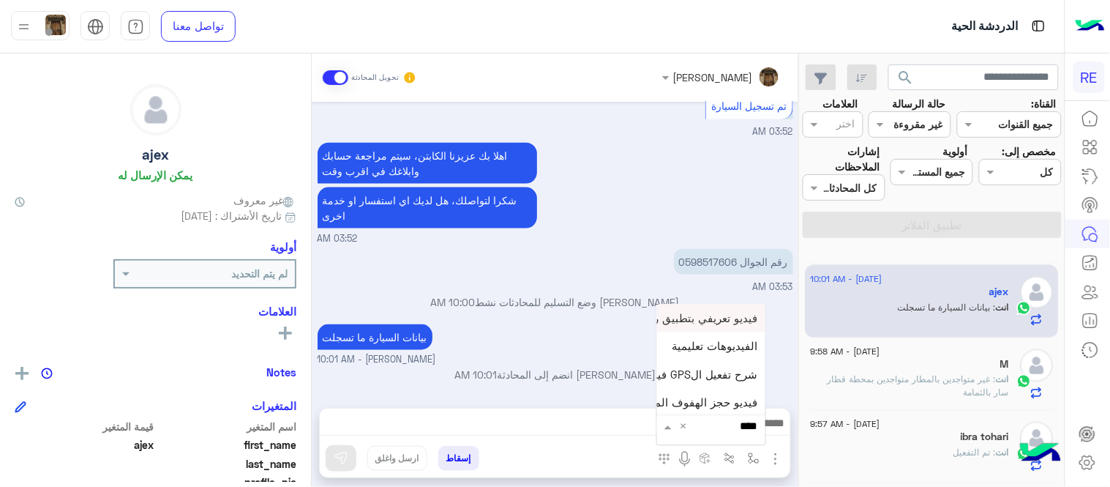
type input "*****"
click at [704, 396] on span "فيديو تسجيل سيارة" at bounding box center [713, 399] width 90 height 13
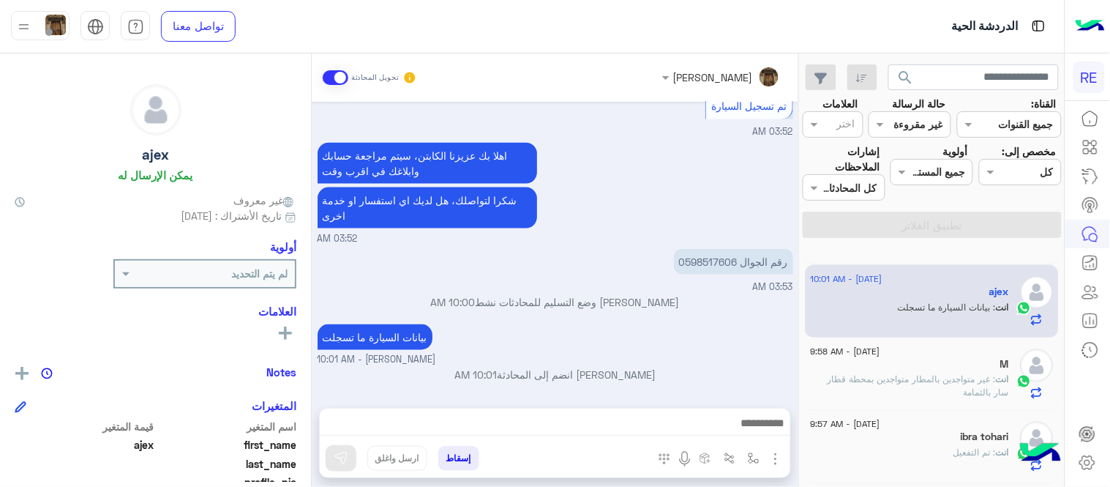
type textarea "**********"
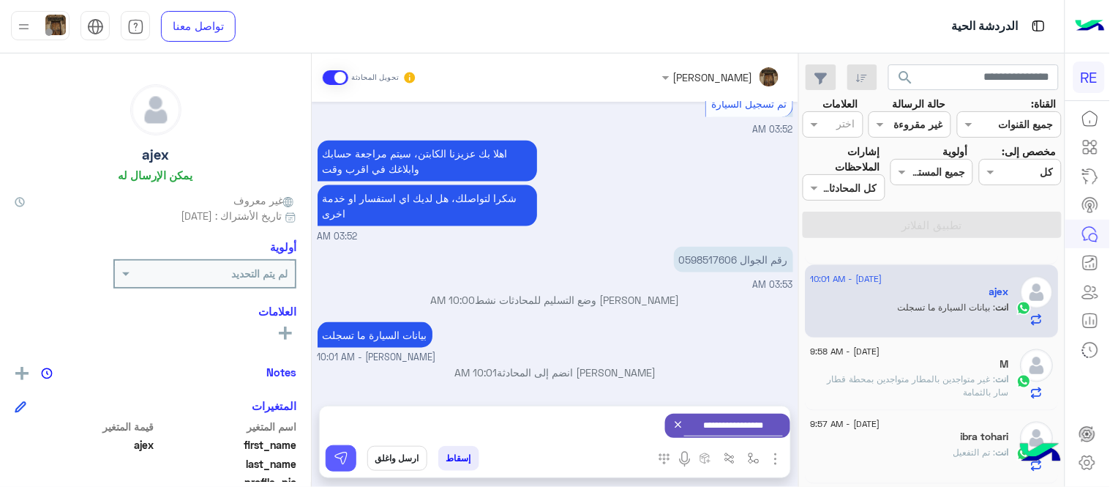
click at [351, 459] on button at bounding box center [341, 458] width 31 height 26
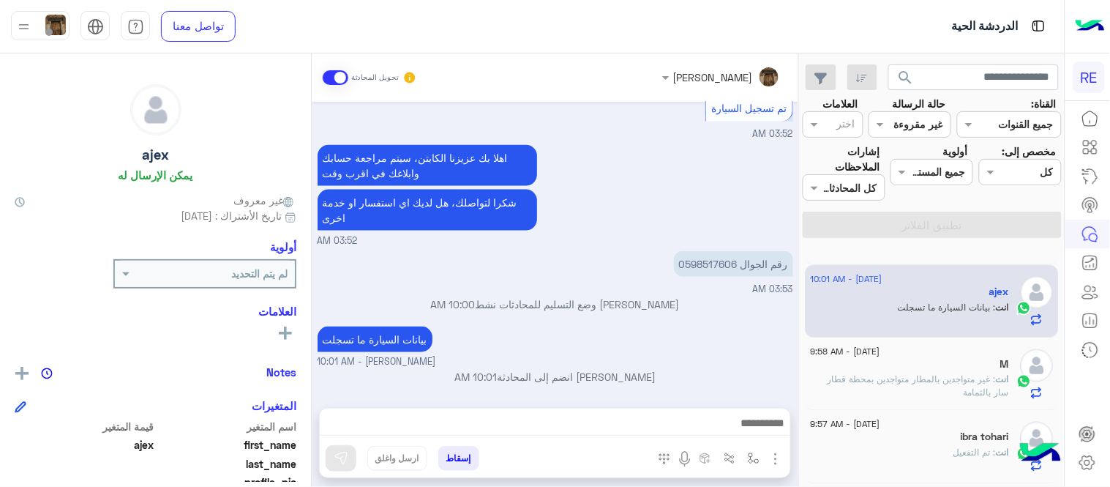
scroll to position [1893, 0]
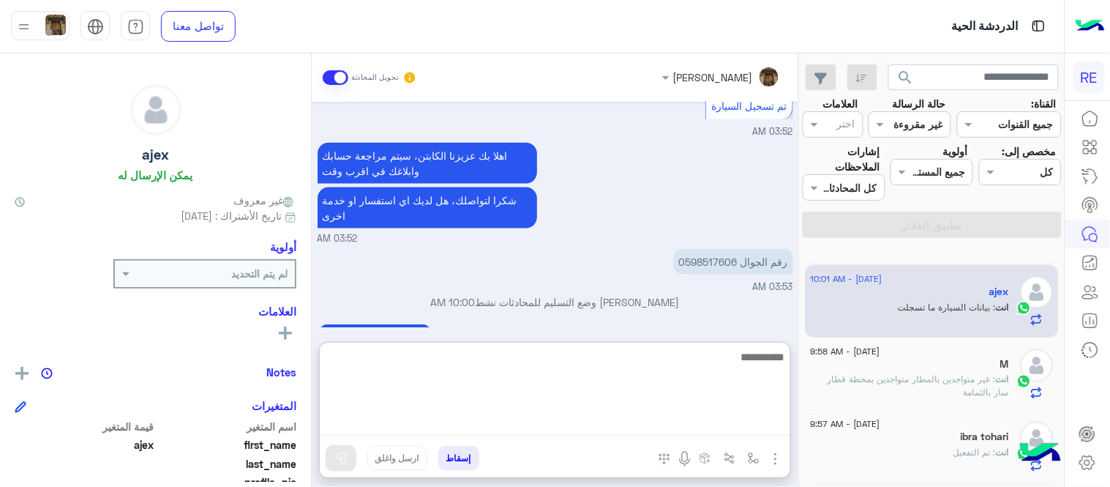
click at [604, 426] on textarea at bounding box center [555, 392] width 470 height 88
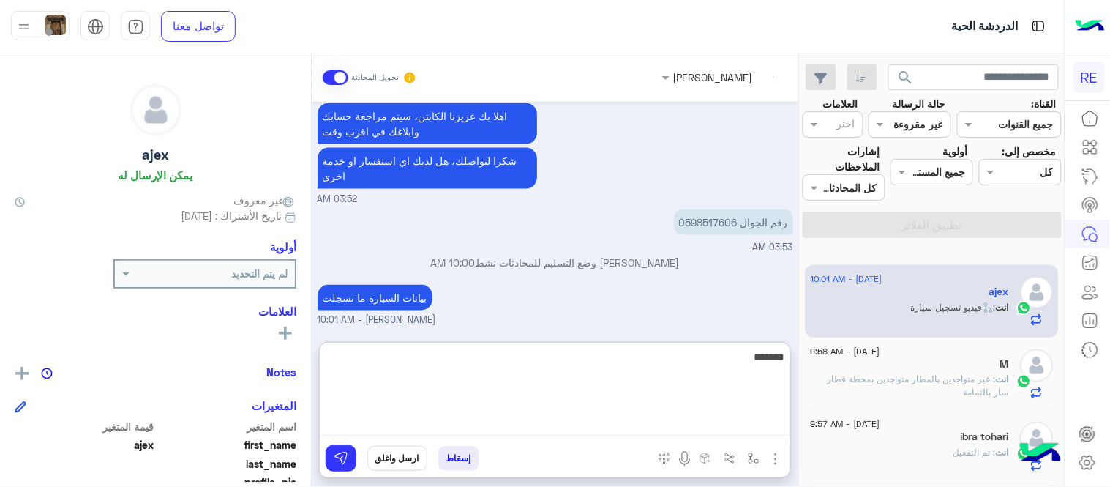
scroll to position [2090, 0]
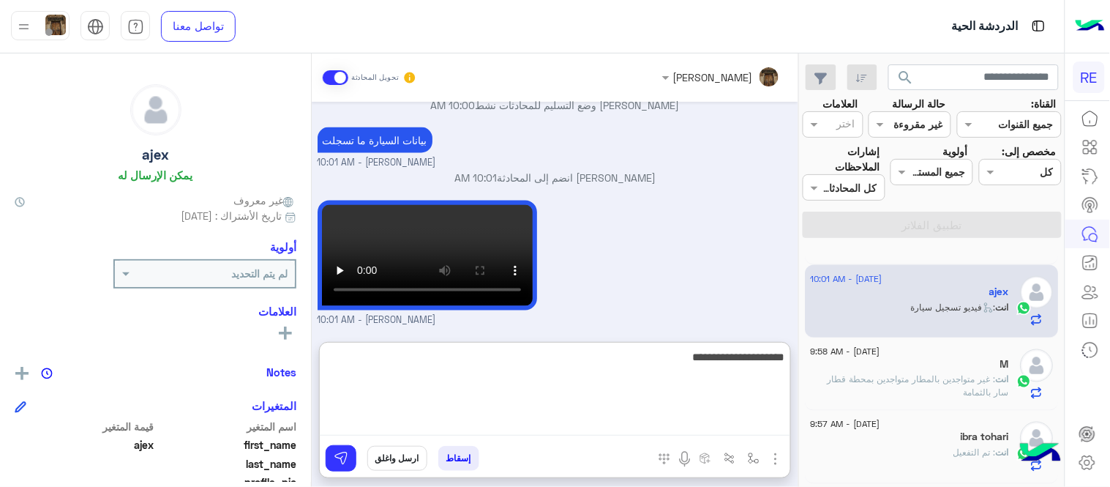
type textarea "**********"
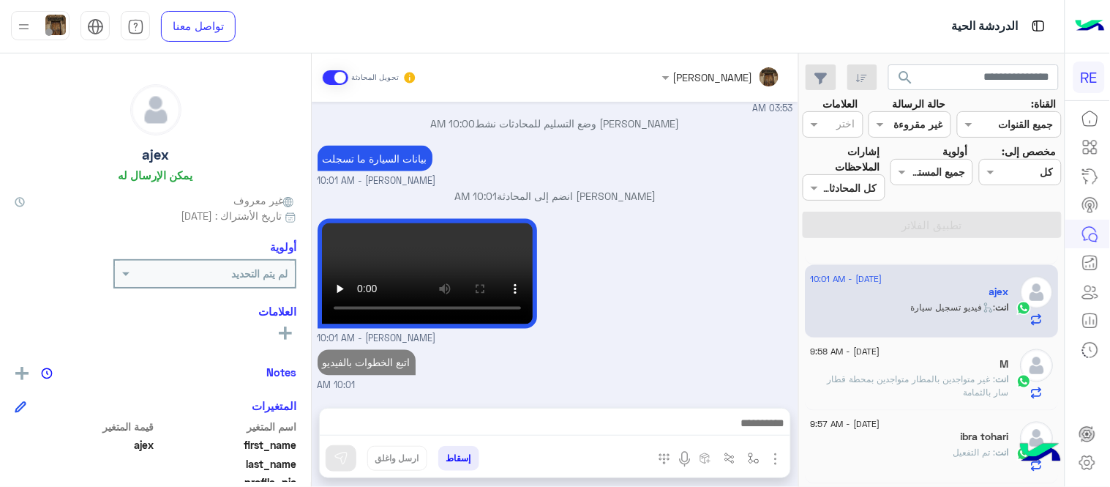
click at [683, 301] on div "[DATE] اختر [DATE] الخدمات التالية: 03:49 AM آلية عمل التطبيق 03:49 AM سعداء با…" at bounding box center [555, 247] width 487 height 291
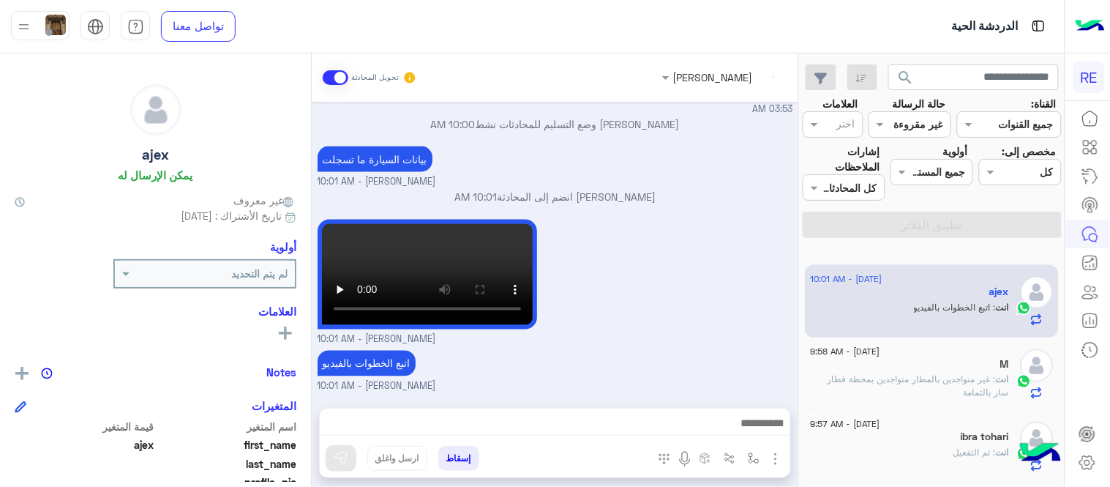
click at [799, 363] on mat-drawer "[PERSON_NAME] تحويل المحادثة [DATE] اختر [DATE] الخدمات التالية: 03:49 AM آلية …" at bounding box center [399, 272] width 799 height 439
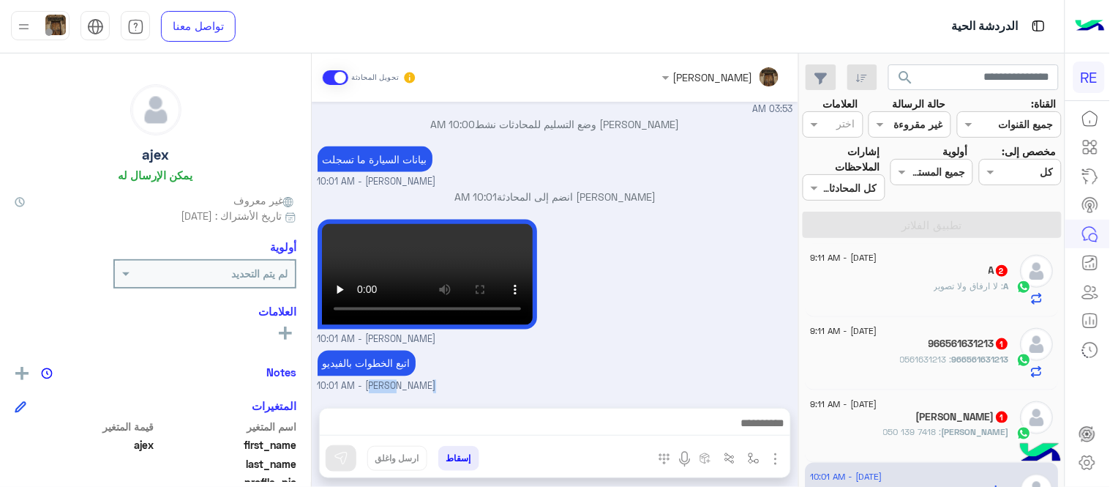
scroll to position [437, 0]
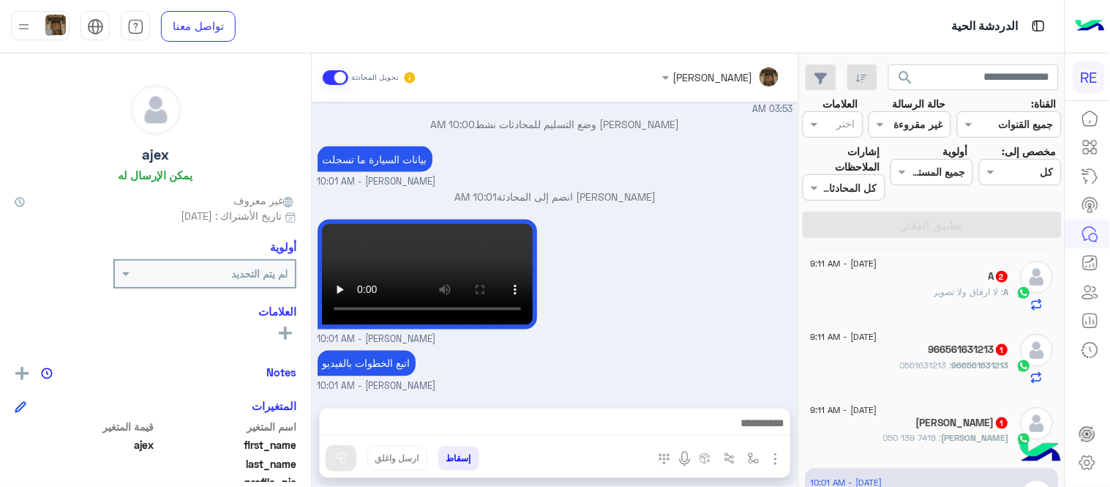
click at [877, 404] on span "[DATE] - 9:11 AM" at bounding box center [844, 409] width 67 height 13
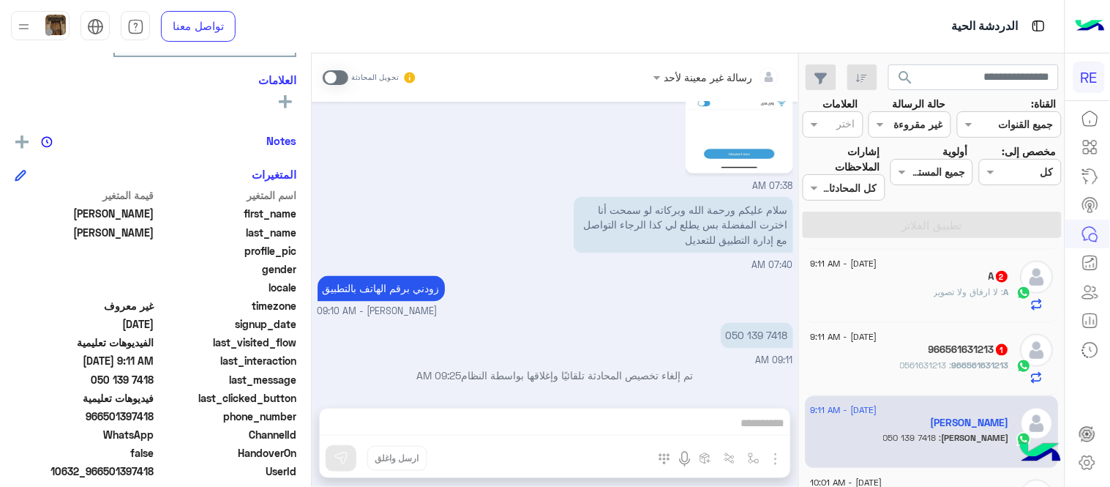
scroll to position [236, 0]
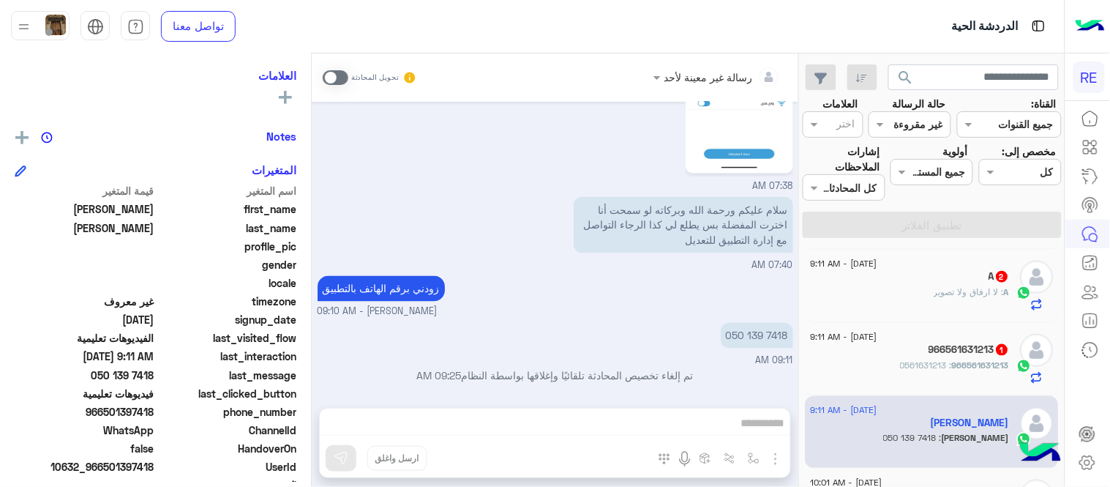
drag, startPoint x: 108, startPoint y: 411, endPoint x: 156, endPoint y: 413, distance: 48.3
click at [154, 413] on span "966501397418" at bounding box center [85, 411] width 140 height 15
copy span "501397418"
click at [640, 413] on div "رسالة غير معينة لأحد تحويل المحادثة [DATE] 11:23 AM ‏أبغى أعرف السبب ليش السيار…" at bounding box center [555, 272] width 487 height 439
click at [340, 84] on div "تحويل المحادثة" at bounding box center [370, 77] width 94 height 26
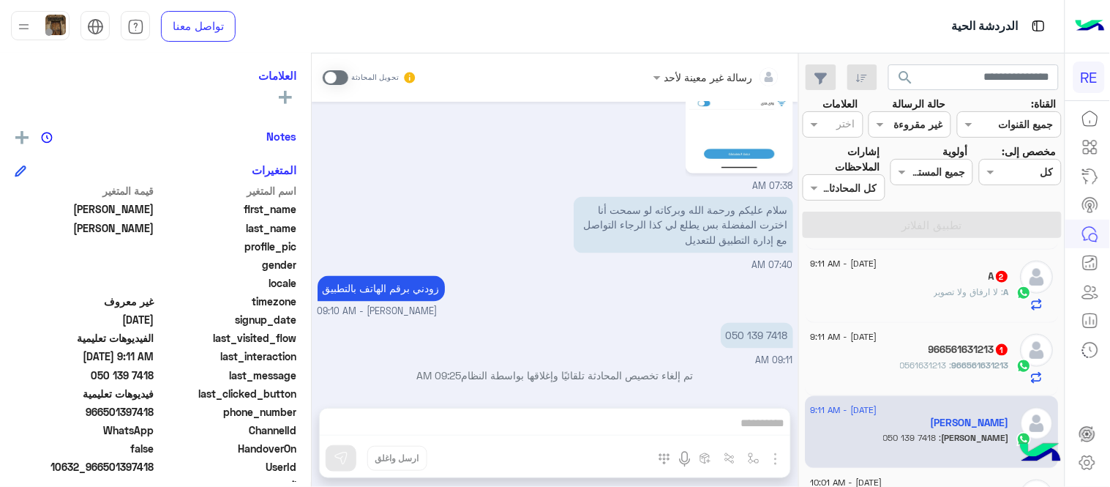
click at [335, 77] on span at bounding box center [336, 77] width 26 height 15
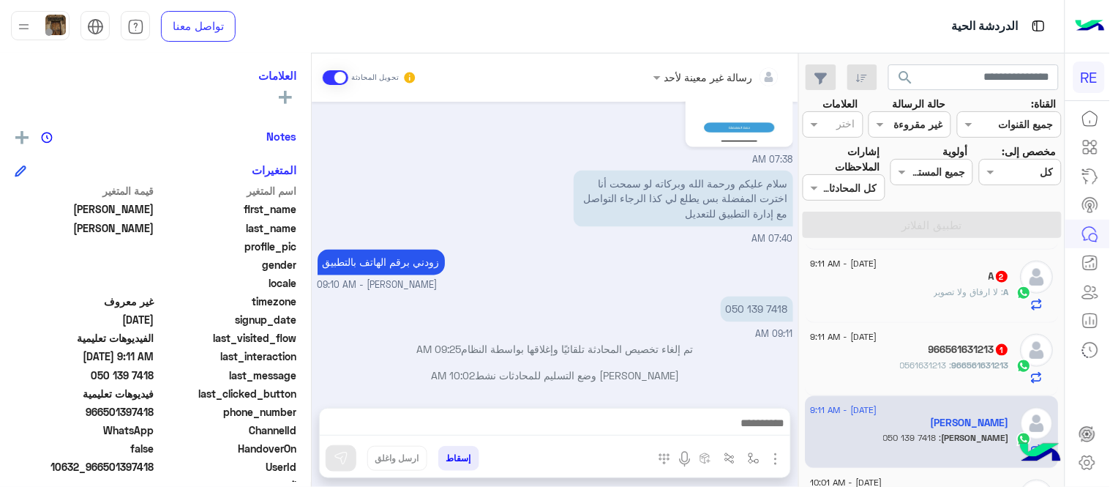
click at [572, 411] on div at bounding box center [555, 426] width 470 height 37
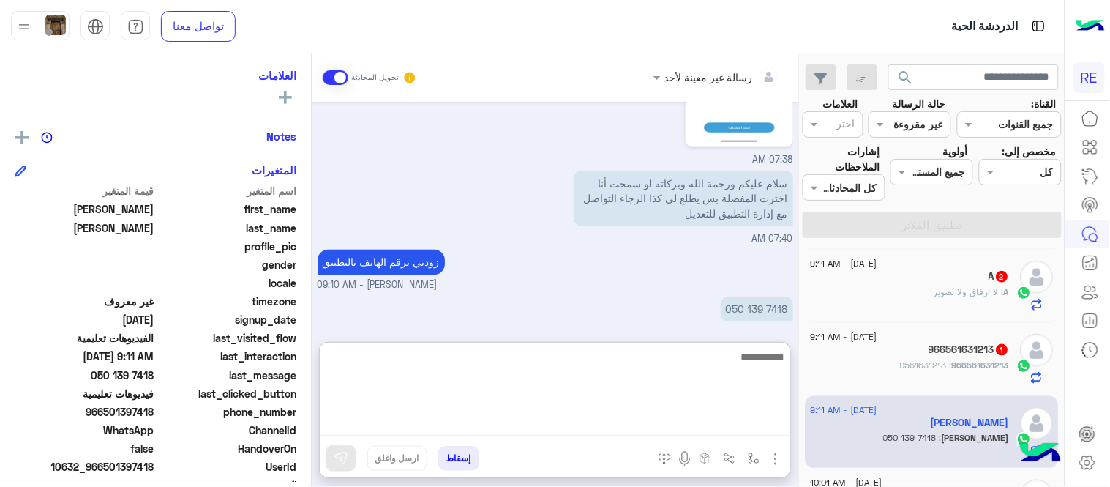
click at [582, 430] on textarea at bounding box center [555, 392] width 470 height 88
type textarea "**********"
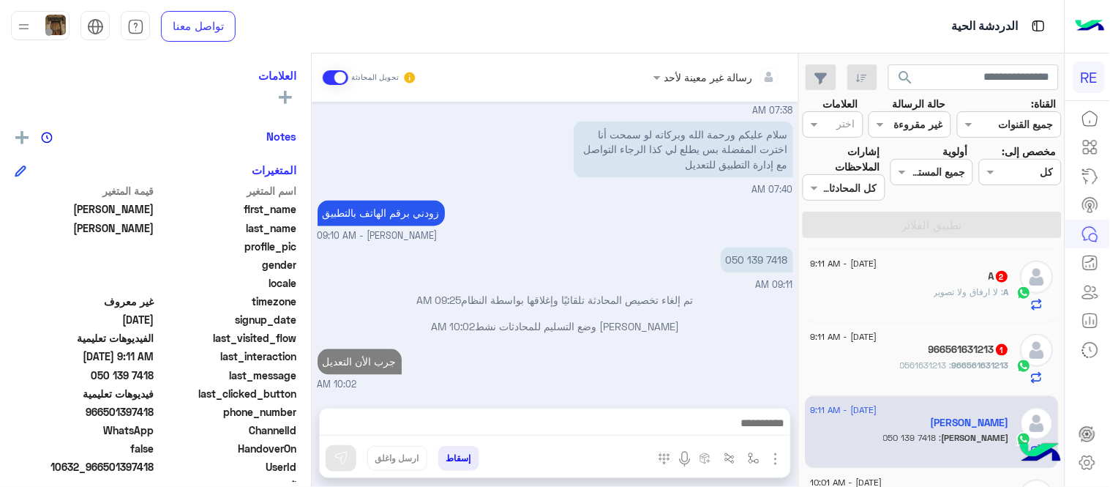
click at [928, 329] on div "[DATE] - 9:11 AM 966561631213 1 966561631213 : 0561631213" at bounding box center [932, 359] width 254 height 73
click at [907, 366] on span ": 0561631213" at bounding box center [927, 364] width 52 height 11
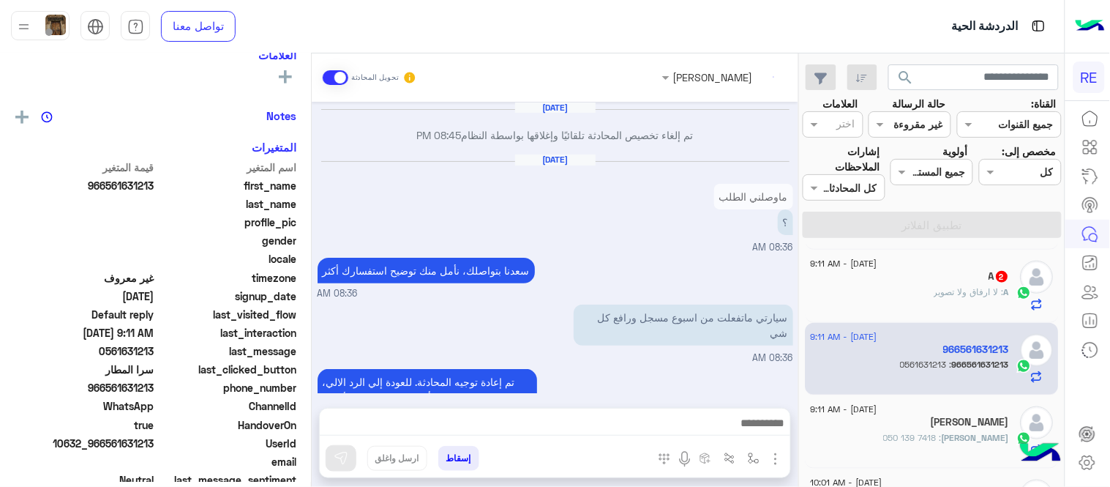
scroll to position [236, 0]
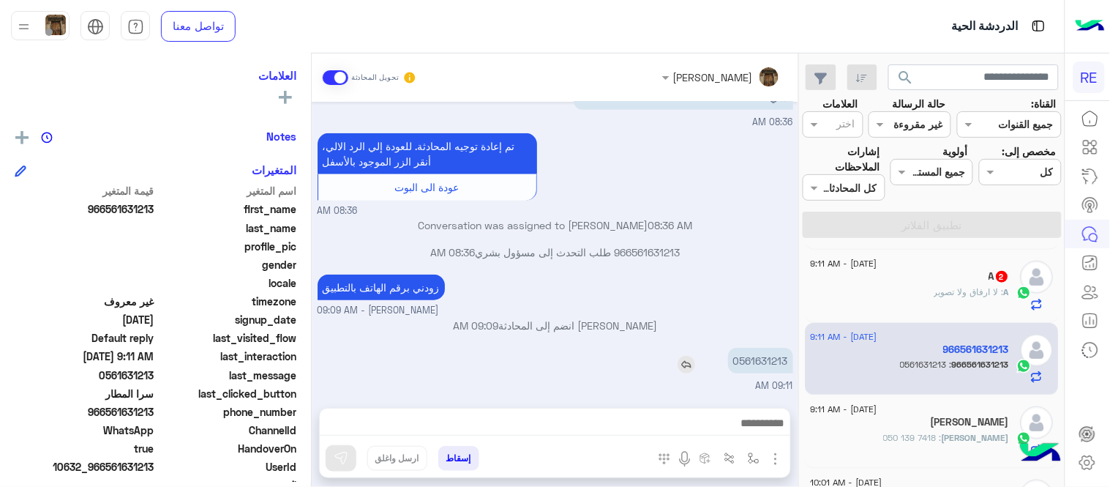
click at [747, 360] on p "0561631213" at bounding box center [760, 361] width 65 height 26
copy p "0561631213"
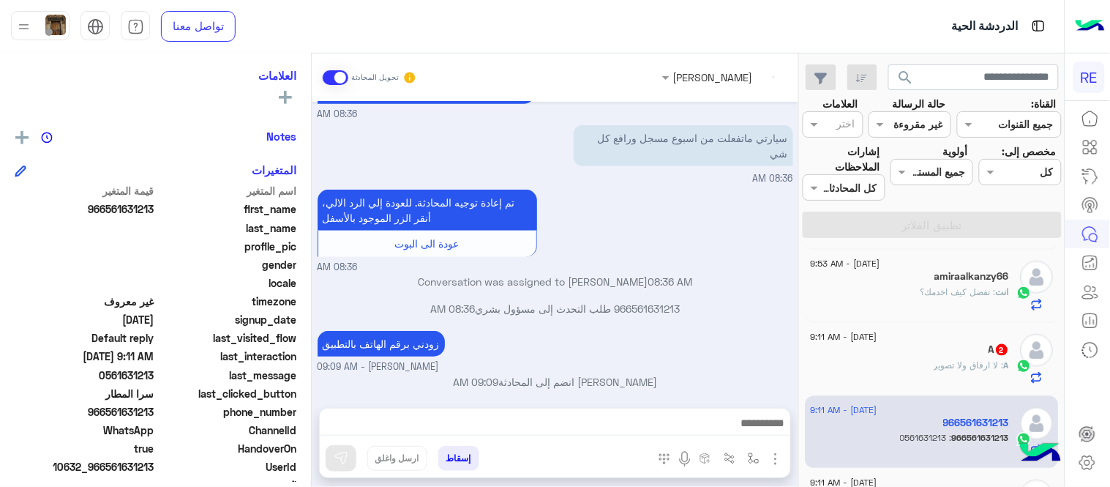
scroll to position [180, 0]
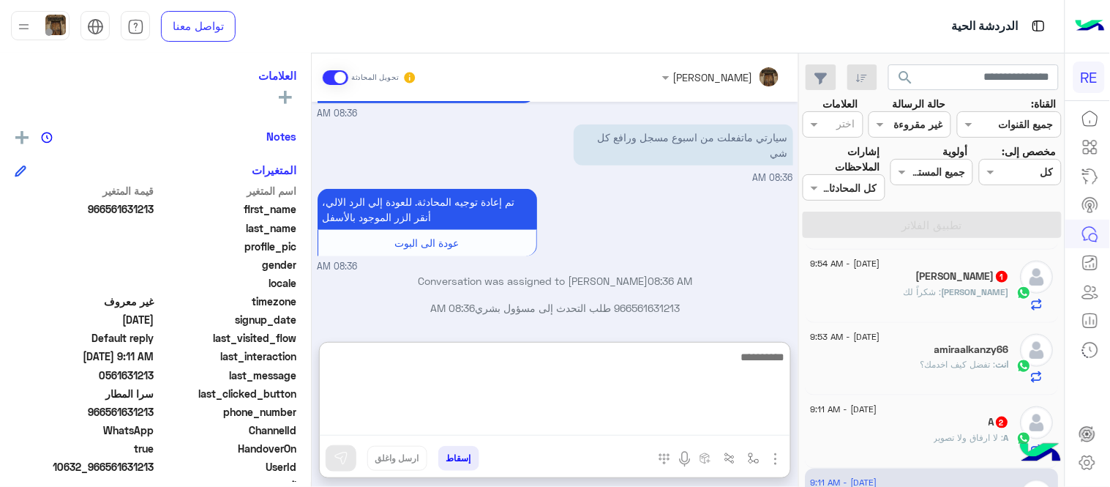
click at [629, 421] on textarea at bounding box center [555, 392] width 470 height 88
type textarea "**********"
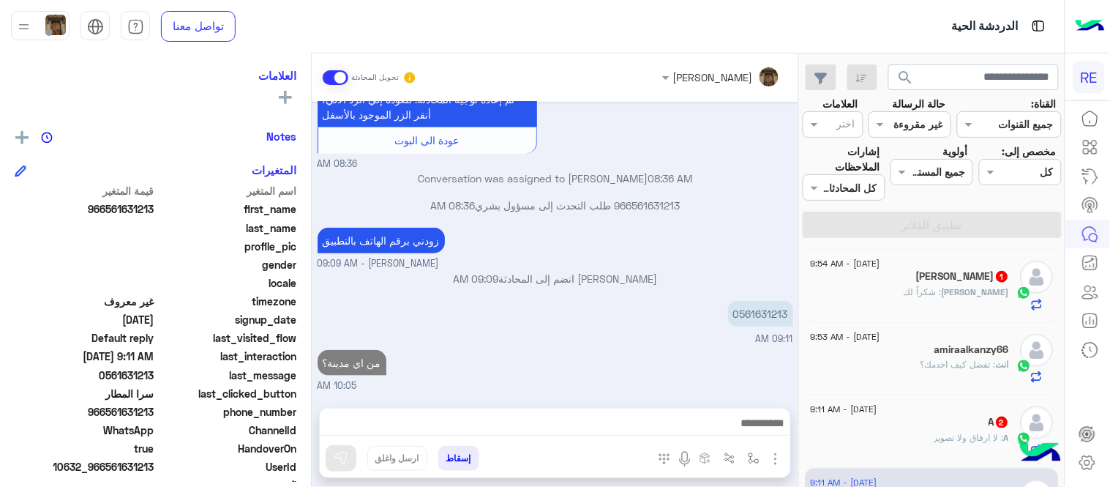
click at [661, 298] on div "[DATE] تم إلغاء تخصيص المحادثة تلقائيًا وإغلاقها بواسطة النظام 08:45 PM [DATE] …" at bounding box center [555, 247] width 487 height 291
click at [923, 436] on div "A : لا ارفاق ولا تصوير" at bounding box center [910, 444] width 199 height 26
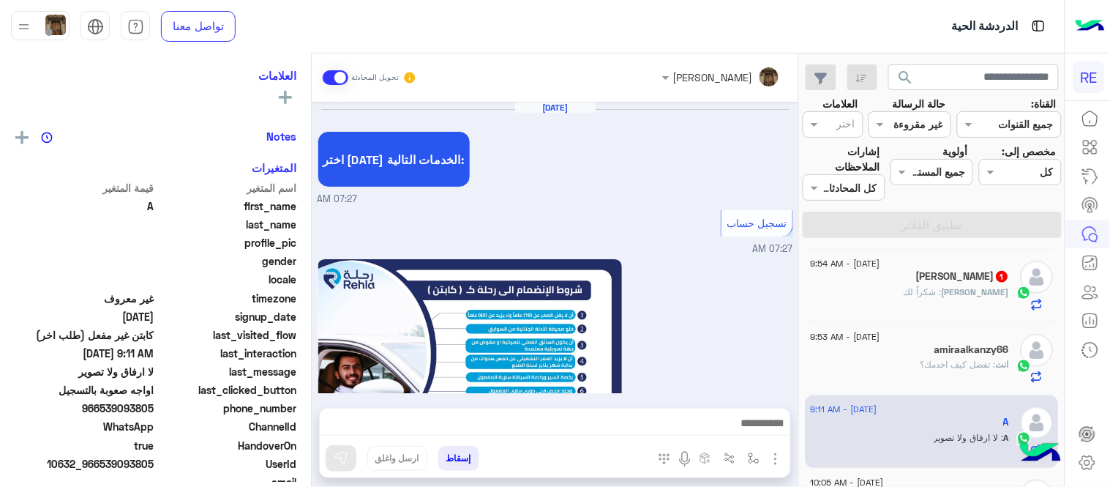
scroll to position [845, 0]
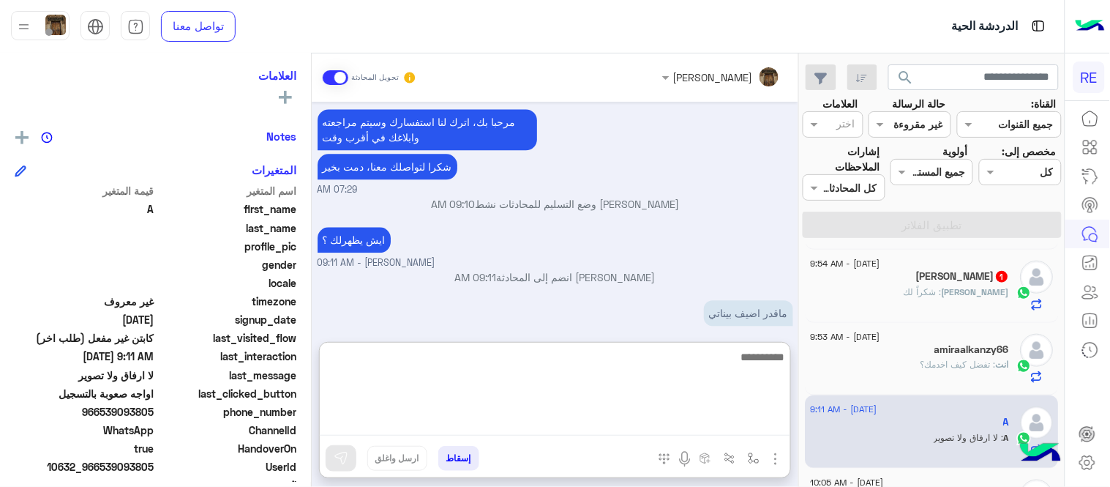
click at [637, 426] on textarea at bounding box center [555, 392] width 470 height 88
click at [729, 355] on textarea "**********" at bounding box center [555, 392] width 470 height 88
type textarea "**********"
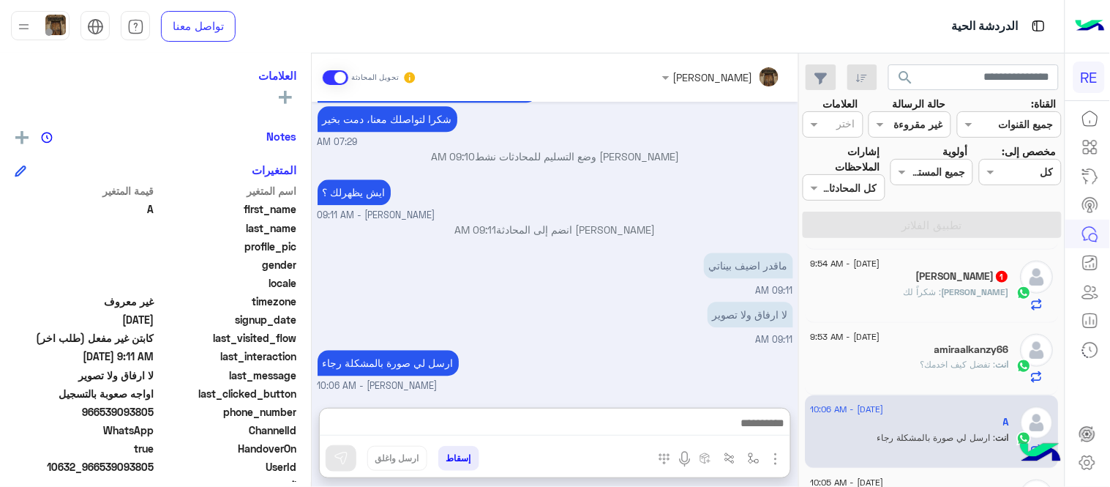
click at [640, 285] on div "[DATE] اختر [DATE] الخدمات التالية: 07:27 AM تسجيل حساب 07:27 AM يمكنك الاطلاع …" at bounding box center [555, 247] width 487 height 291
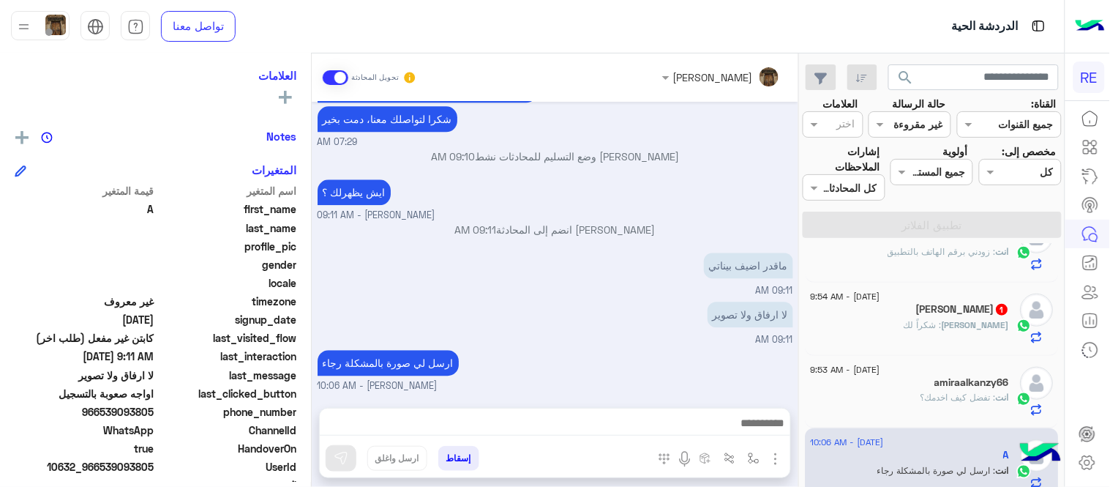
scroll to position [293, 0]
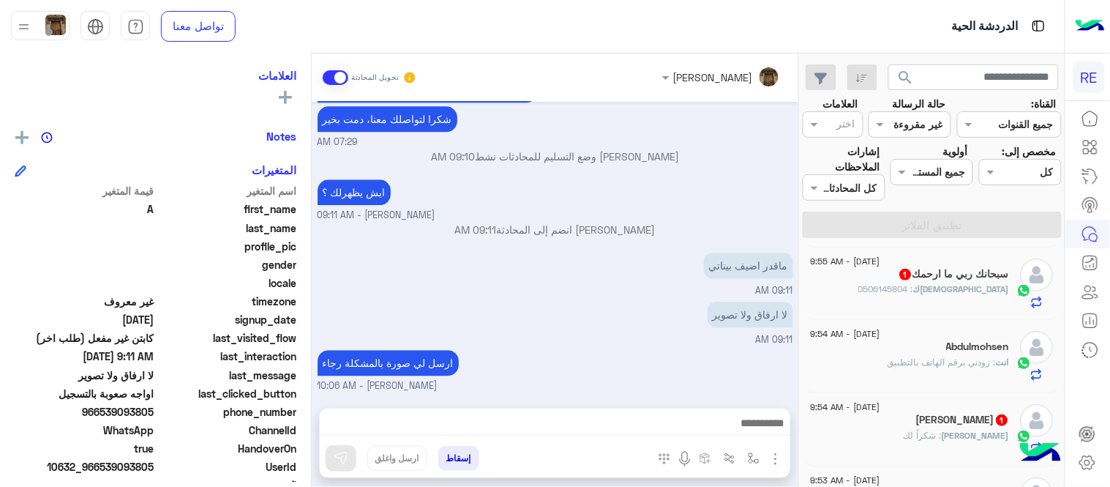
click at [883, 428] on div "[PERSON_NAME] 1" at bounding box center [910, 420] width 199 height 15
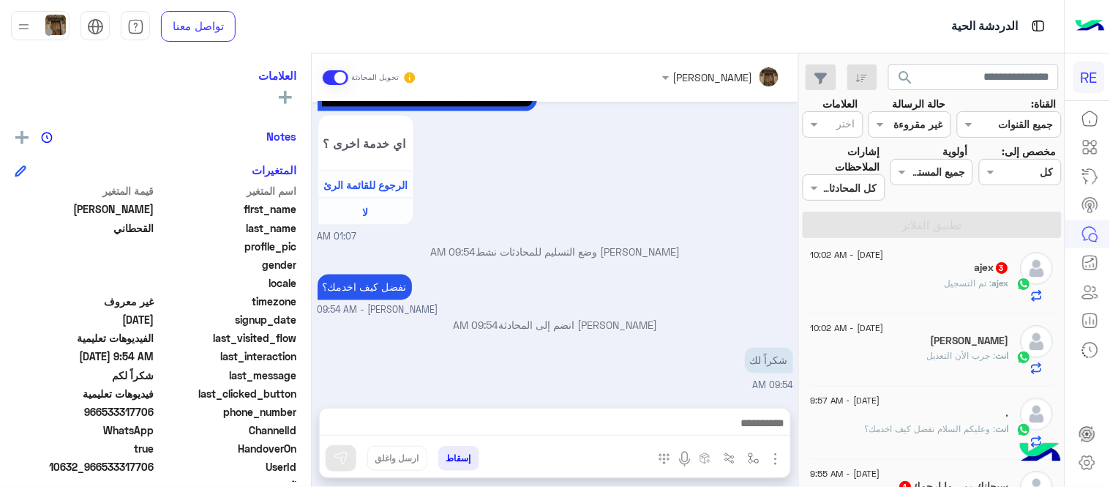
scroll to position [240, 0]
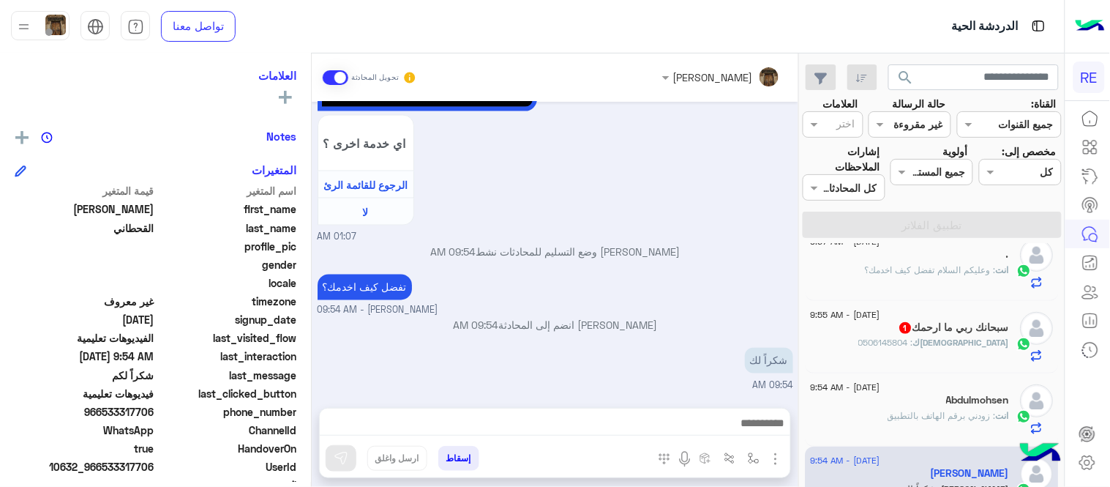
click at [884, 346] on div "[DEMOGRAPHIC_DATA]ك : 0506145804" at bounding box center [910, 349] width 199 height 26
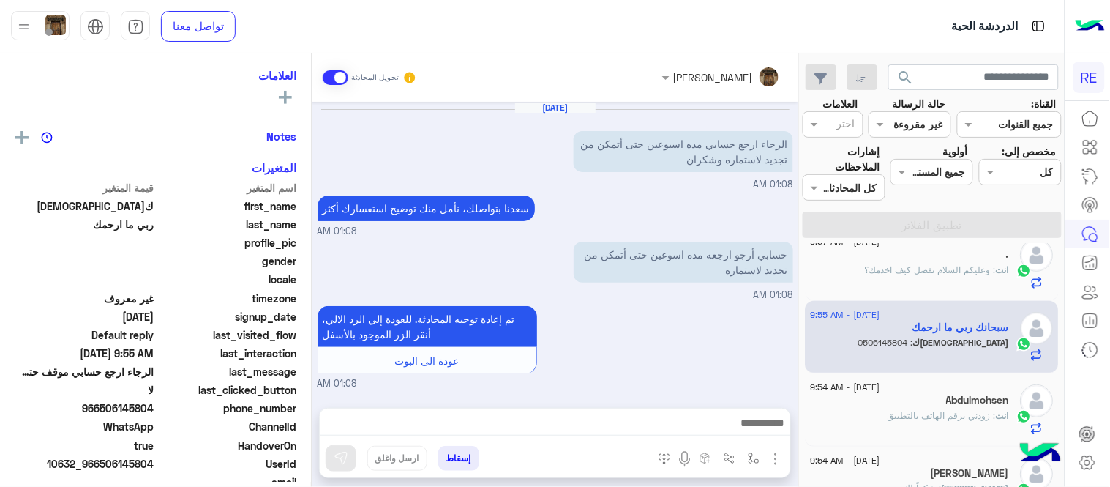
scroll to position [236, 0]
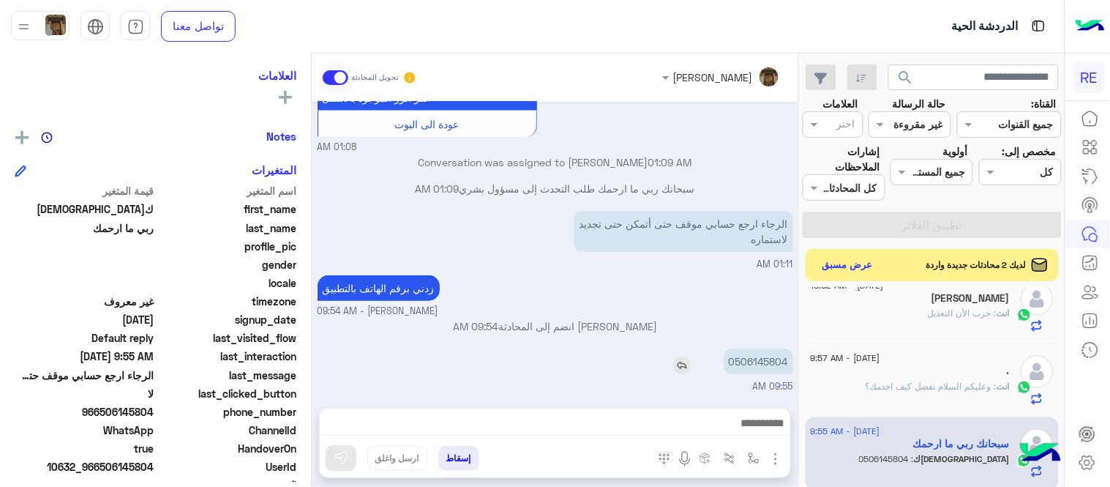
click at [765, 364] on p "0506145804" at bounding box center [759, 361] width 70 height 26
copy p "0506145804"
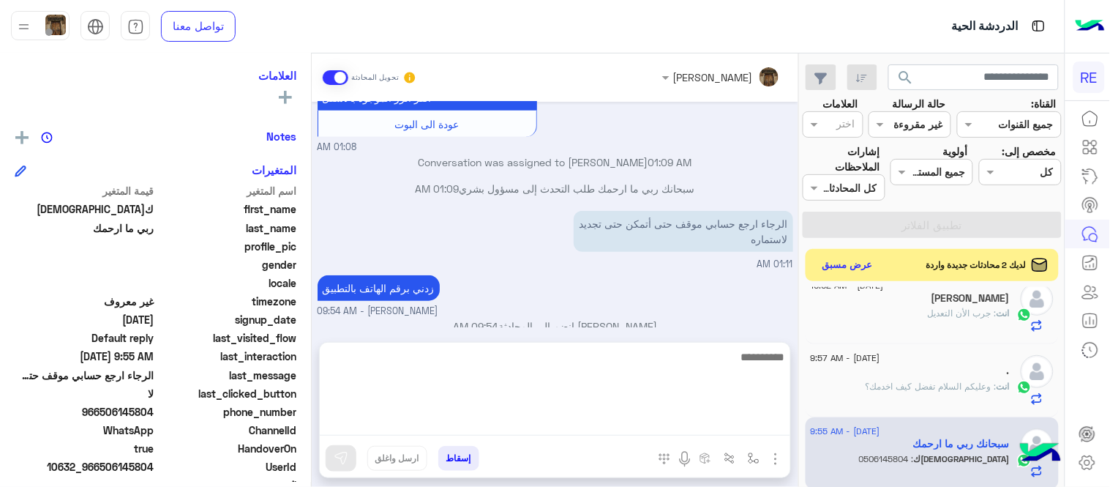
click at [552, 421] on textarea at bounding box center [555, 392] width 470 height 88
type textarea "**********"
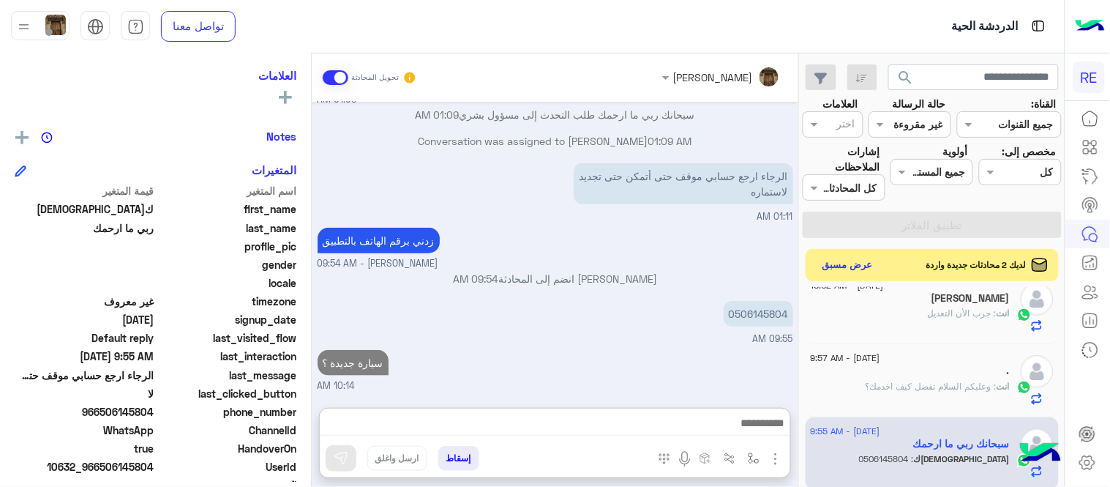
click at [536, 318] on div "[DATE] الرجاء ارجع حسابي مده اسبوعين حتى أتمكن من تجديد لاستماره وشكران 01:08 A…" at bounding box center [555, 247] width 487 height 291
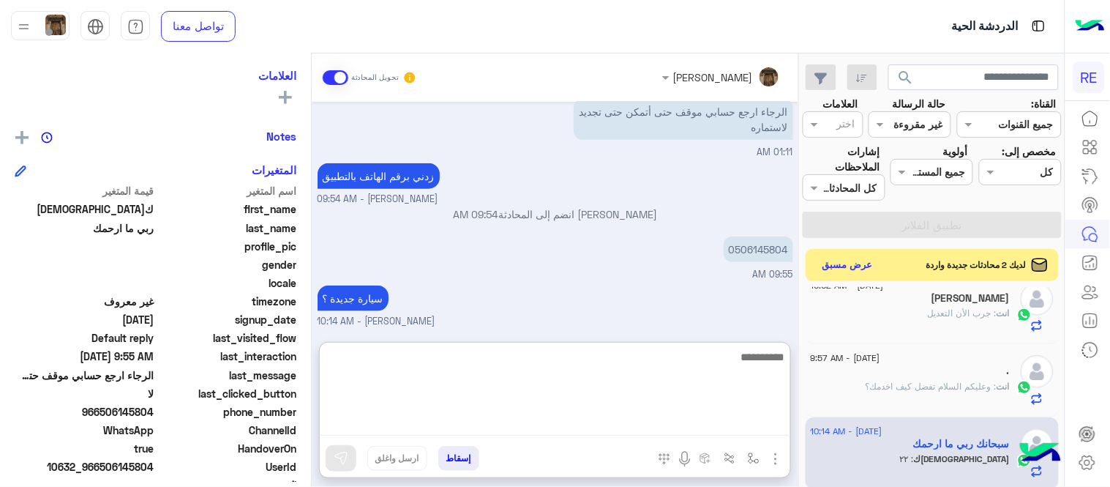
click at [626, 427] on textarea at bounding box center [555, 392] width 470 height 88
type textarea "**********"
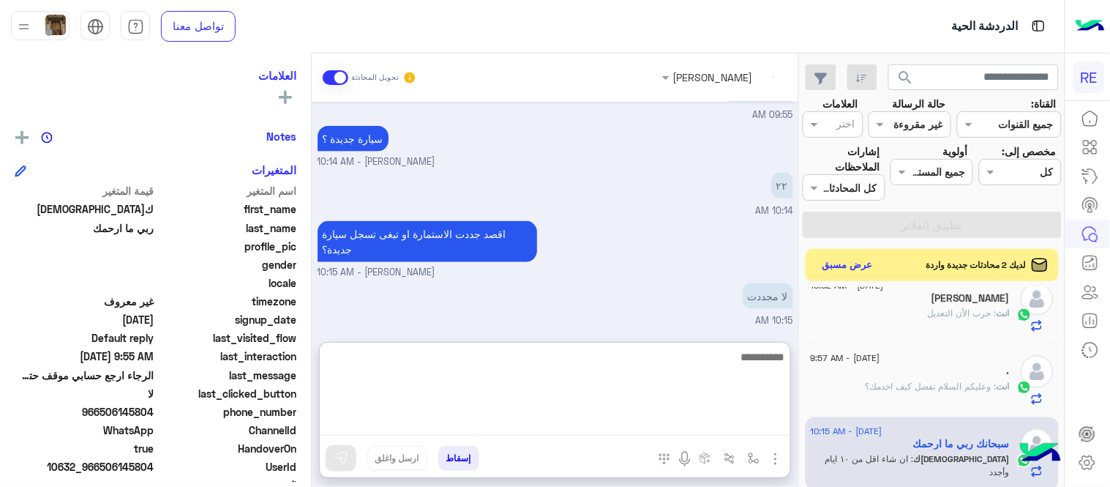
scroll to position [557, 0]
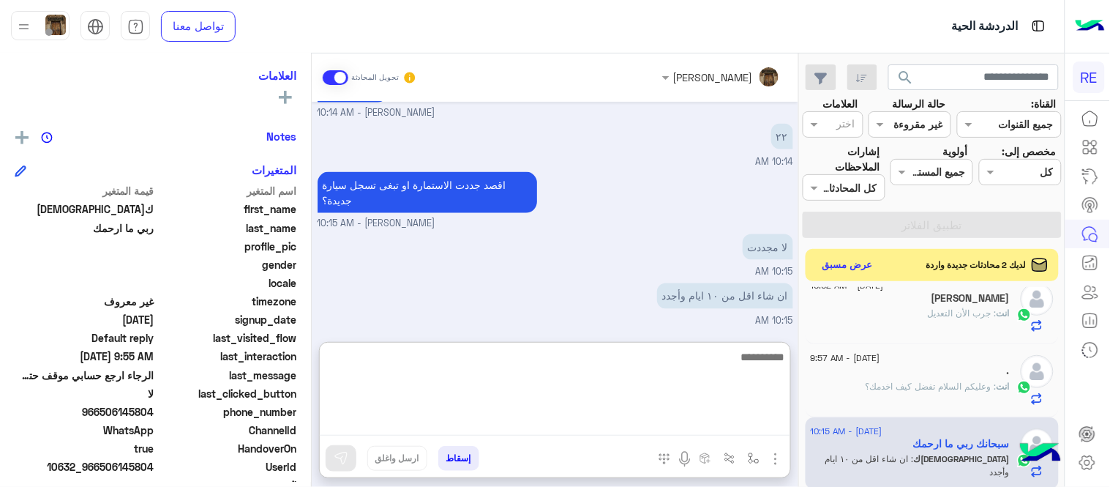
click at [626, 427] on textarea at bounding box center [555, 392] width 470 height 88
type textarea "*"
type textarea "**********"
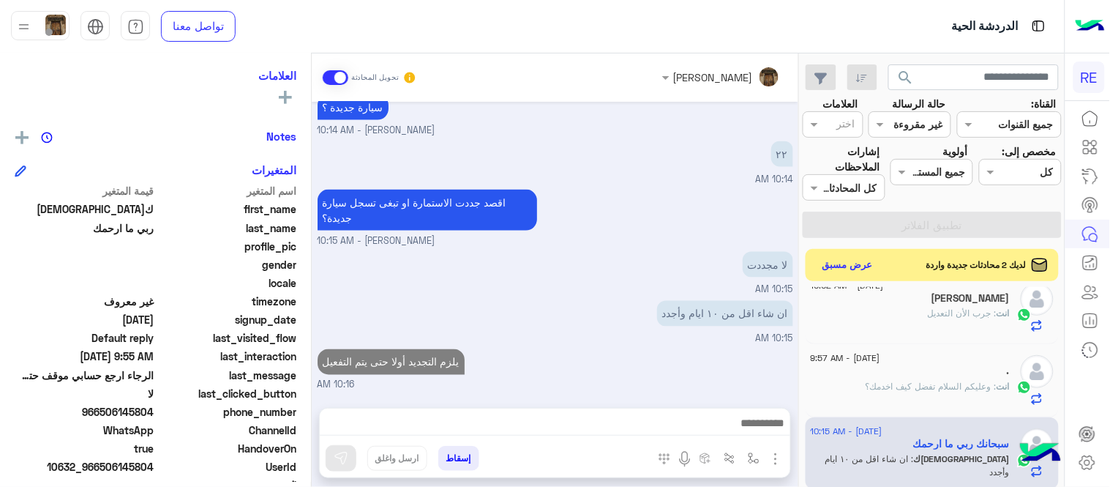
click at [699, 327] on div "[PERSON_NAME] تحويل المحادثة [DATE] الرجاء ارجع حسابي مده اسبوعين حتى أتمكن من …" at bounding box center [555, 272] width 487 height 439
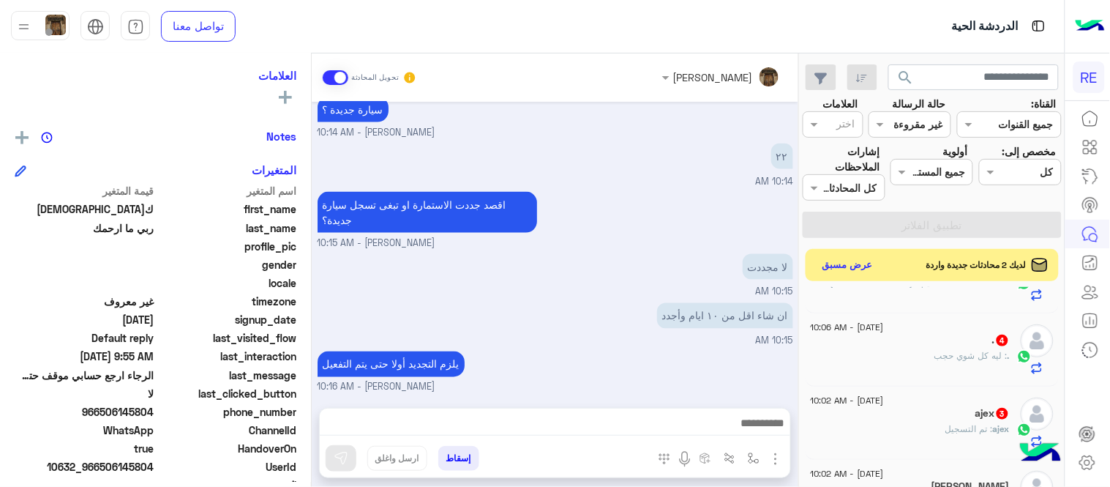
scroll to position [0, 0]
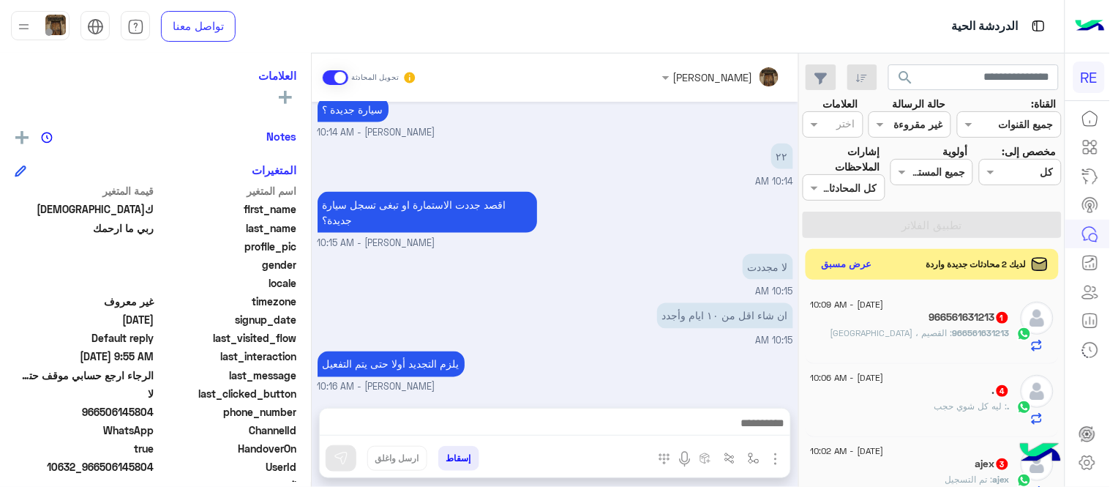
click at [859, 268] on button "عرض مسبق" at bounding box center [846, 265] width 61 height 20
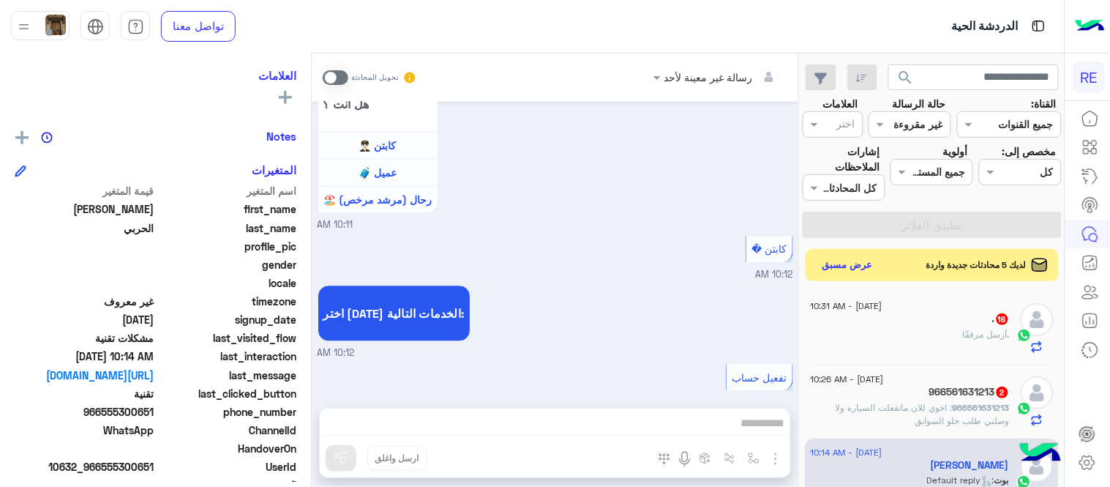
scroll to position [1642, 0]
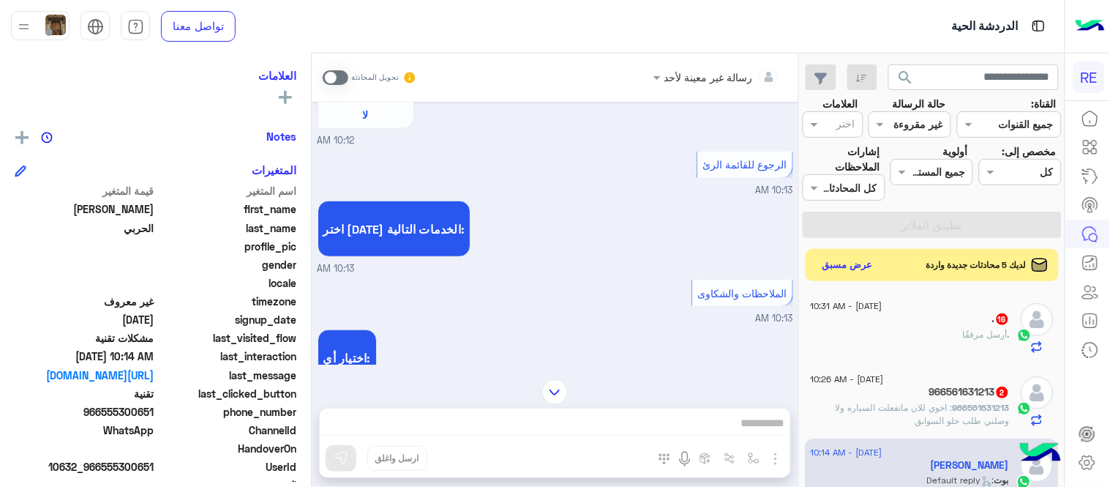
click at [574, 297] on div "الملاحظات والشكاوى 10:13 AM" at bounding box center [556, 301] width 476 height 50
click at [837, 269] on button "عرض مسبق" at bounding box center [846, 265] width 61 height 20
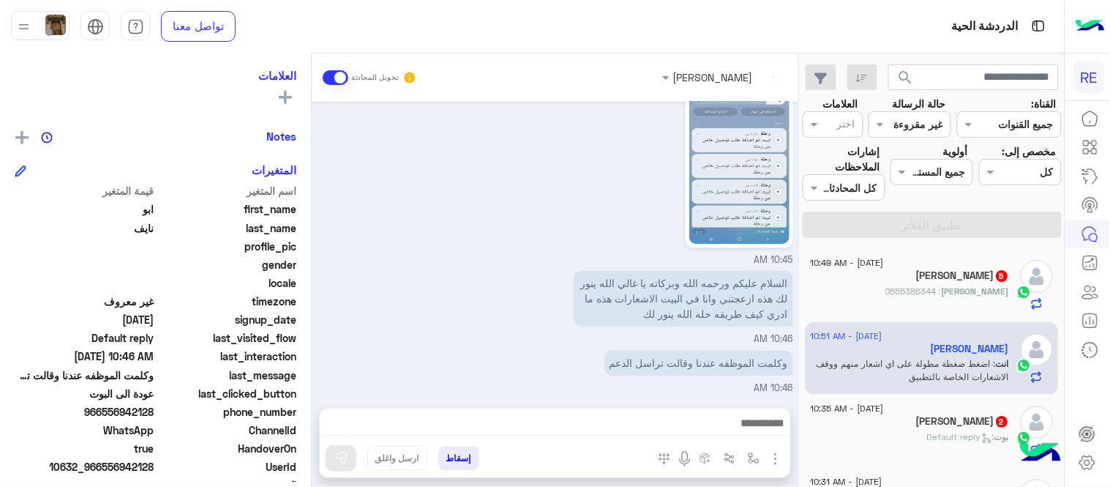
scroll to position [1034, 0]
